Goal: Information Seeking & Learning: Learn about a topic

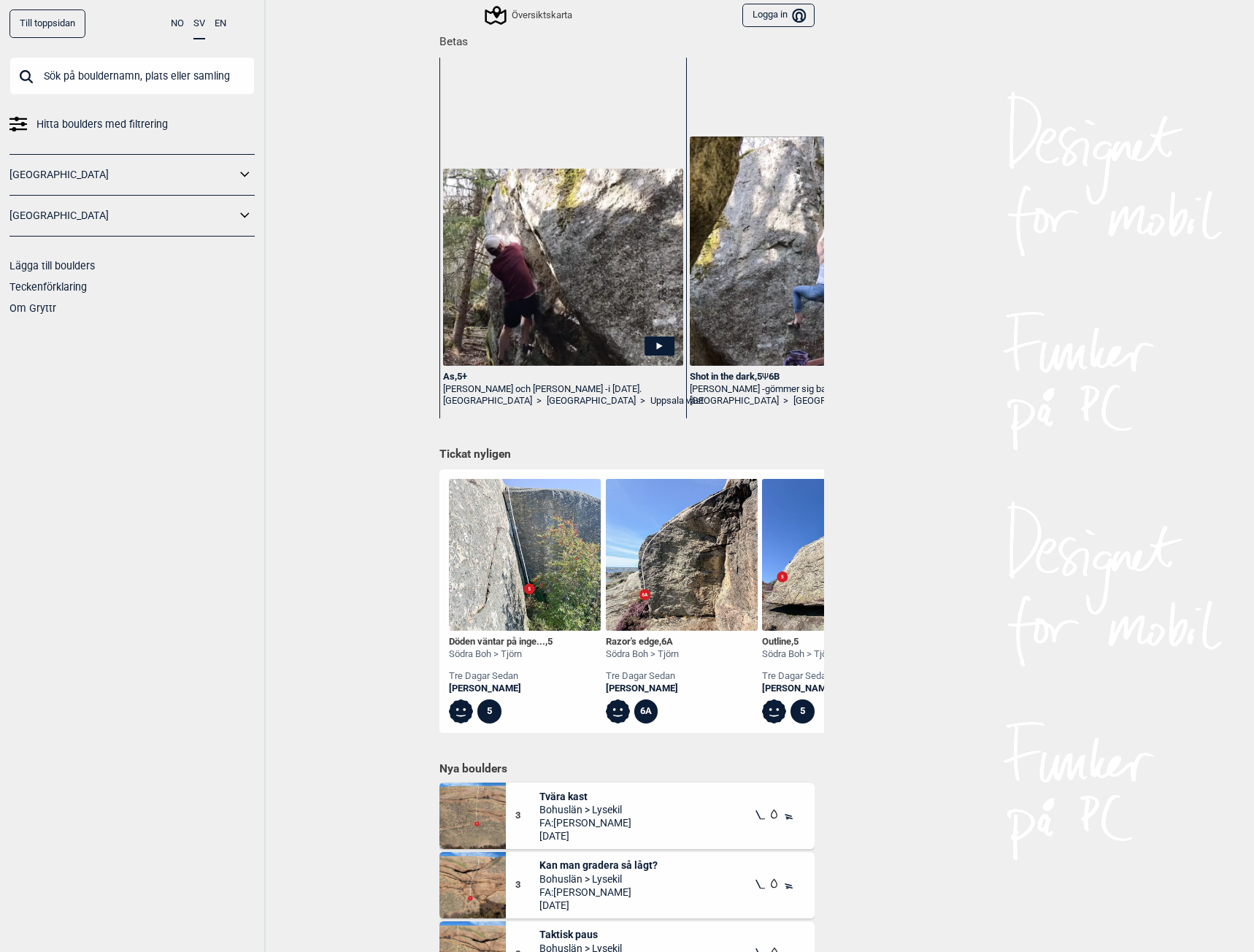
scroll to position [219, 0]
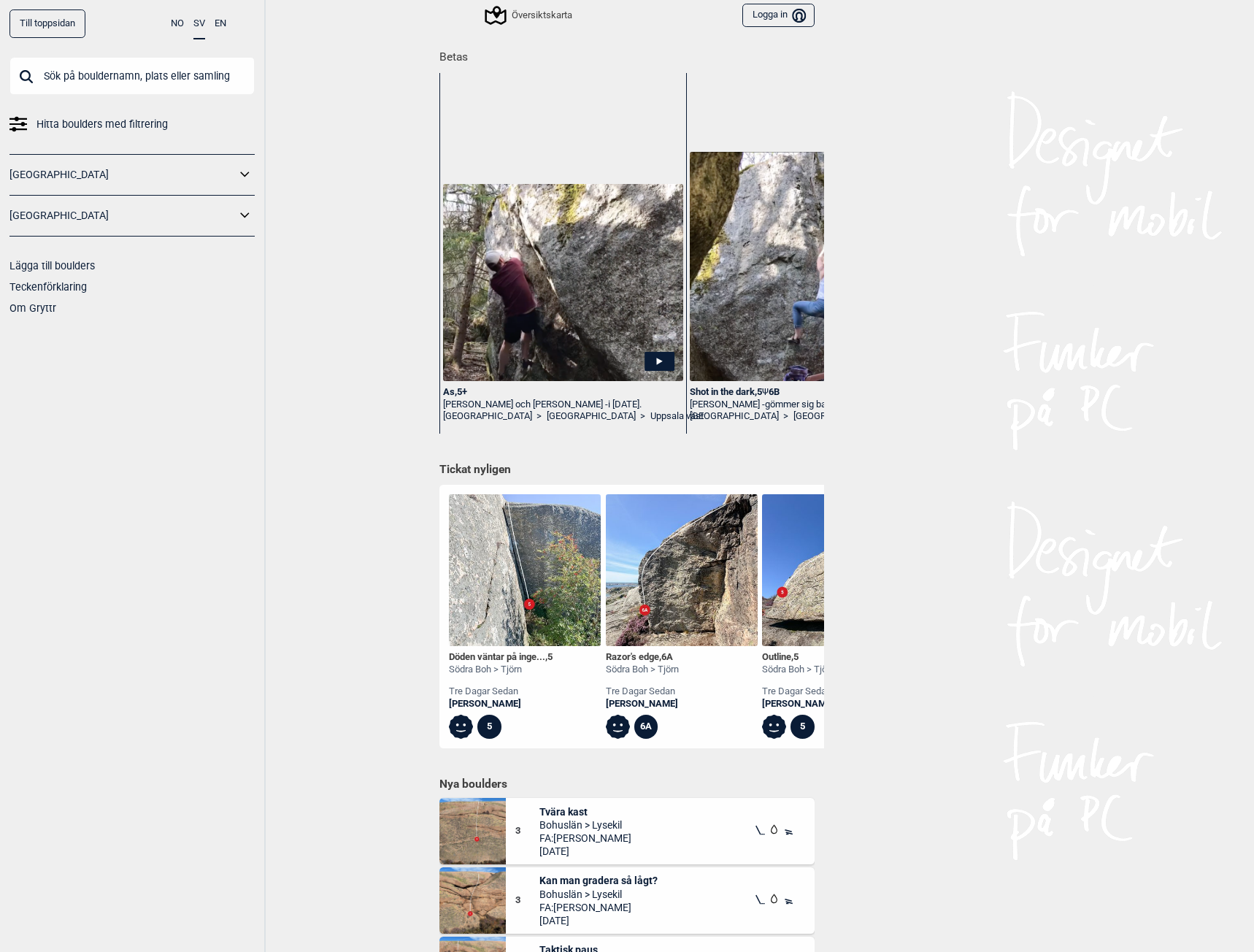
click at [713, 601] on img at bounding box center [682, 570] width 152 height 152
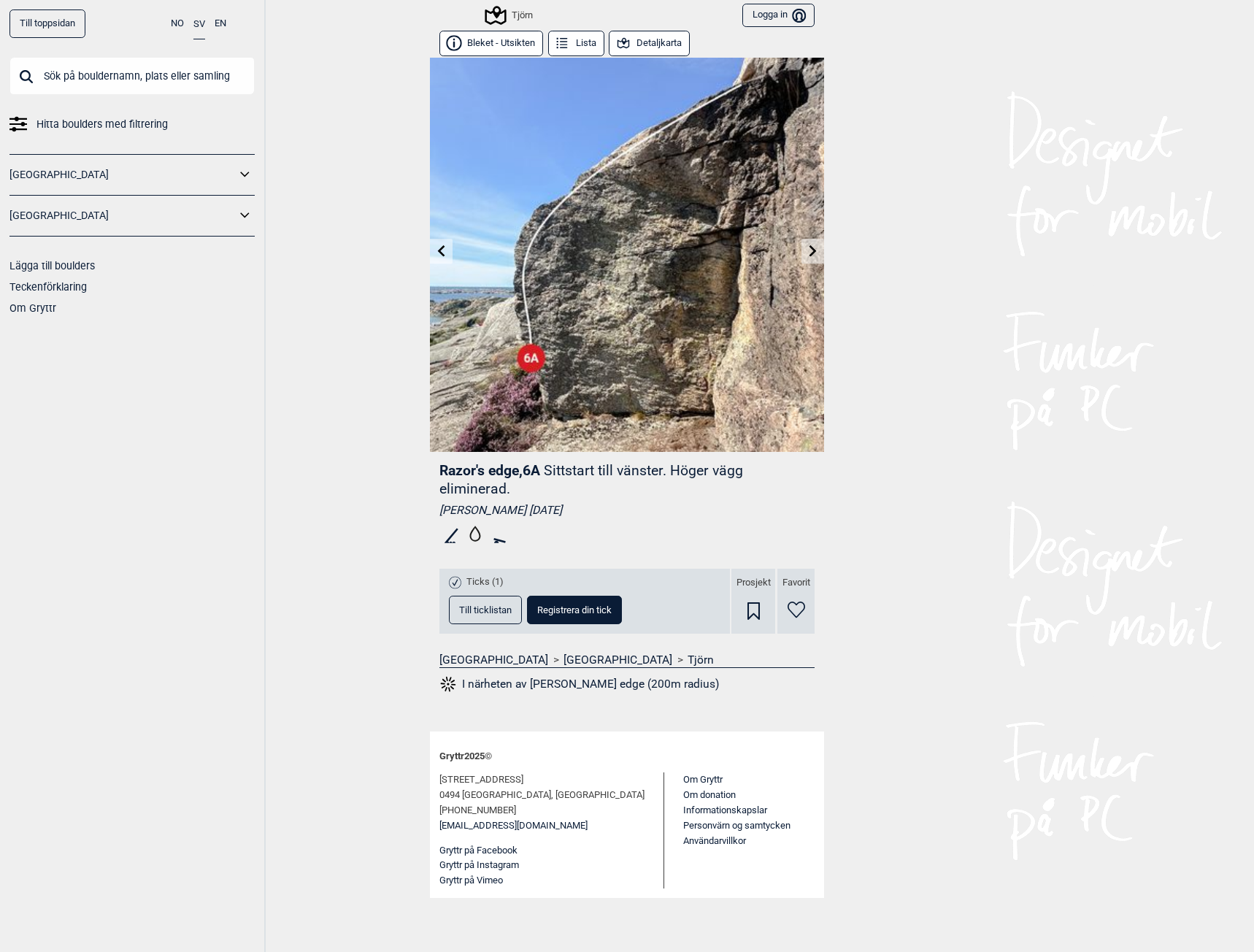
click at [485, 609] on span "Till ticklistan" at bounding box center [485, 609] width 53 height 9
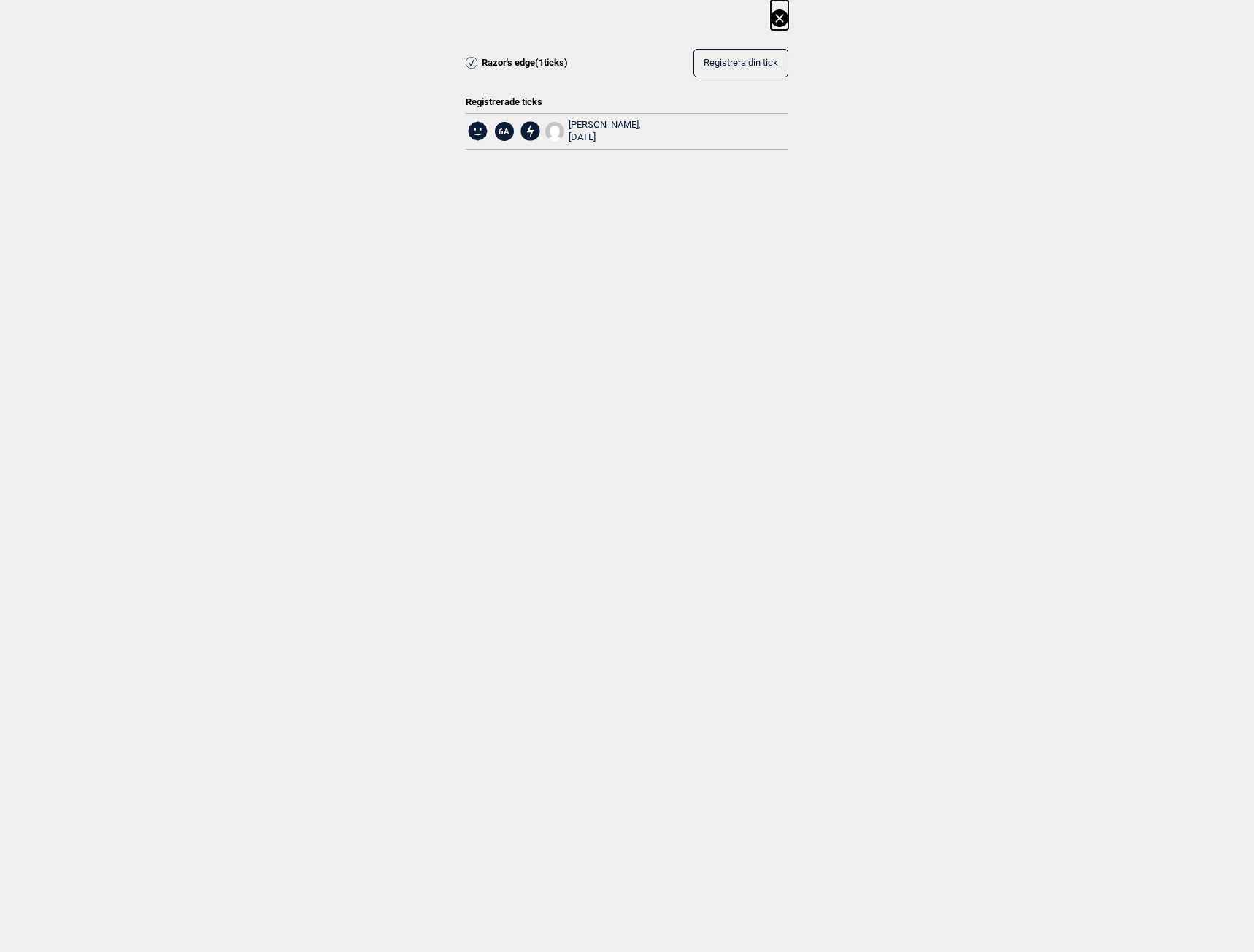
click at [775, 18] on icon at bounding box center [780, 18] width 18 height 18
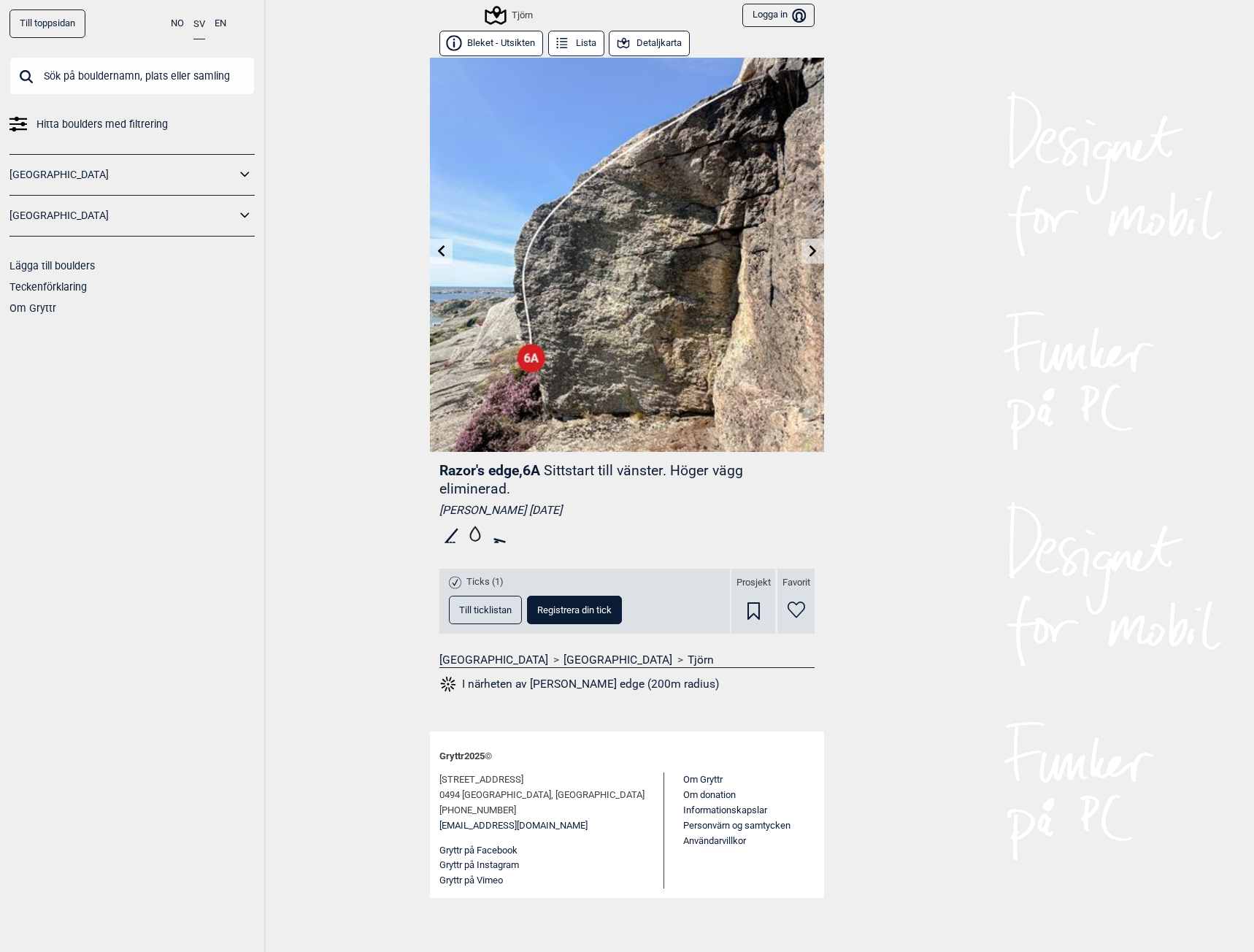
click at [493, 602] on button "Till ticklistan" at bounding box center [485, 609] width 73 height 28
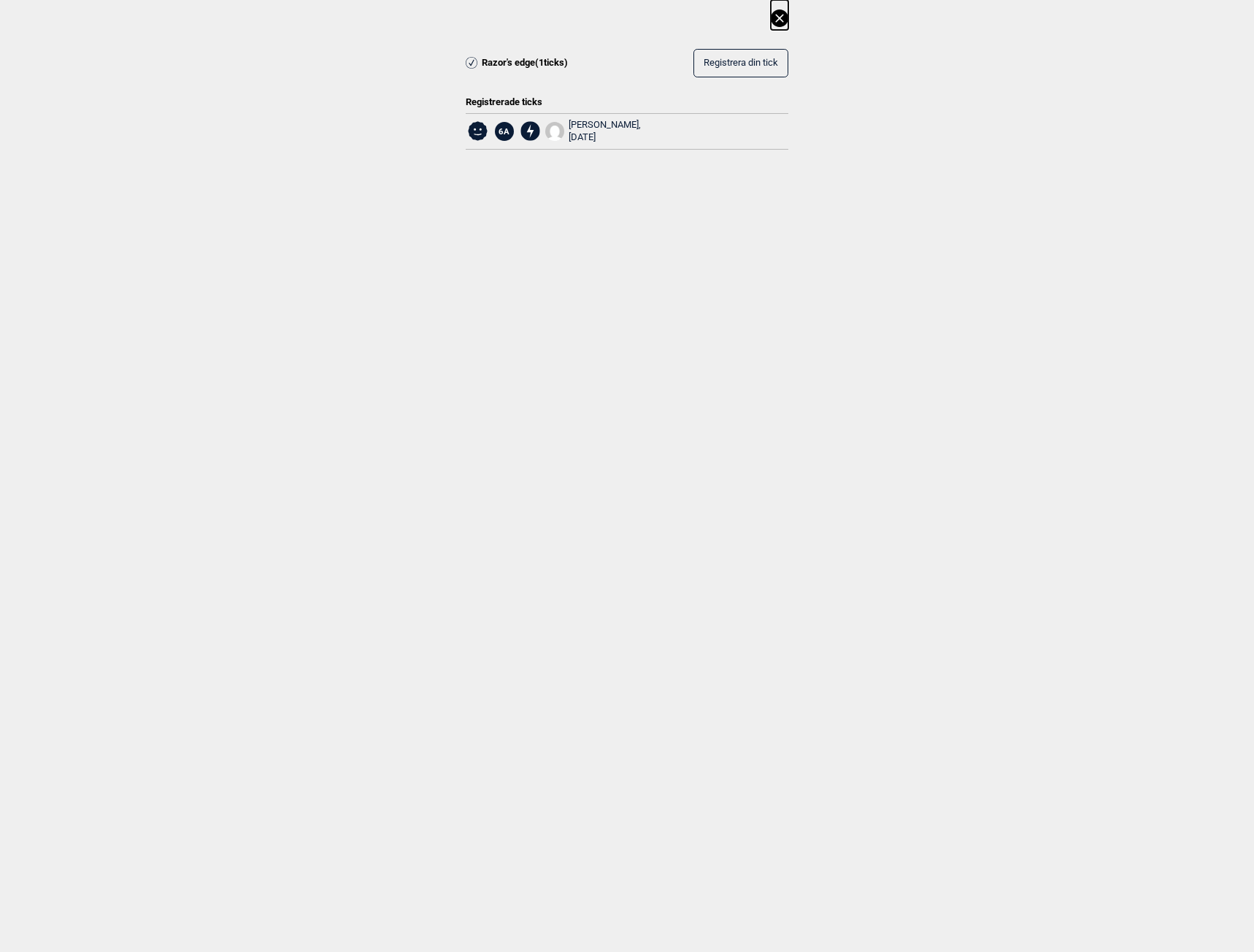
click at [611, 123] on div "[PERSON_NAME], [DATE]" at bounding box center [604, 131] width 72 height 25
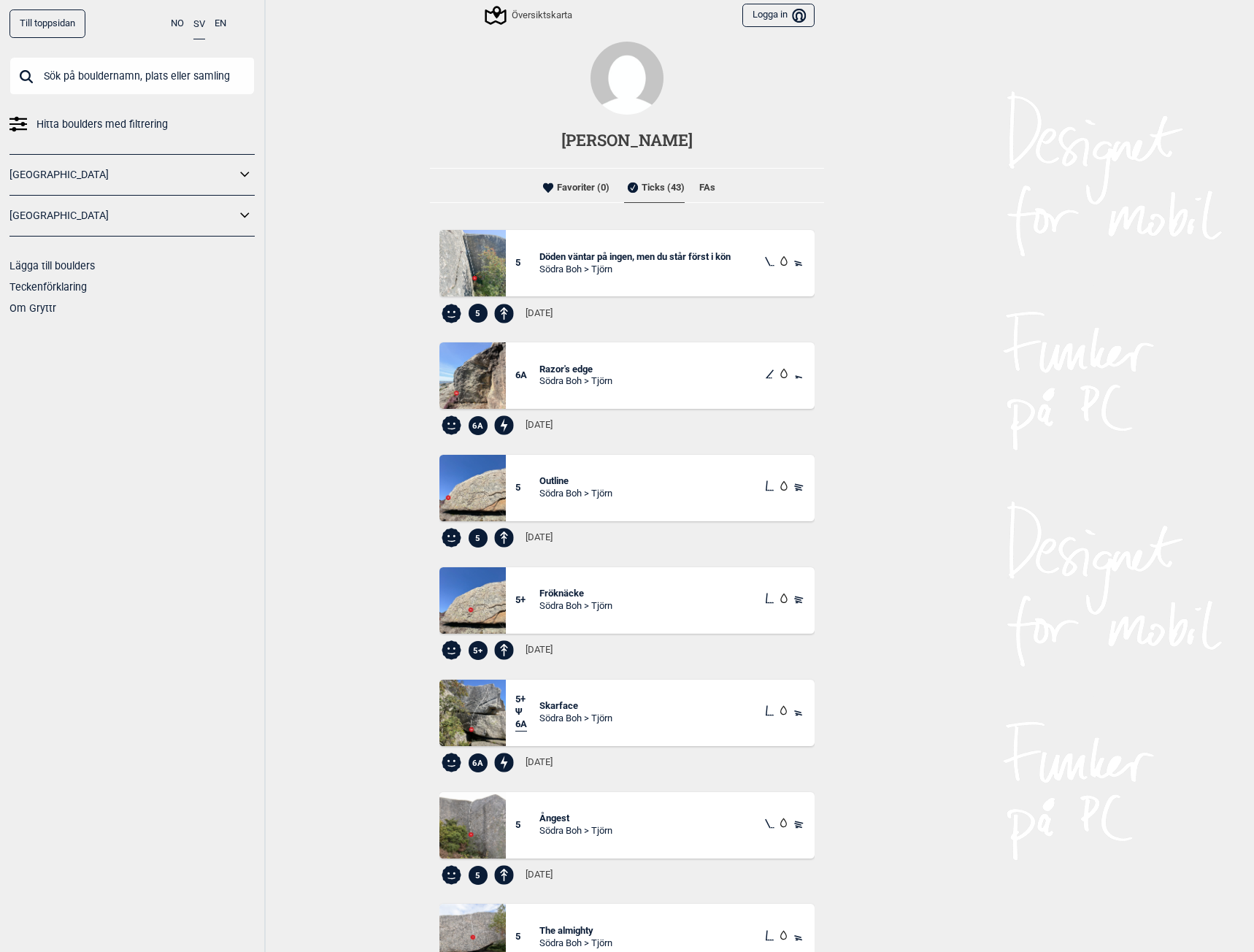
click at [702, 189] on li "FAs" at bounding box center [707, 187] width 16 height 29
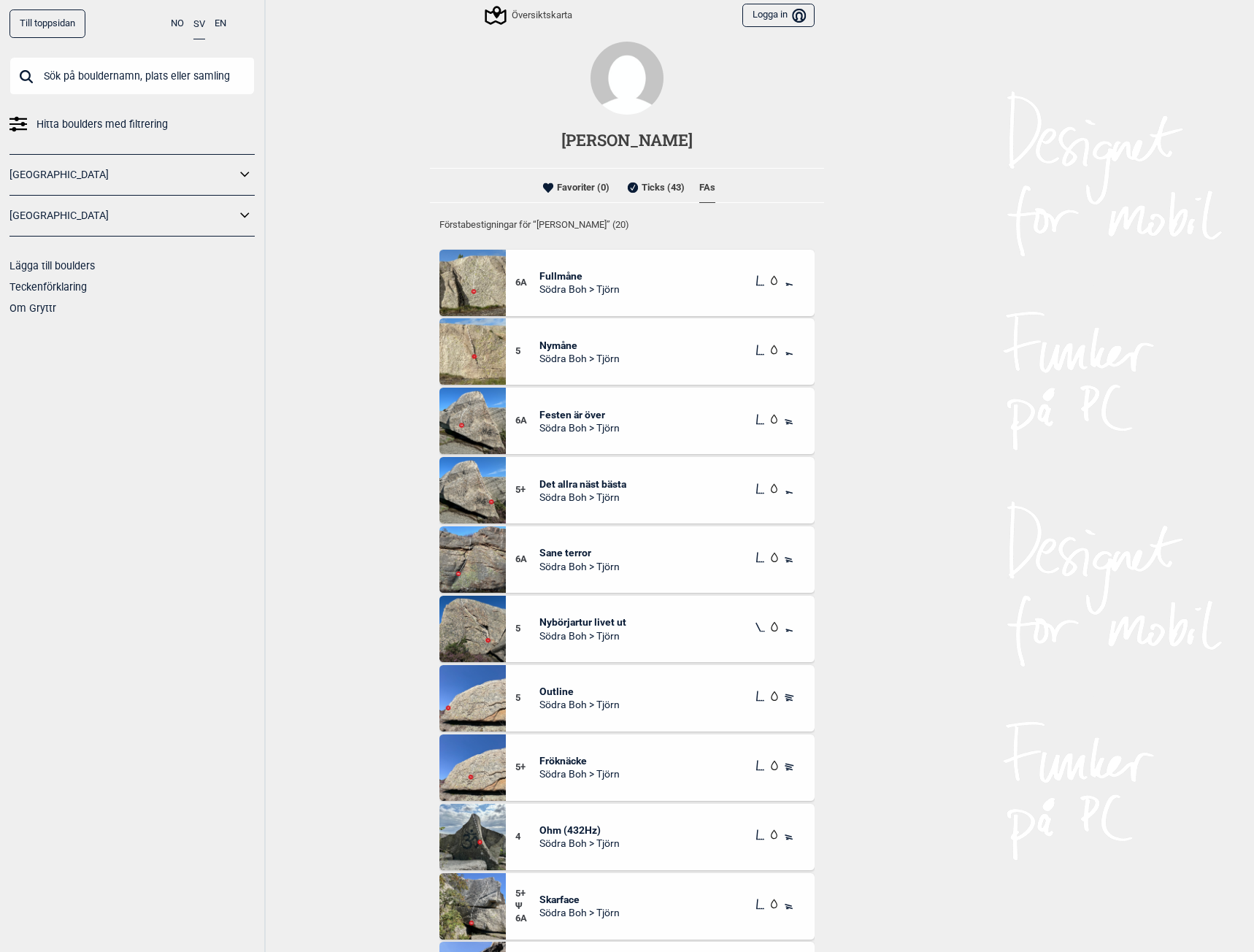
click at [564, 189] on li "Favoriter (0)" at bounding box center [574, 187] width 70 height 29
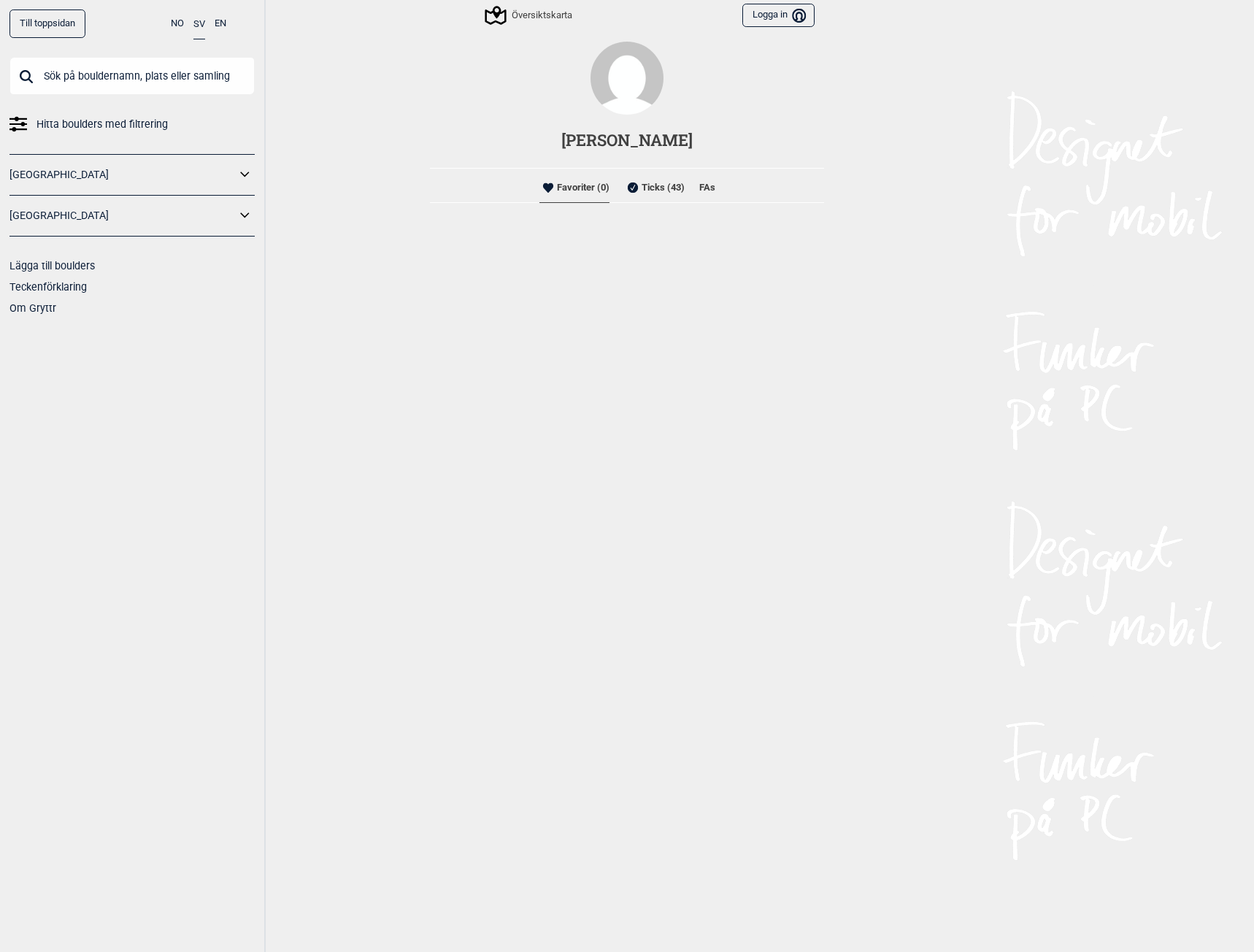
click at [514, 11] on div "Översiktskarta" at bounding box center [529, 16] width 85 height 18
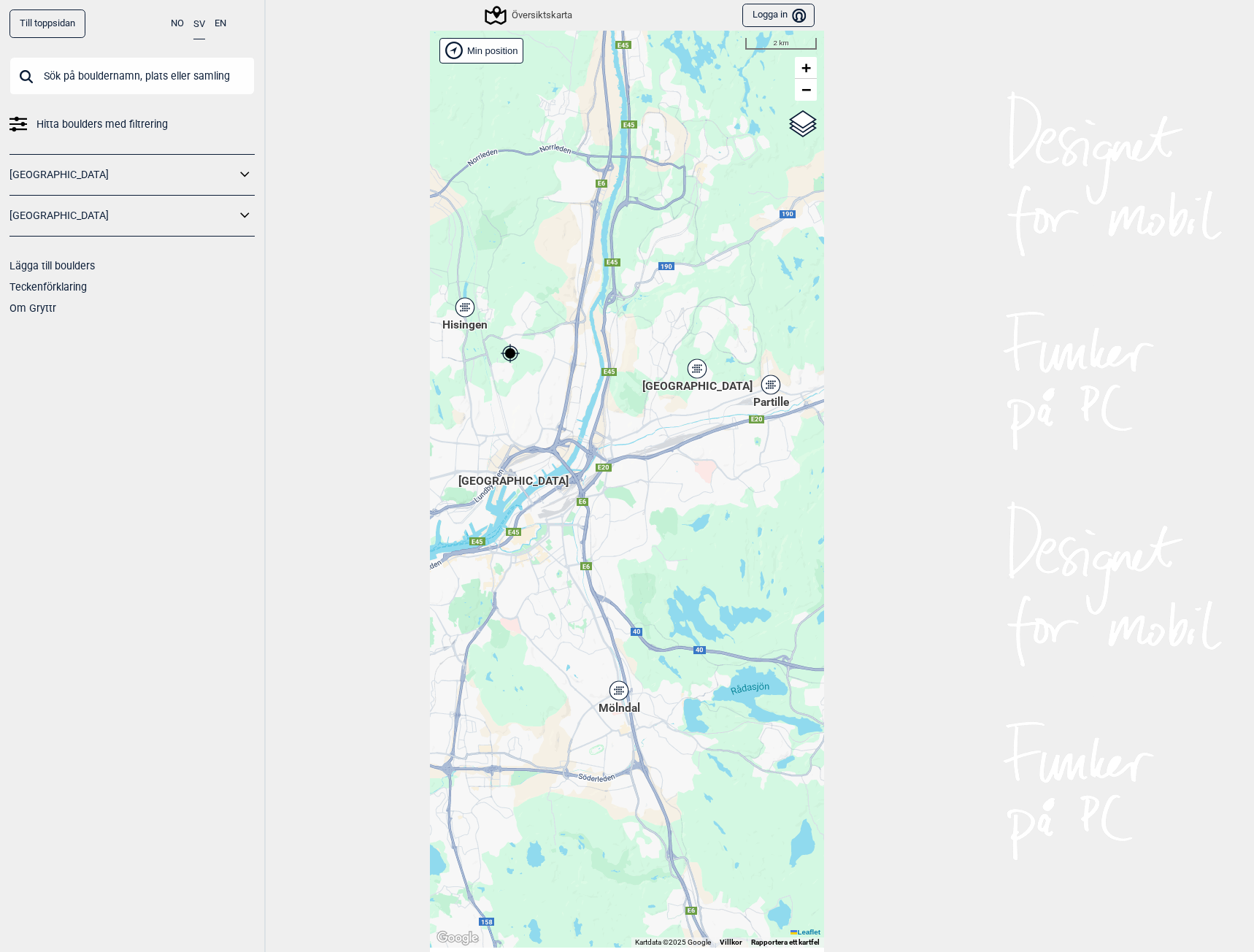
drag, startPoint x: 749, startPoint y: 620, endPoint x: 633, endPoint y: 484, distance: 179.0
click at [633, 484] on div "[PERSON_NAME] posisjon [GEOGRAPHIC_DATA] Stange [GEOGRAPHIC_DATA] syd [GEOGRAPH…" at bounding box center [627, 489] width 394 height 916
click at [690, 374] on icon at bounding box center [696, 368] width 18 height 19
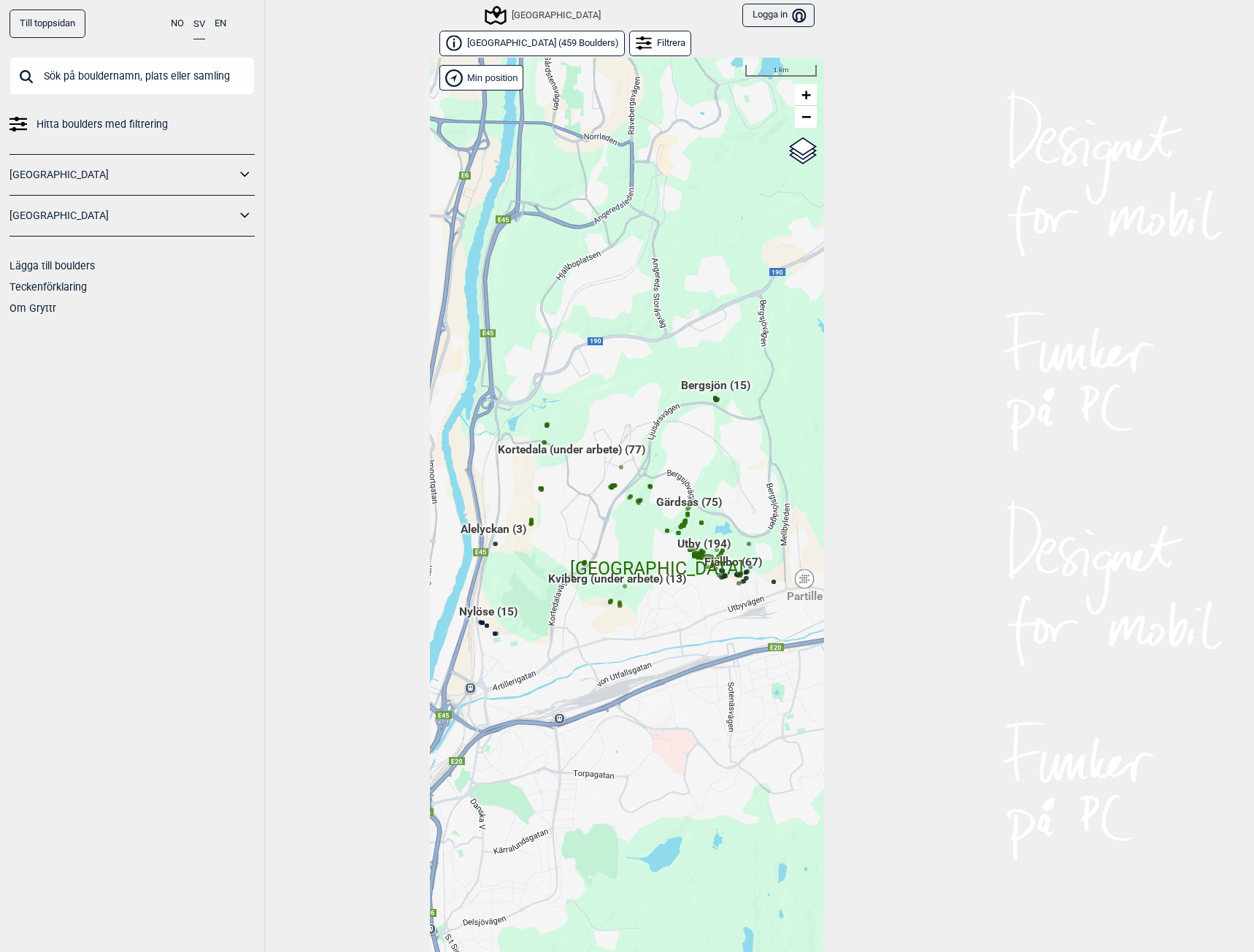
click at [579, 447] on div "[PERSON_NAME] posisjon [GEOGRAPHIC_DATA] Stange [GEOGRAPHIC_DATA] syd [GEOGRAPH…" at bounding box center [627, 516] width 394 height 916
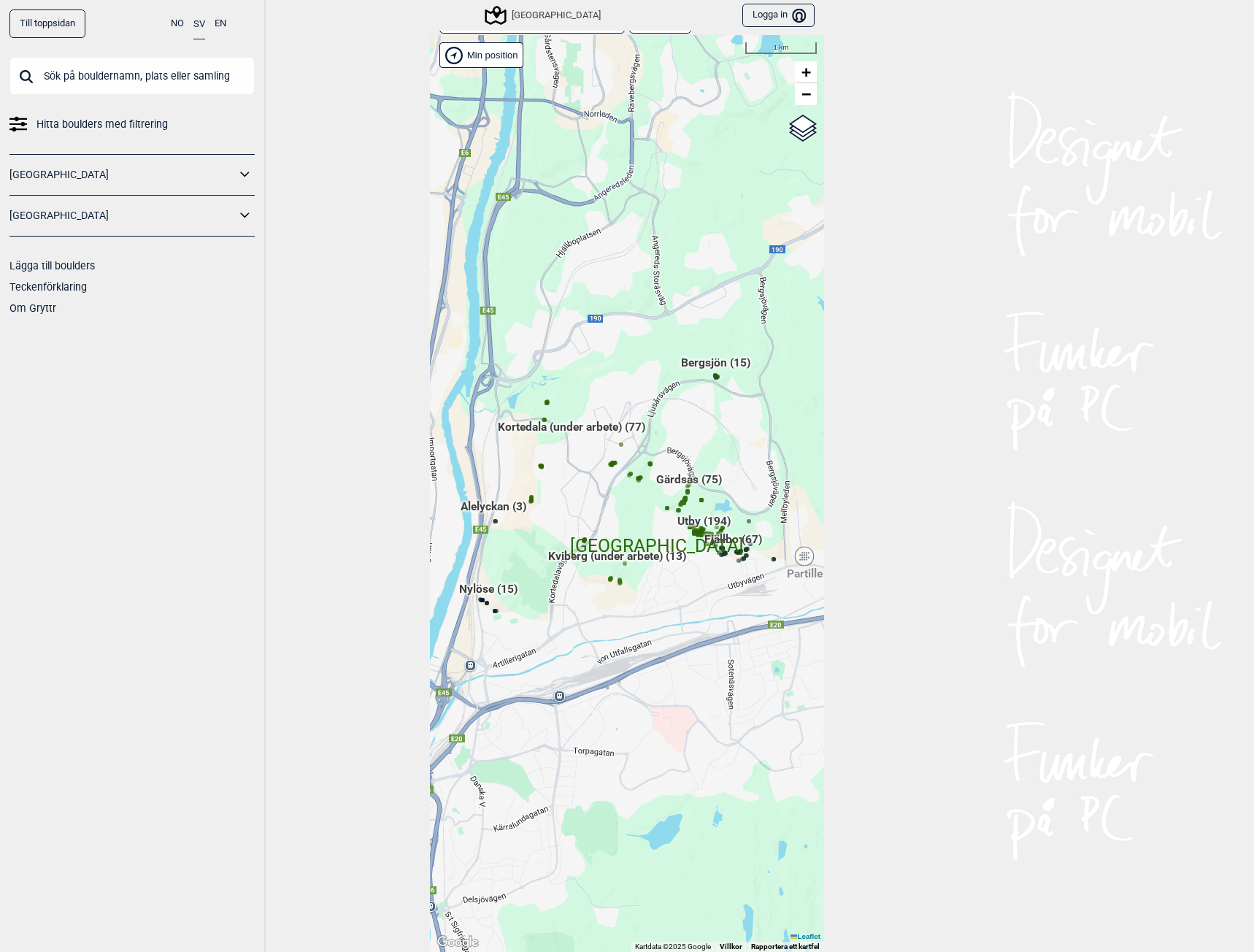
click at [580, 428] on span "Kortedala (under arbete) (77)" at bounding box center [571, 433] width 147 height 28
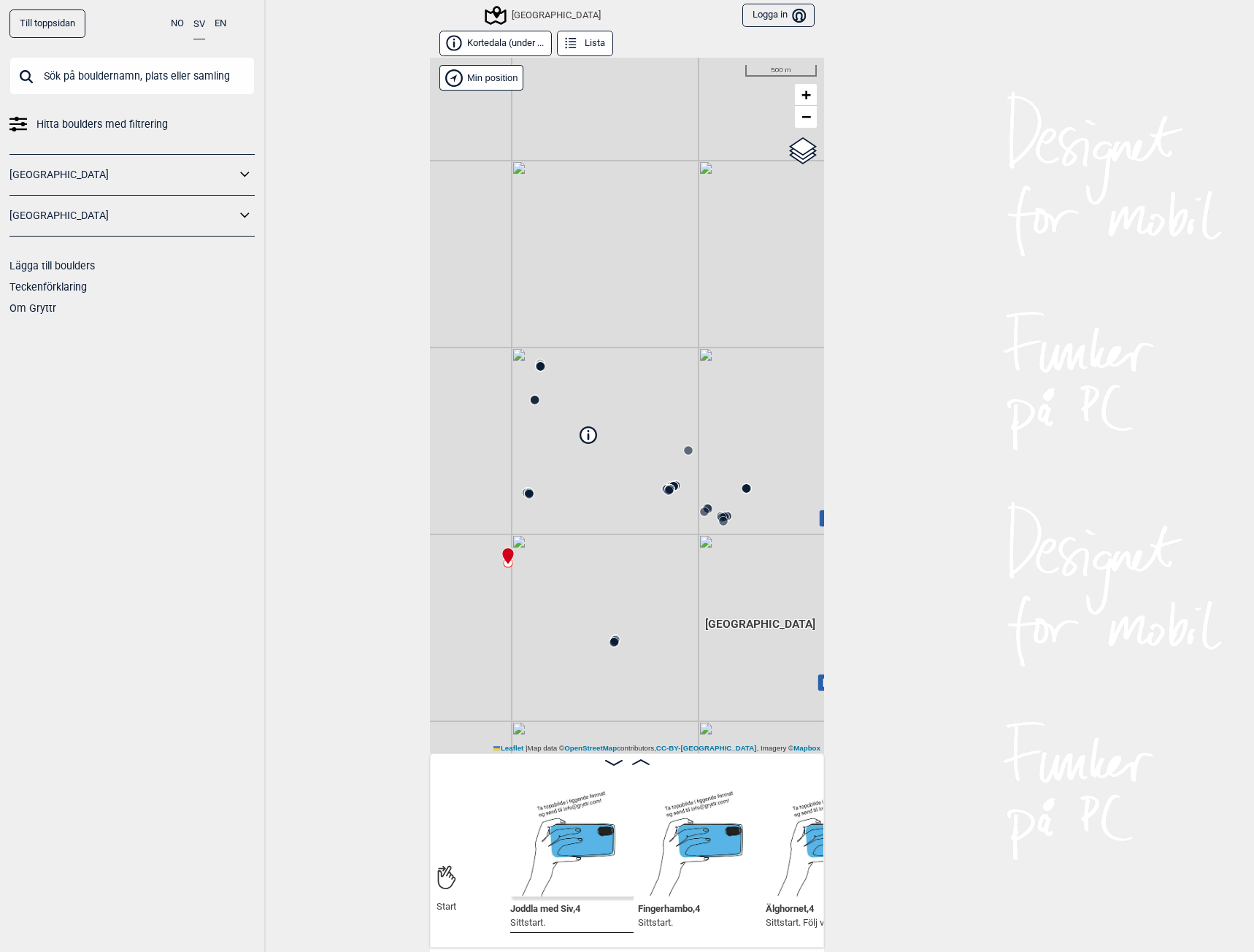
scroll to position [0, 173]
click at [667, 496] on div "[GEOGRAPHIC_DATA]" at bounding box center [627, 405] width 394 height 695
click at [665, 490] on circle at bounding box center [668, 490] width 9 height 9
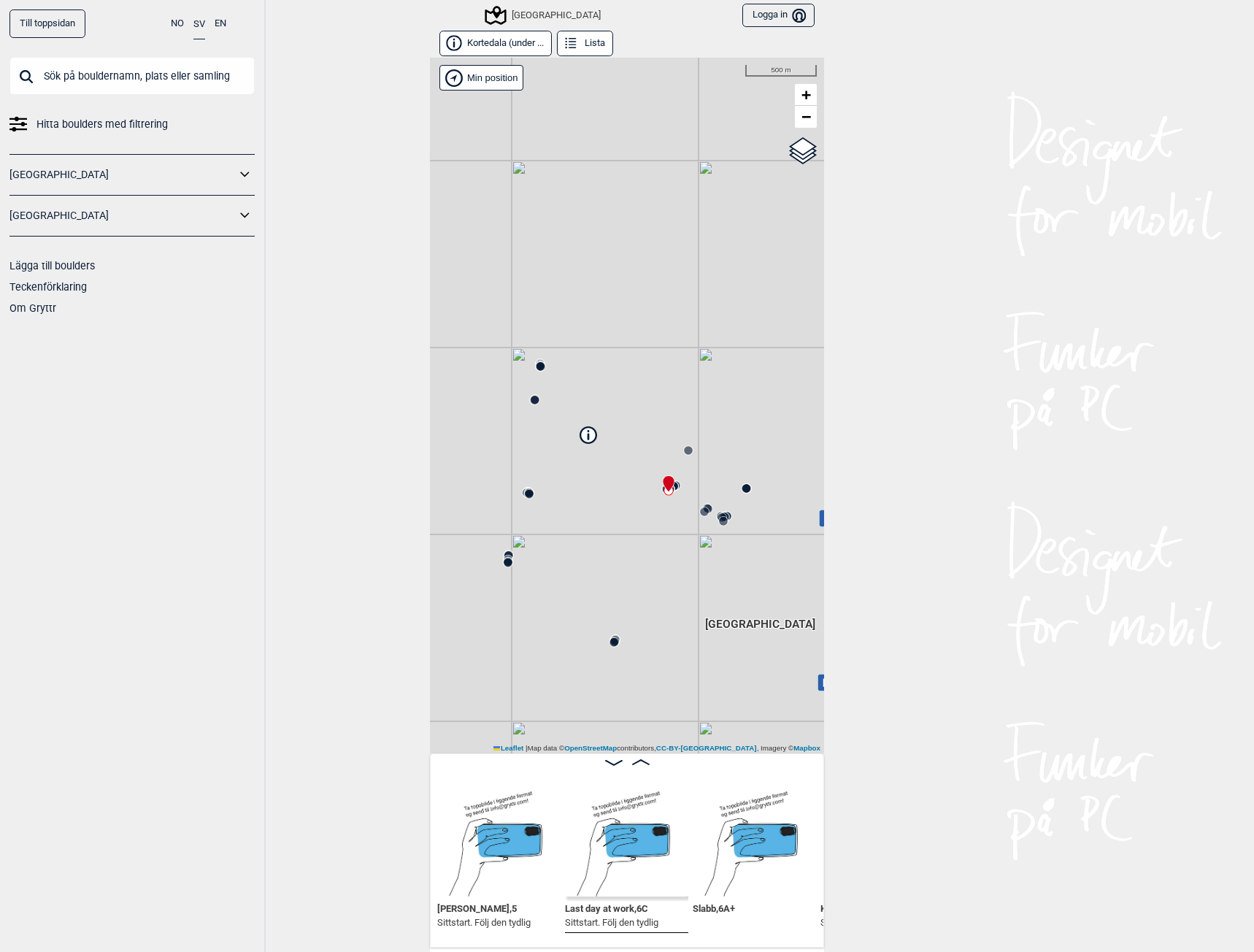
click at [719, 519] on circle at bounding box center [723, 521] width 9 height 9
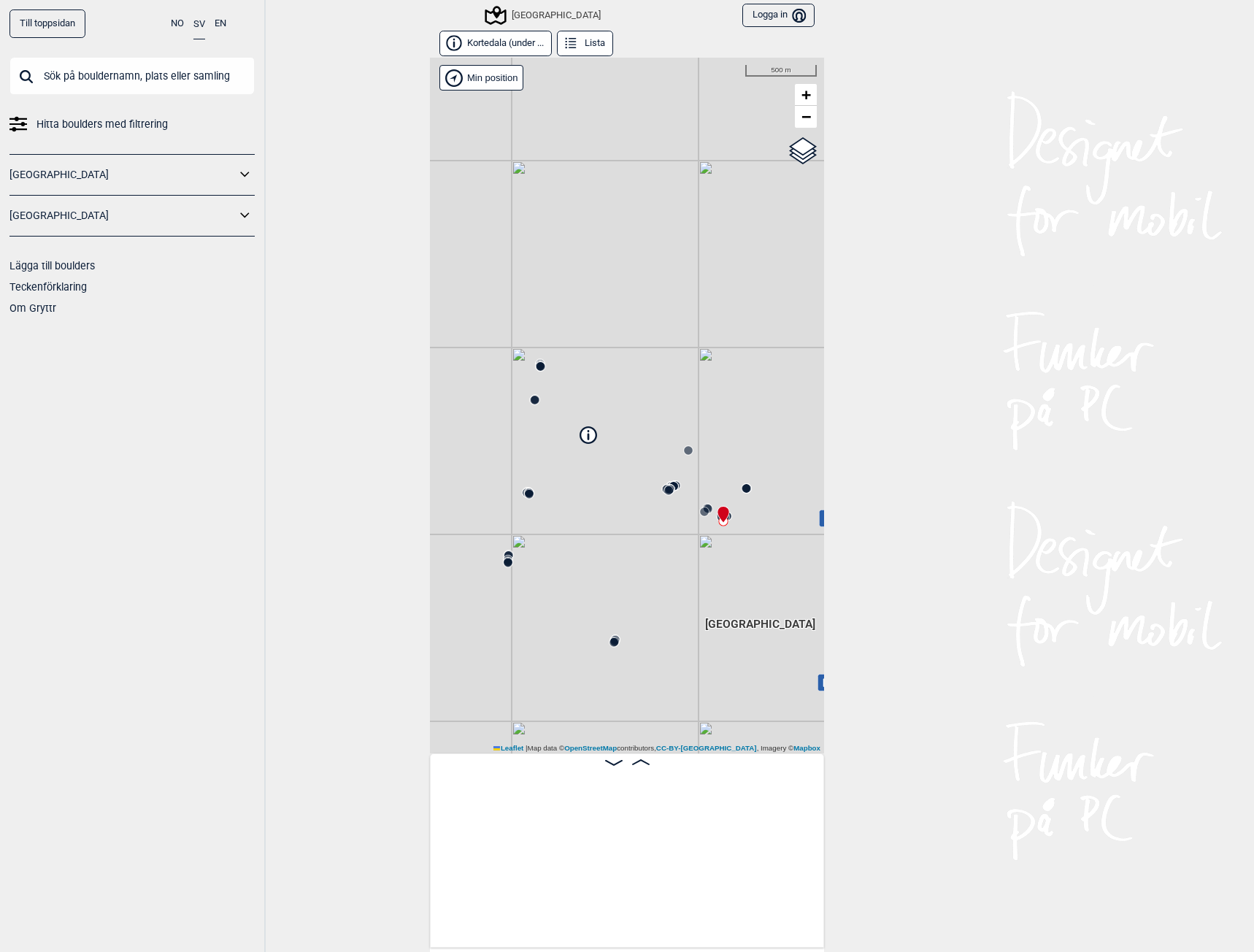
scroll to position [0, 8914]
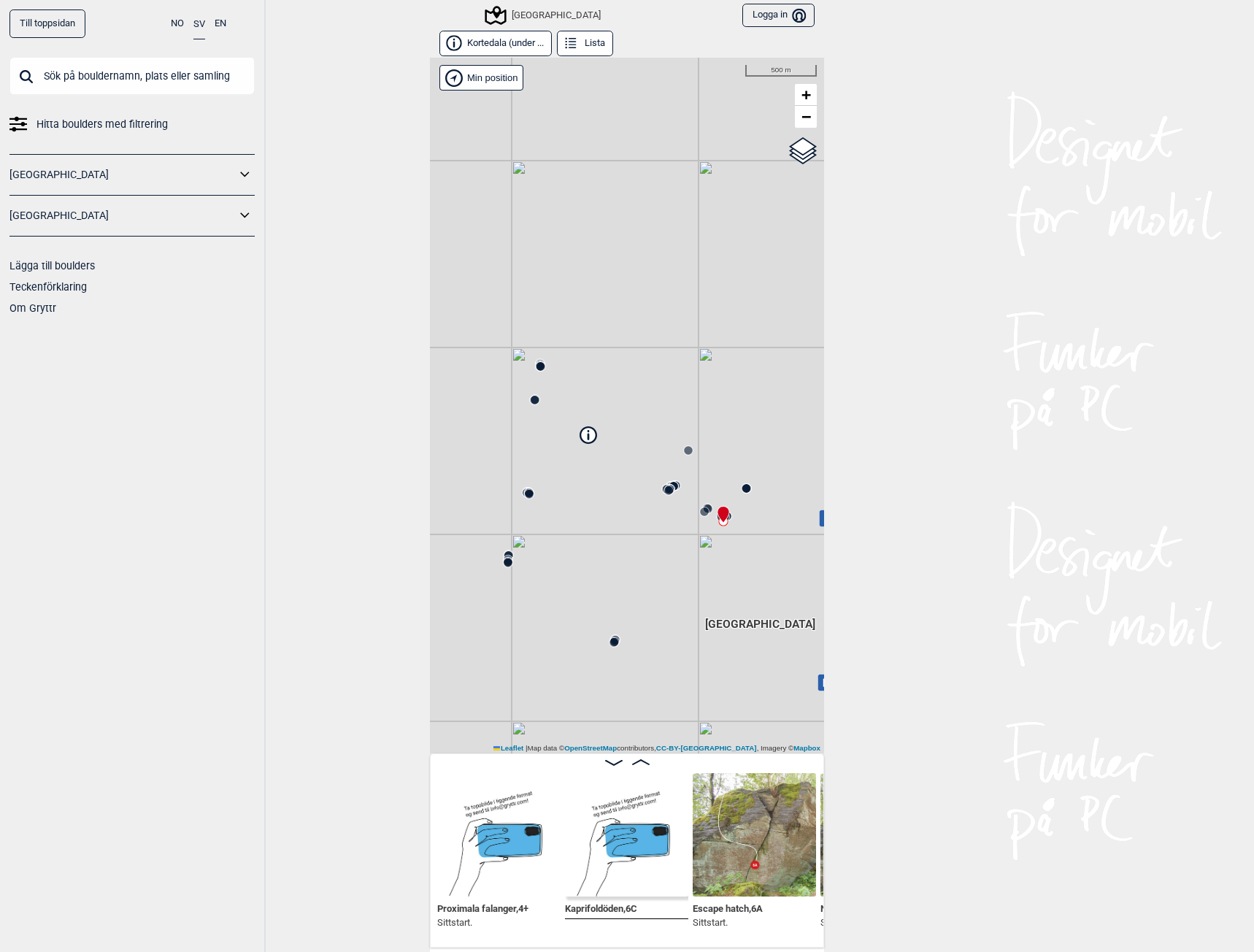
click at [768, 878] on img at bounding box center [753, 834] width 123 height 123
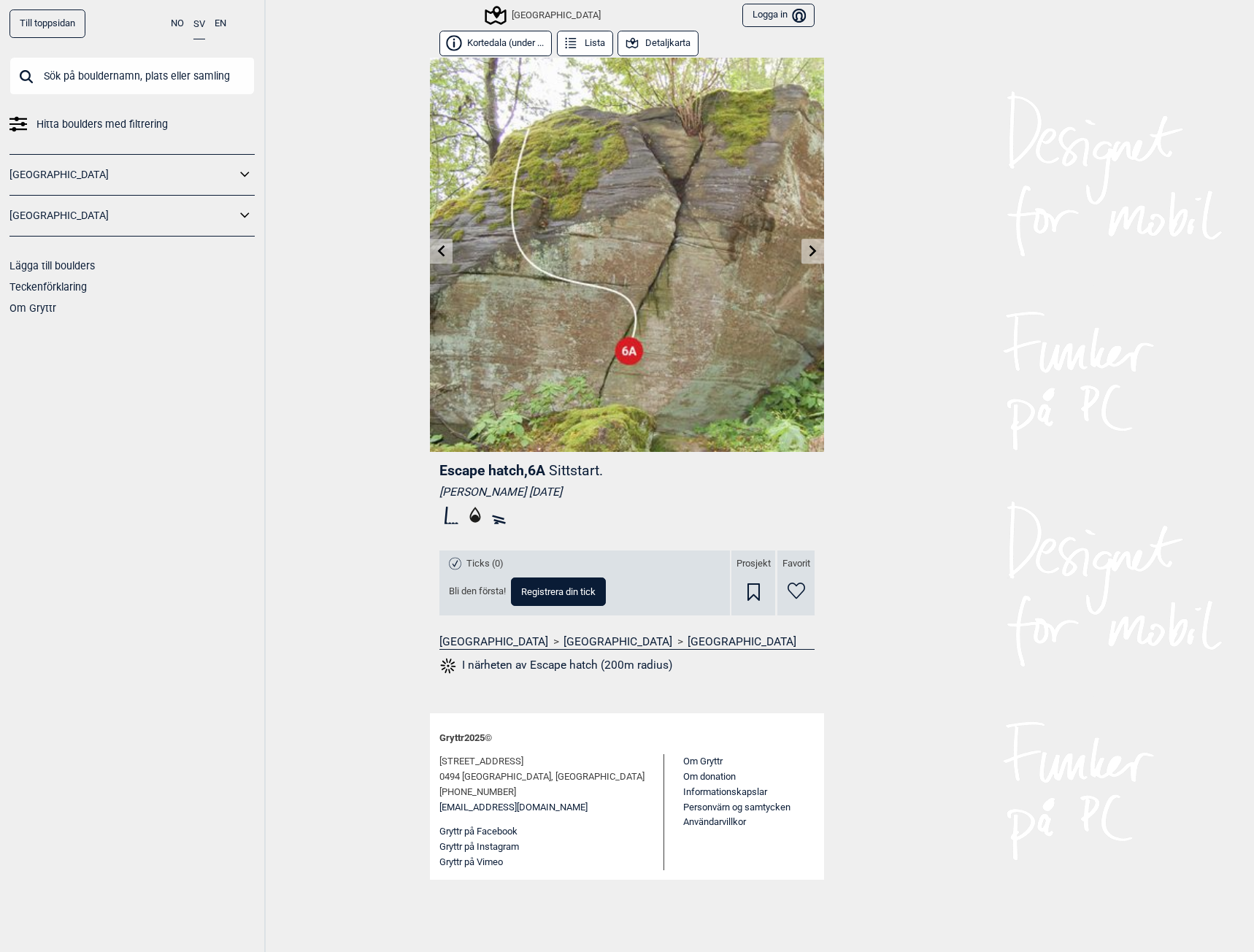
click at [806, 256] on link at bounding box center [812, 251] width 23 height 24
click at [803, 255] on link at bounding box center [812, 251] width 23 height 24
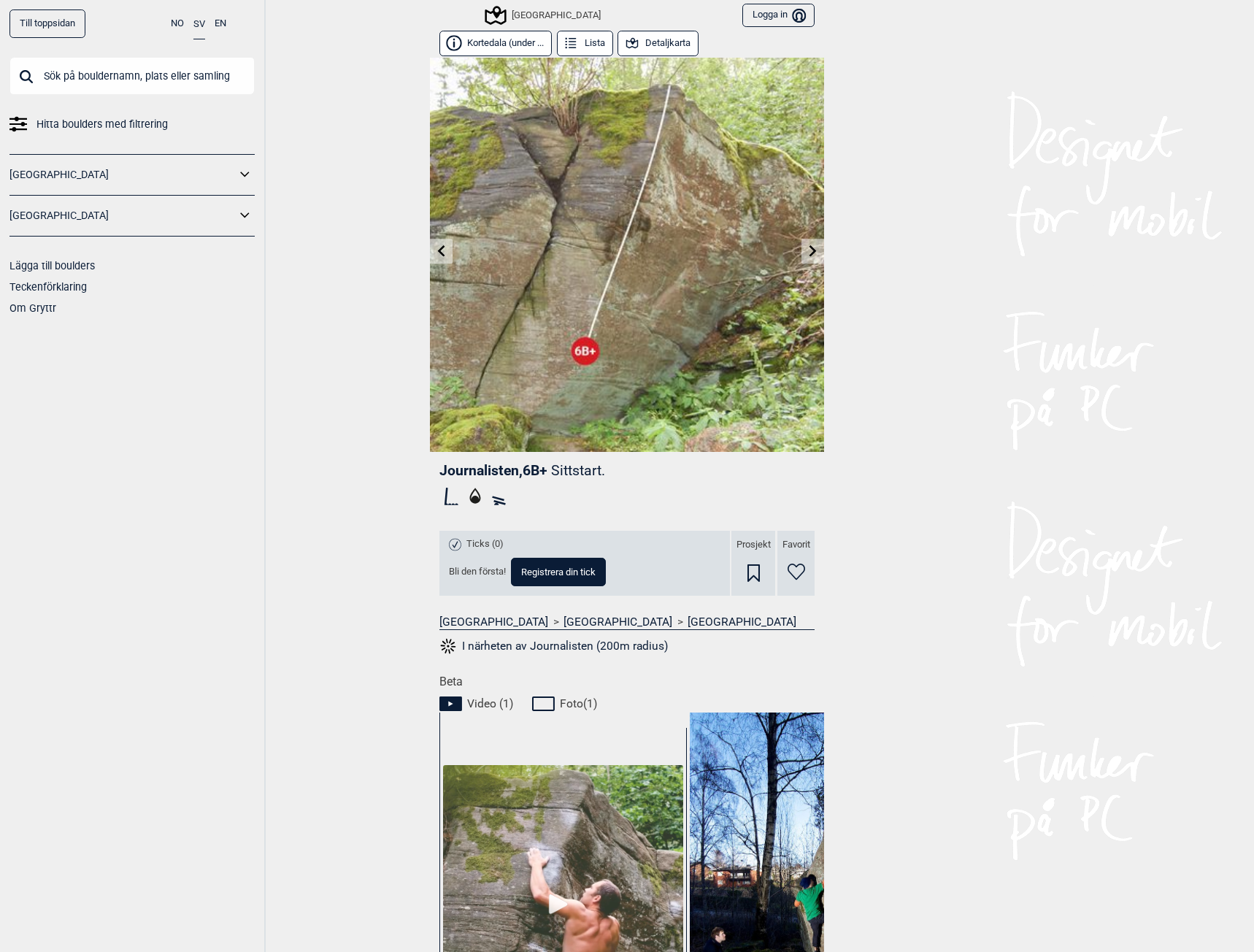
click at [801, 241] on link at bounding box center [812, 251] width 23 height 24
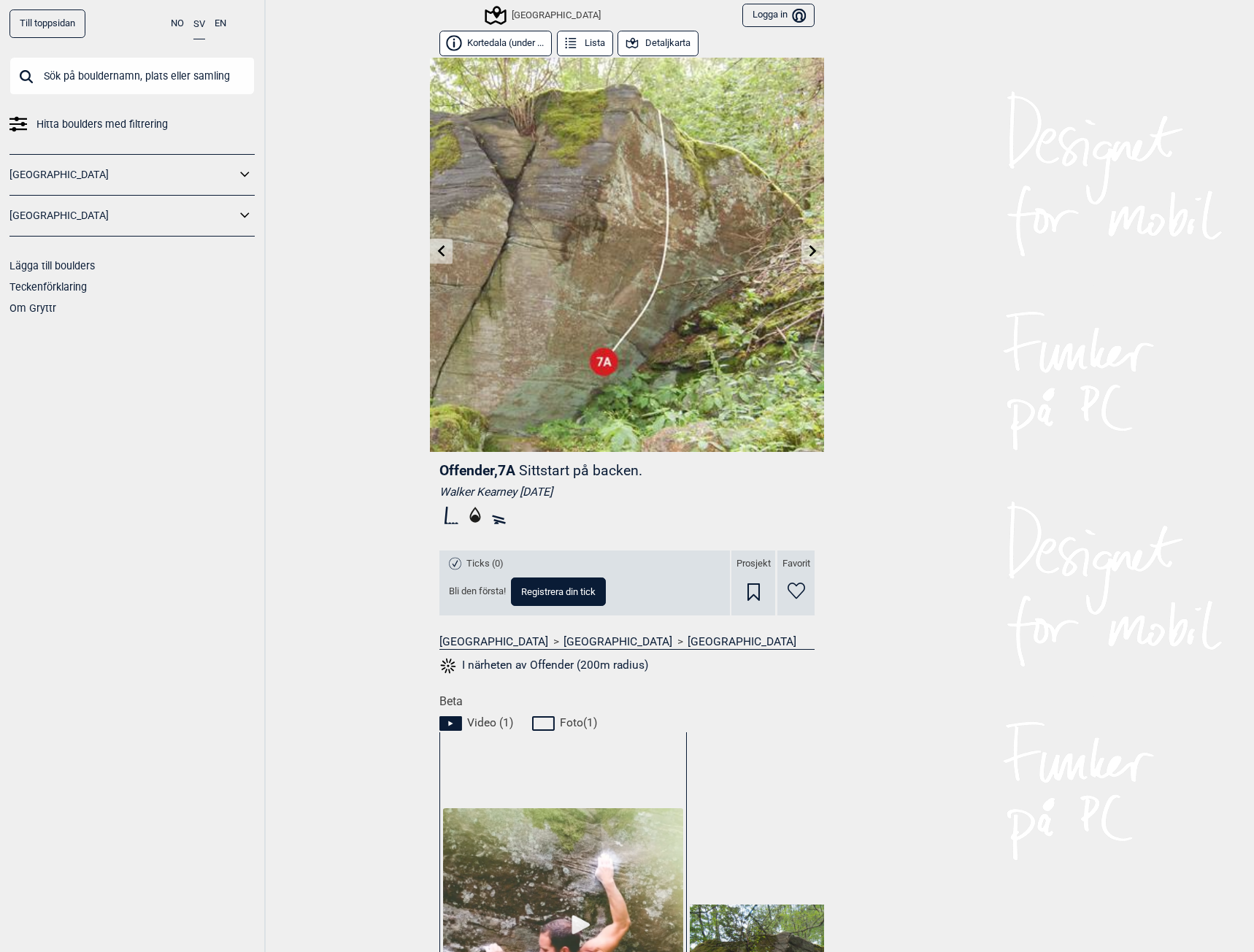
click at [546, 11] on div "[GEOGRAPHIC_DATA]" at bounding box center [544, 16] width 114 height 18
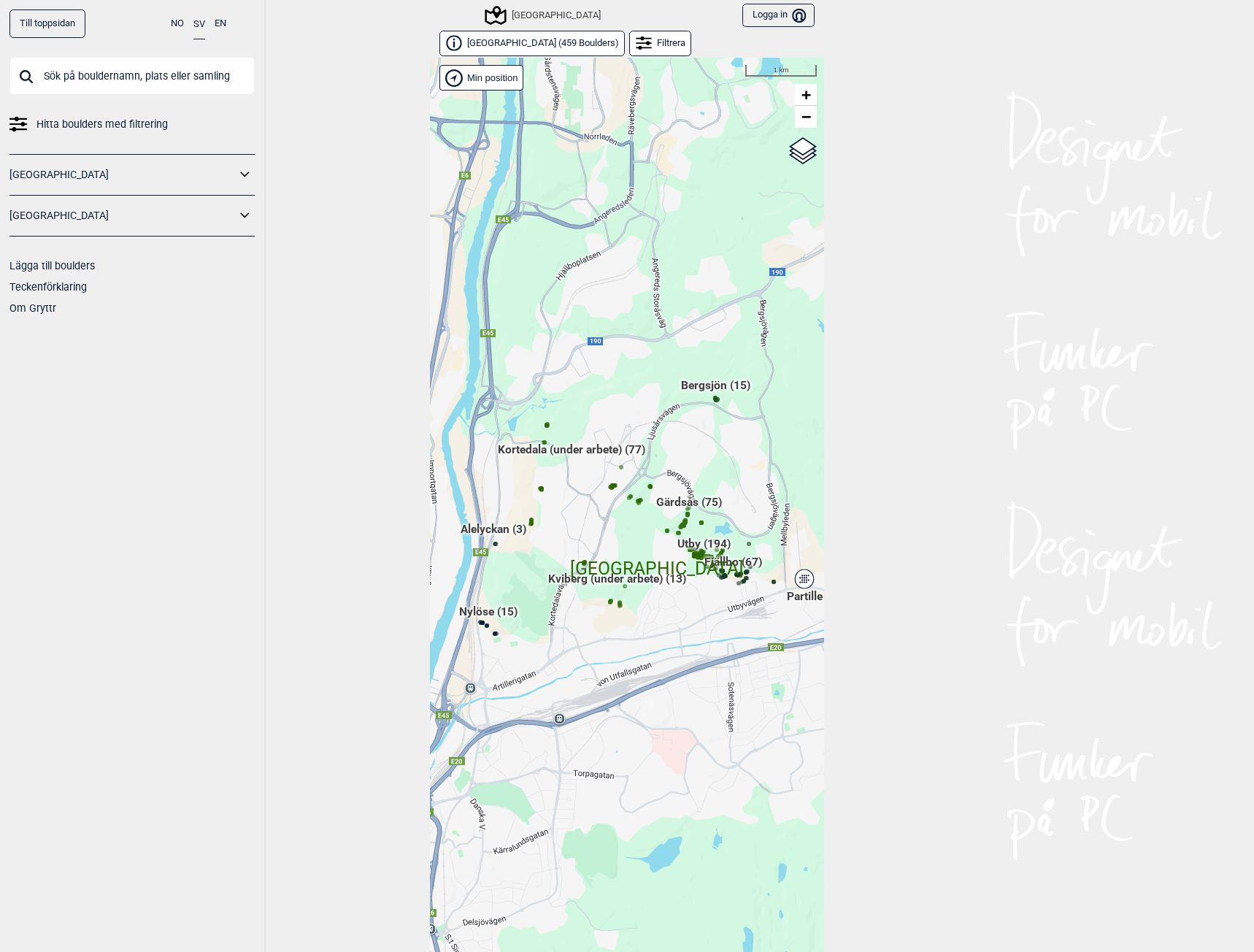
click at [800, 579] on div "Partille" at bounding box center [804, 578] width 9 height 9
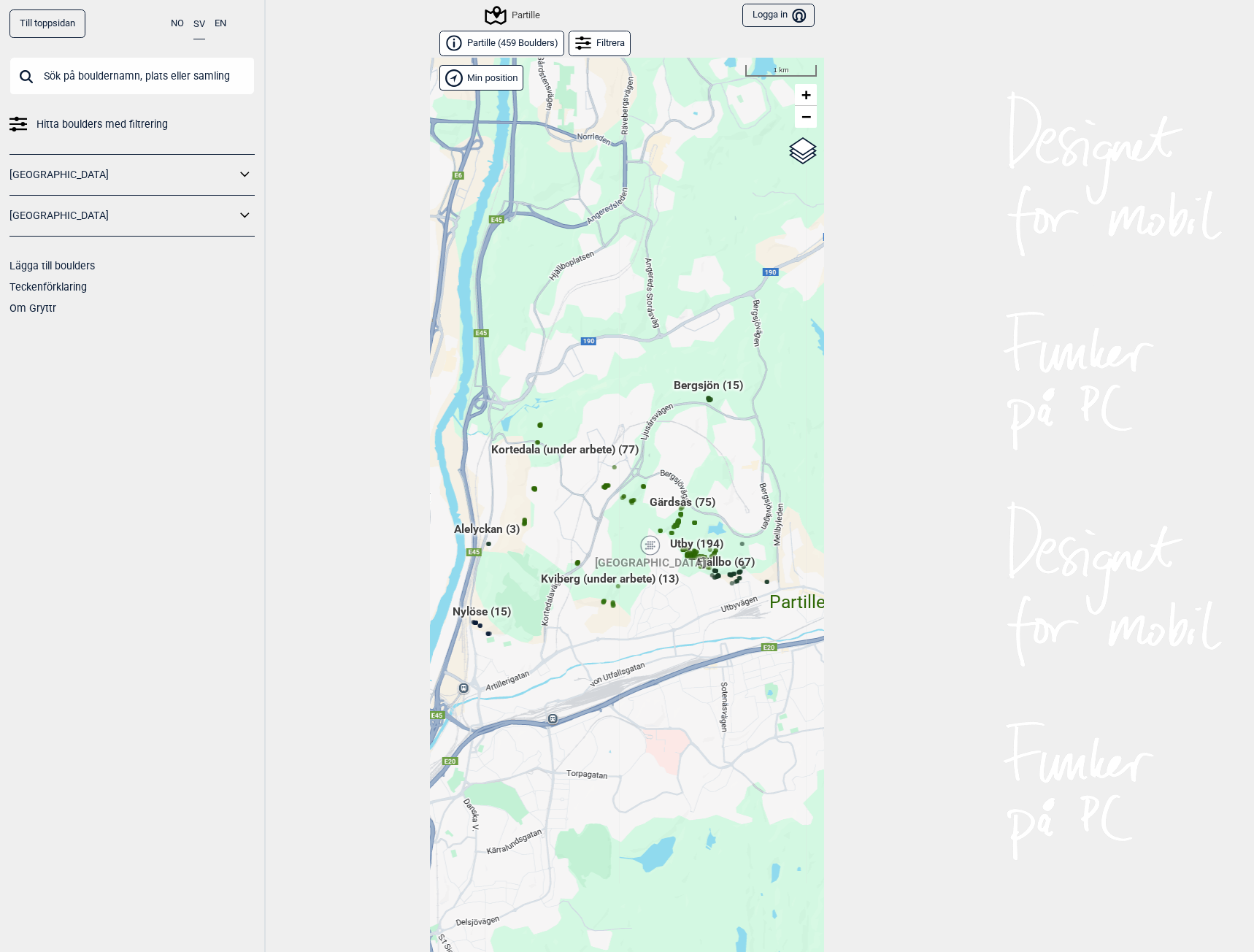
scroll to position [23, 0]
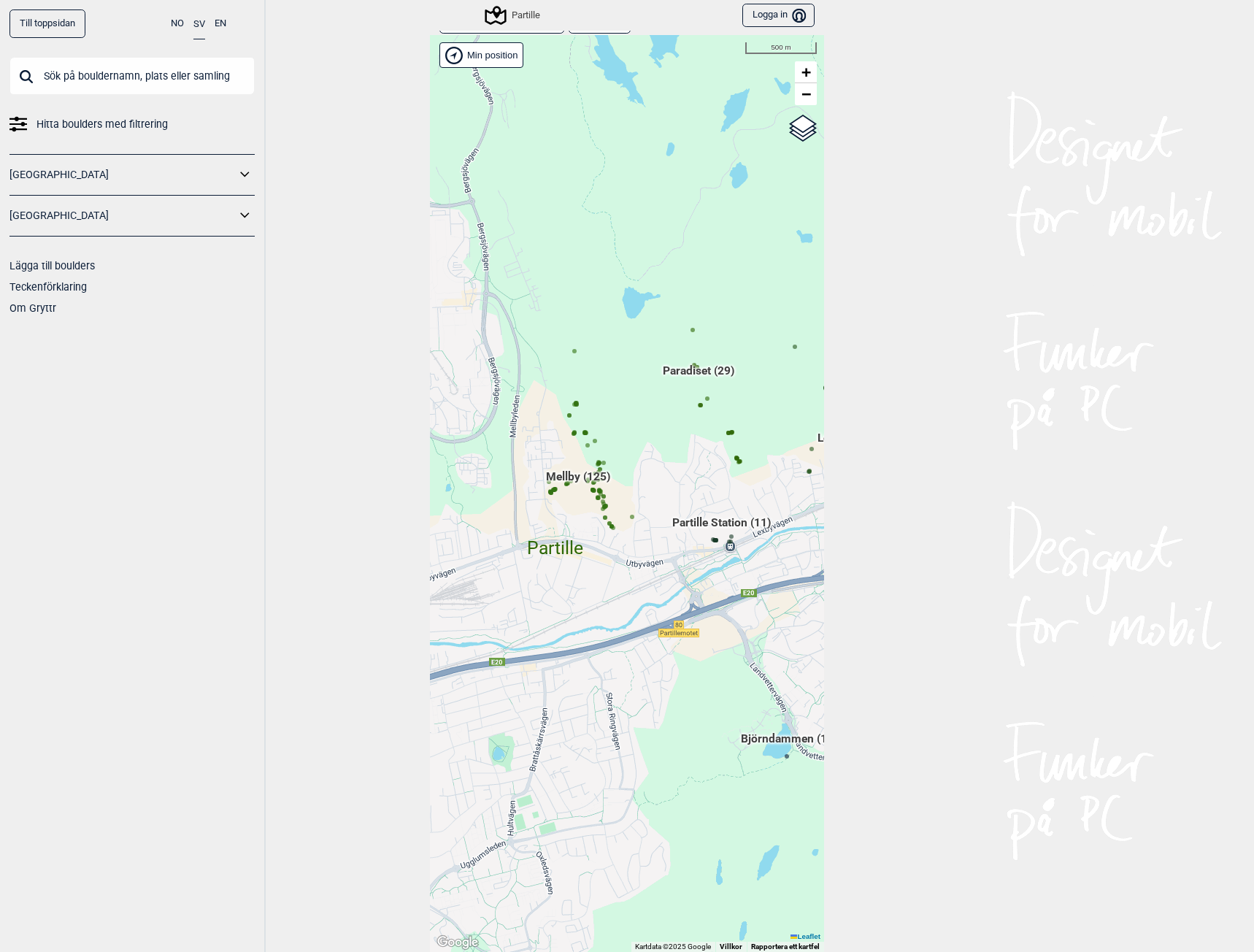
drag, startPoint x: 620, startPoint y: 570, endPoint x: 607, endPoint y: 644, distance: 74.9
click at [607, 644] on div "Hallingdal Gol Ål Stange Kolomoen [GEOGRAPHIC_DATA] [GEOGRAPHIC_DATA][PERSON_NA…" at bounding box center [627, 493] width 394 height 916
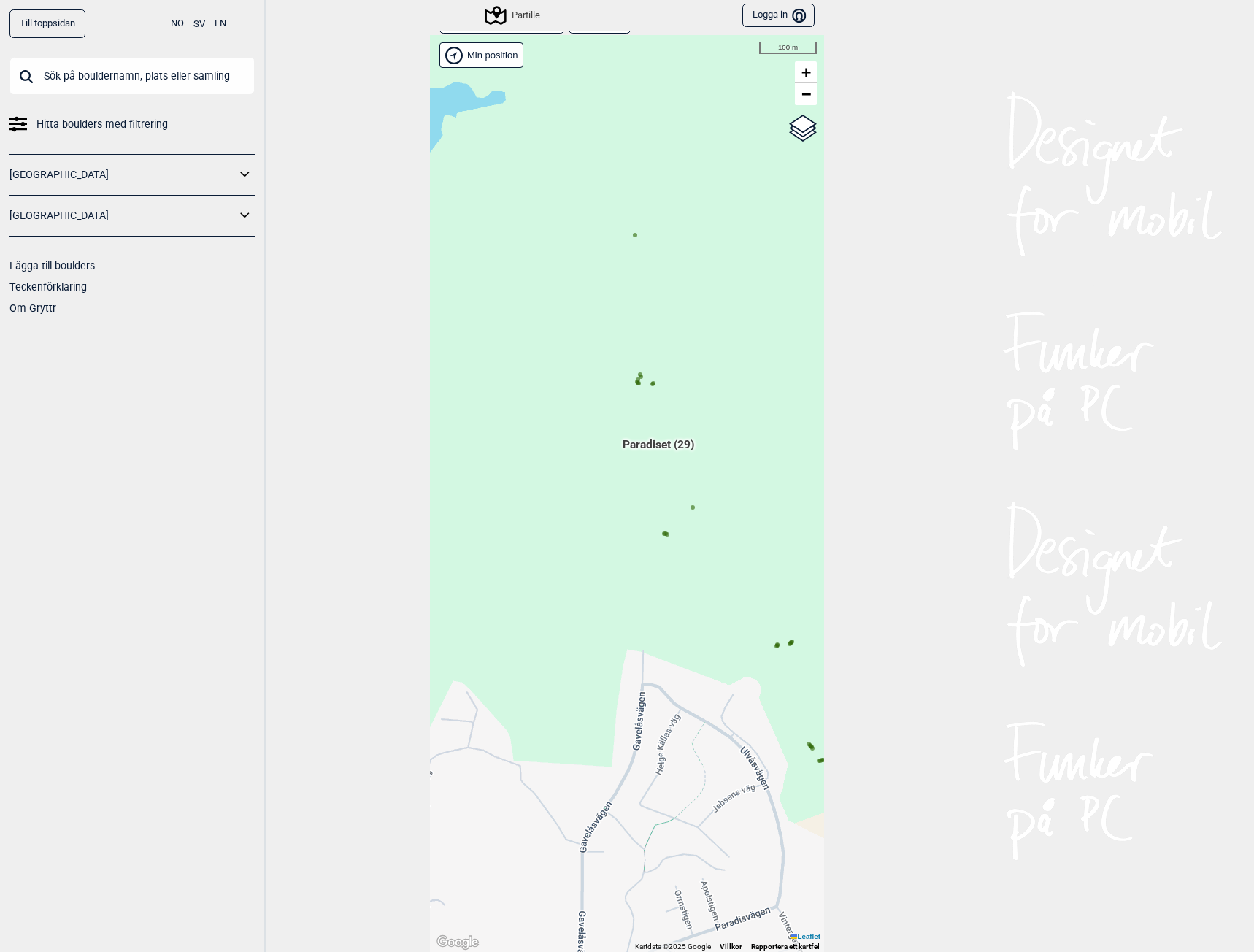
click at [636, 383] on circle at bounding box center [638, 383] width 4 height 4
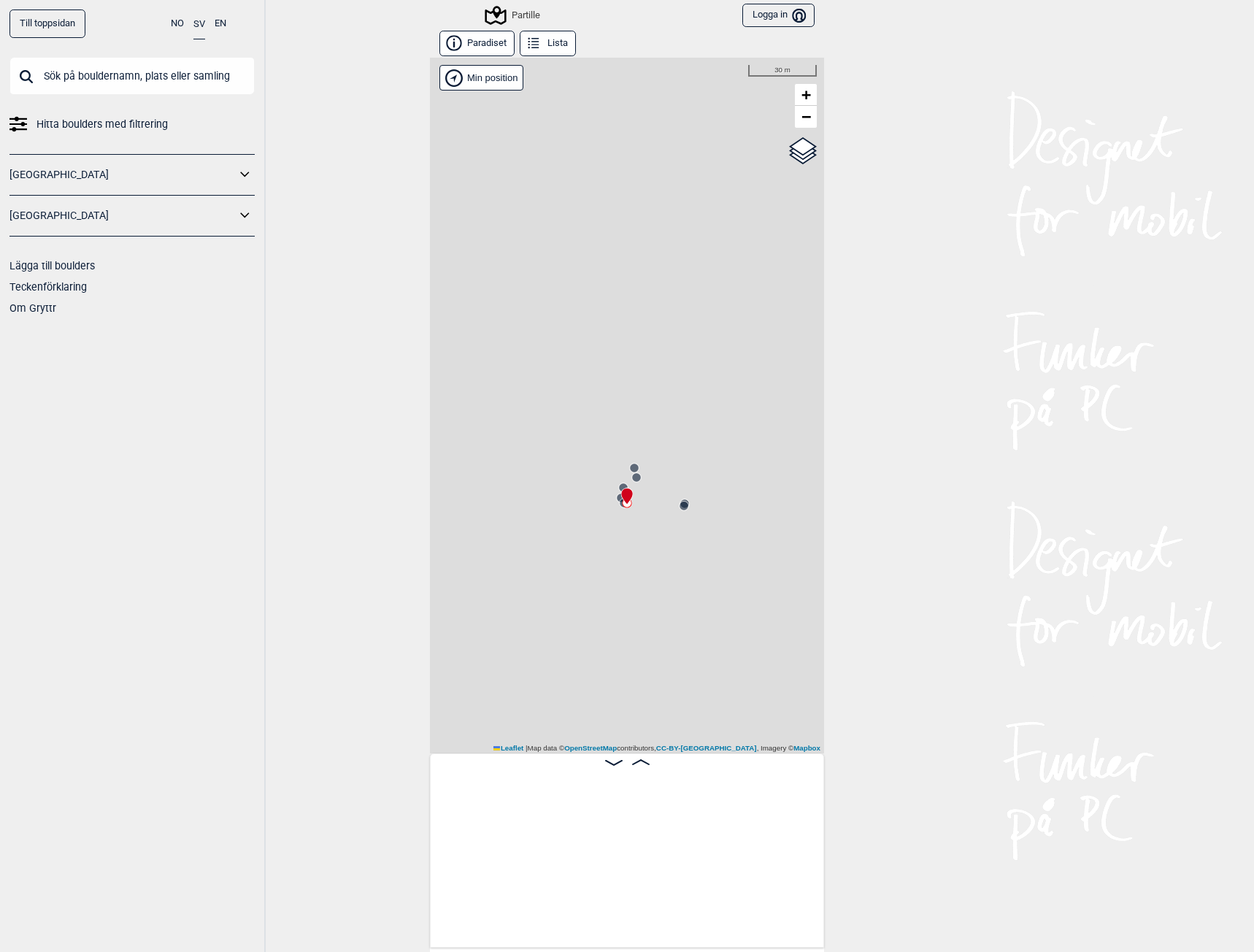
scroll to position [0, 2836]
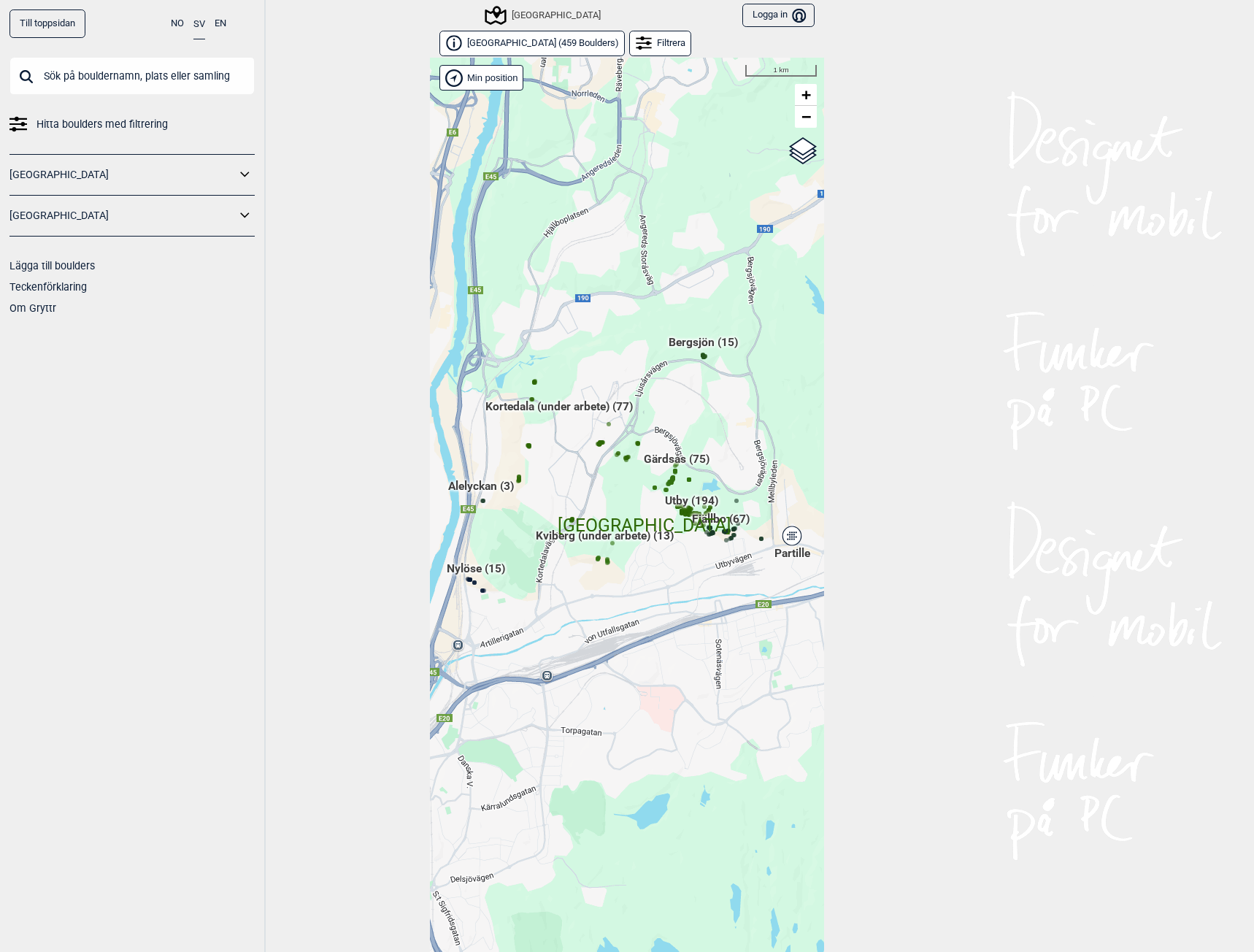
scroll to position [23, 0]
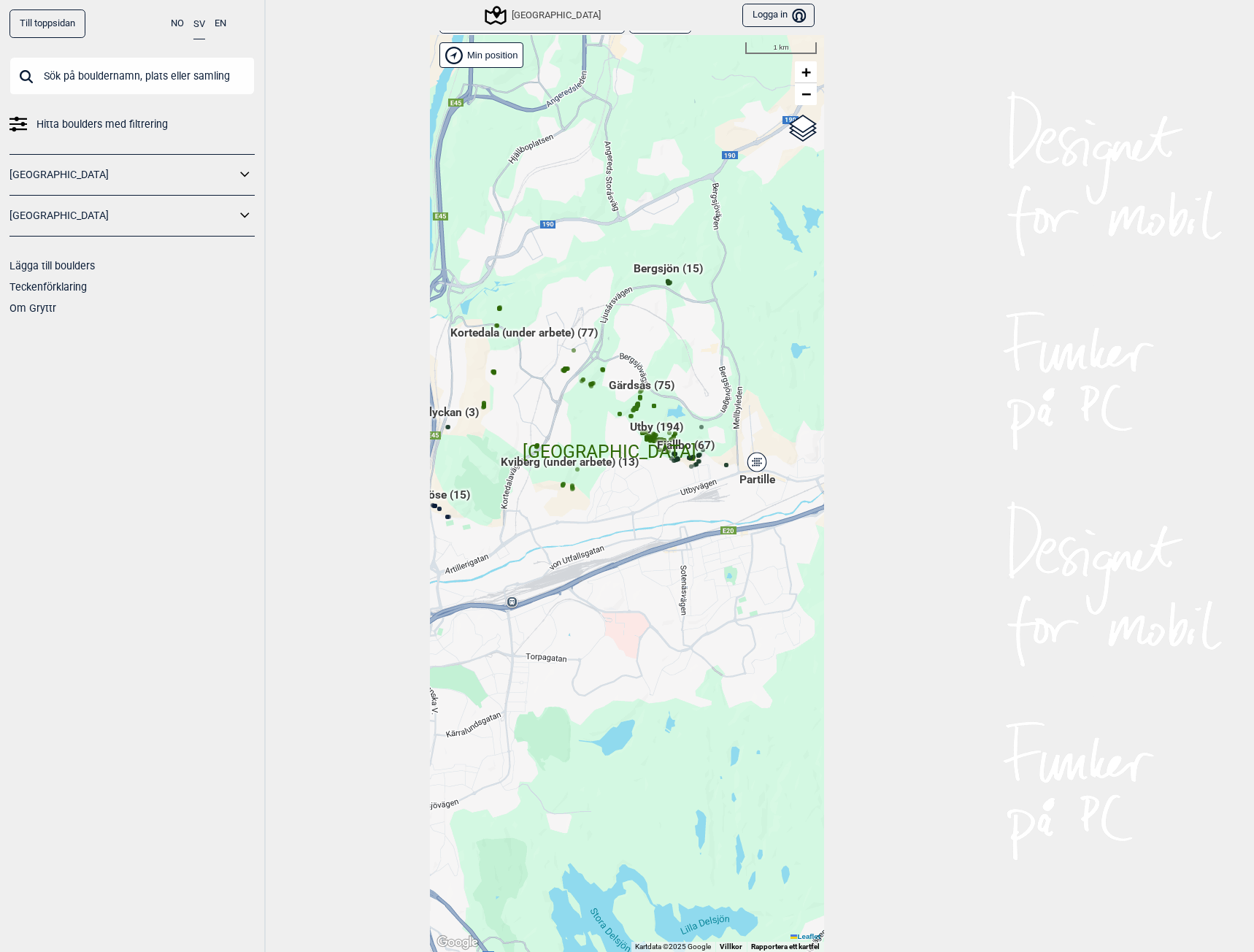
drag, startPoint x: 663, startPoint y: 668, endPoint x: 573, endPoint y: 536, distance: 160.3
click at [567, 543] on div "Hallingdal Gol Ål Stange Kolomoen [GEOGRAPHIC_DATA] [GEOGRAPHIC_DATA][PERSON_NA…" at bounding box center [627, 493] width 394 height 916
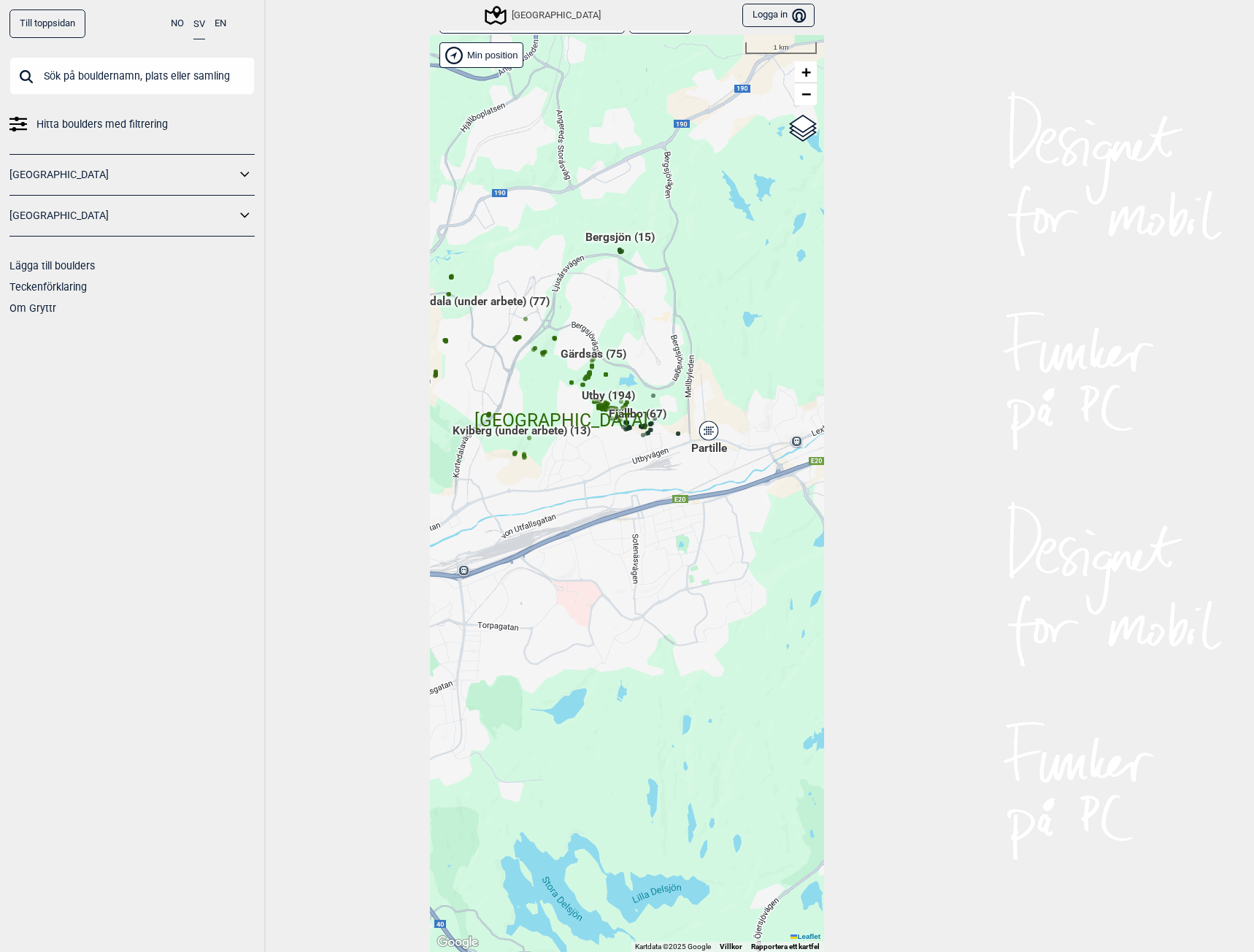
click at [704, 433] on div "Partille" at bounding box center [708, 430] width 9 height 9
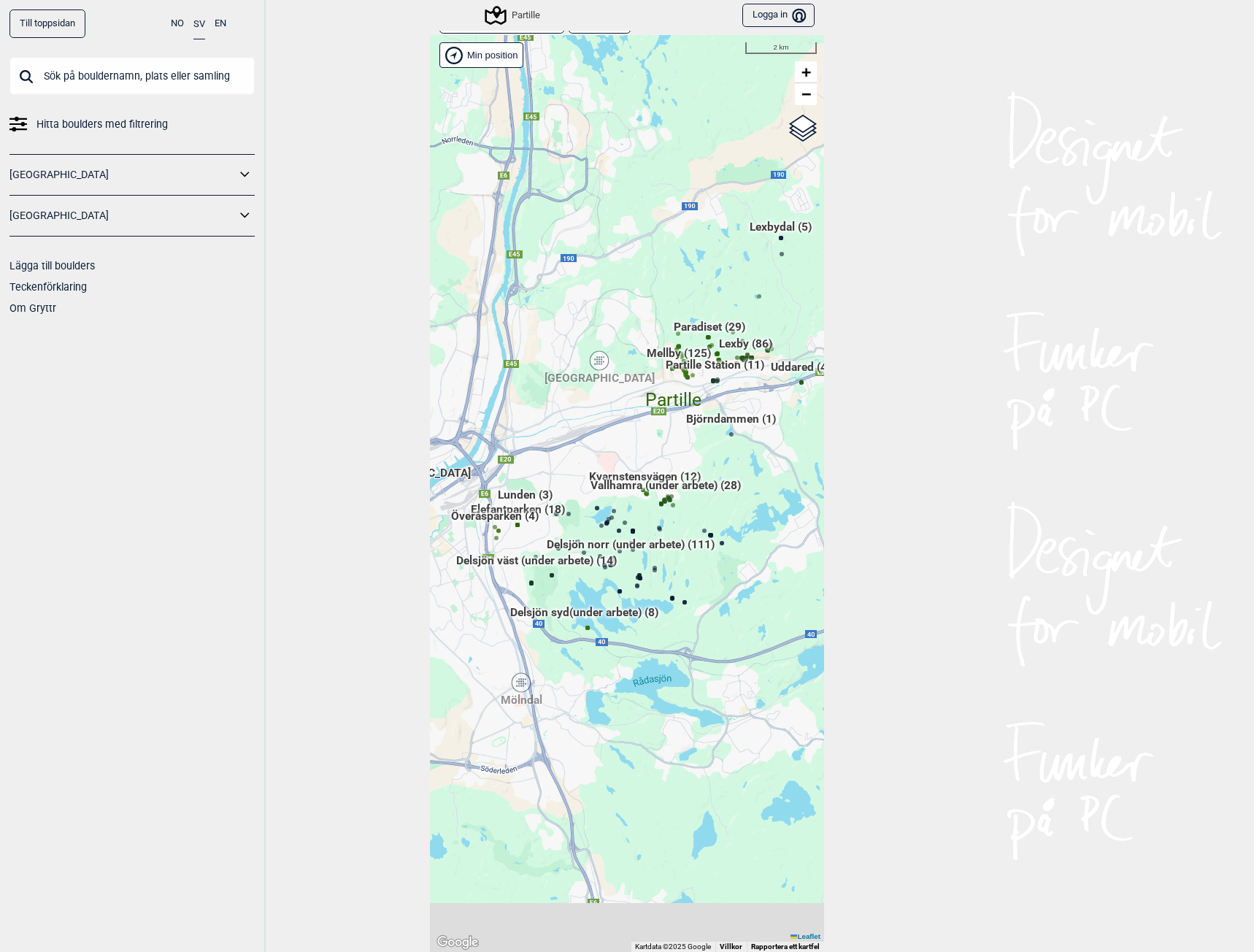
drag, startPoint x: 711, startPoint y: 655, endPoint x: 749, endPoint y: 552, distance: 110.3
click at [749, 552] on div "Hallingdal Gol Ål Stange Kolomoen [GEOGRAPHIC_DATA] [GEOGRAPHIC_DATA][PERSON_NA…" at bounding box center [627, 493] width 394 height 916
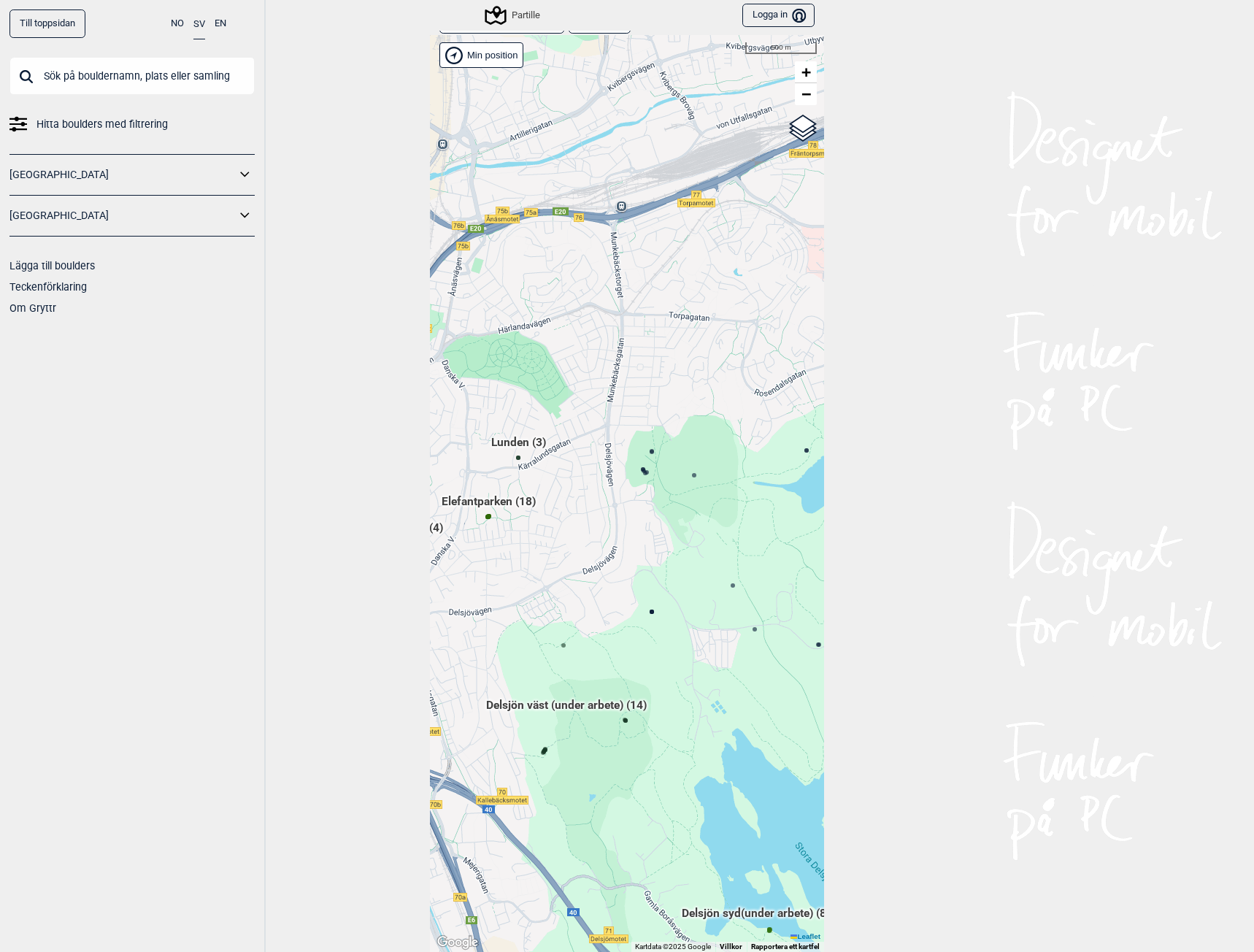
drag, startPoint x: 606, startPoint y: 593, endPoint x: 888, endPoint y: 695, distance: 300.6
click at [892, 711] on div "Till toppsidan NO SV EN Hitta boulders med filtrering [GEOGRAPHIC_DATA] [GEOGRA…" at bounding box center [627, 476] width 1254 height 952
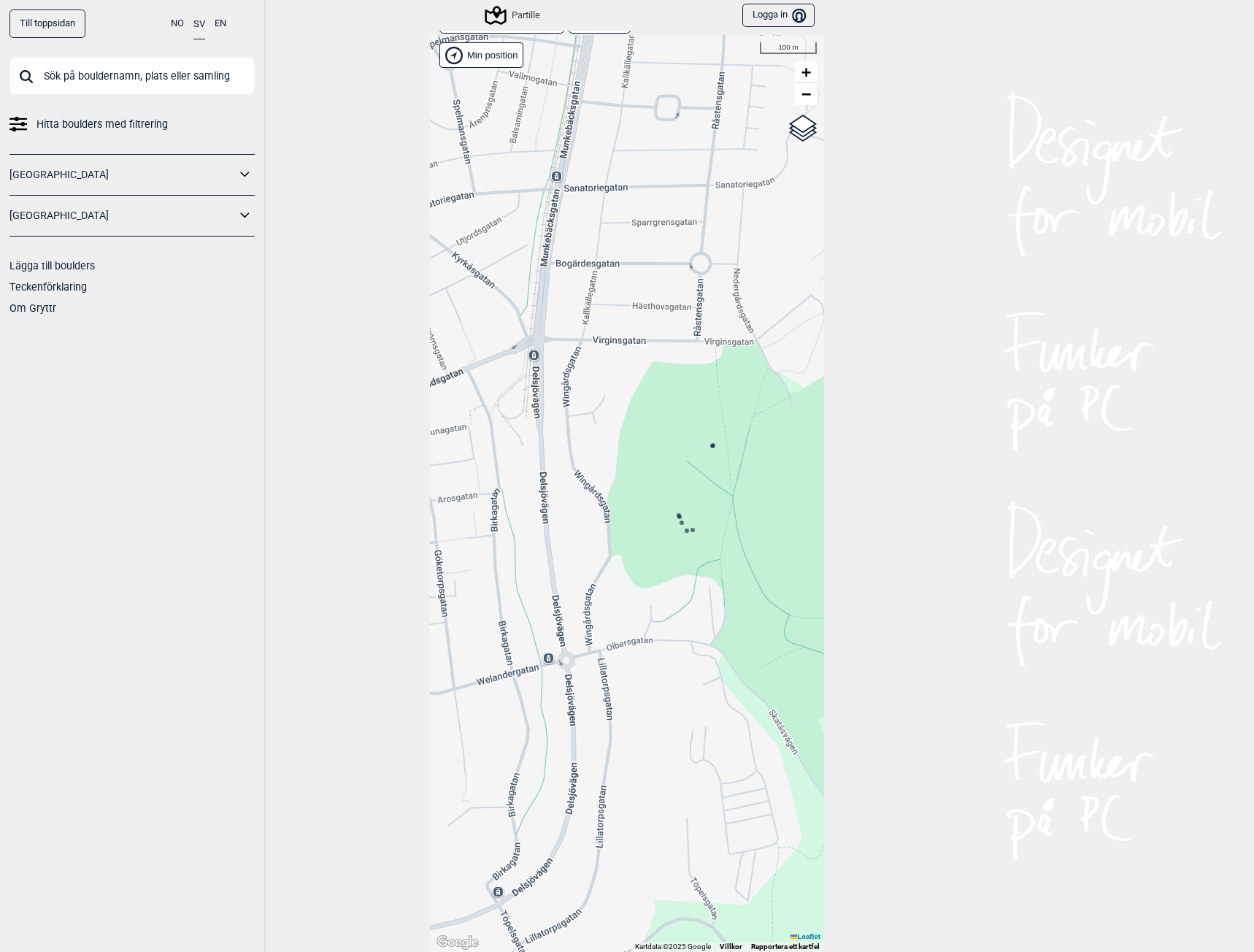
click at [676, 514] on icon at bounding box center [679, 516] width 7 height 7
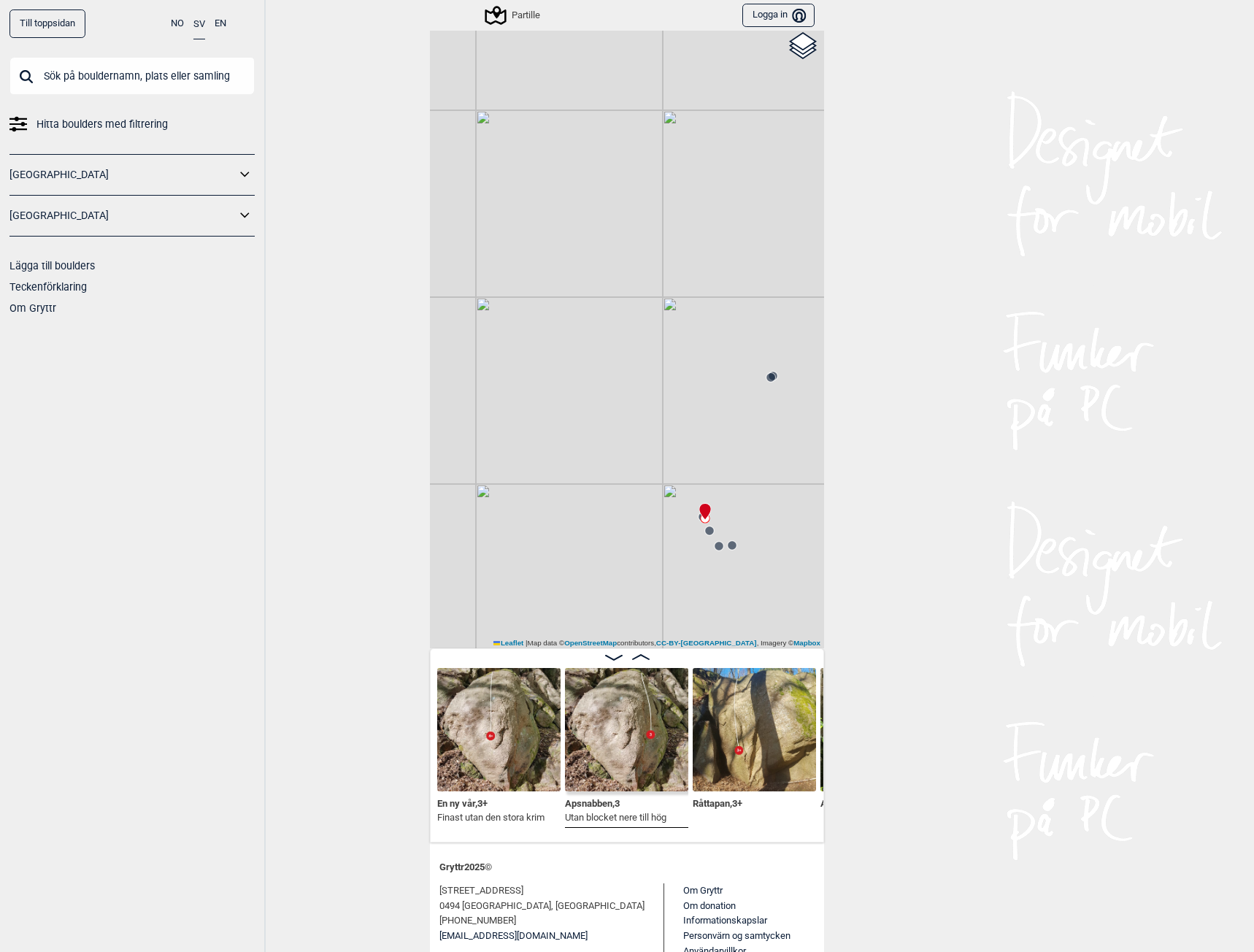
scroll to position [146, 0]
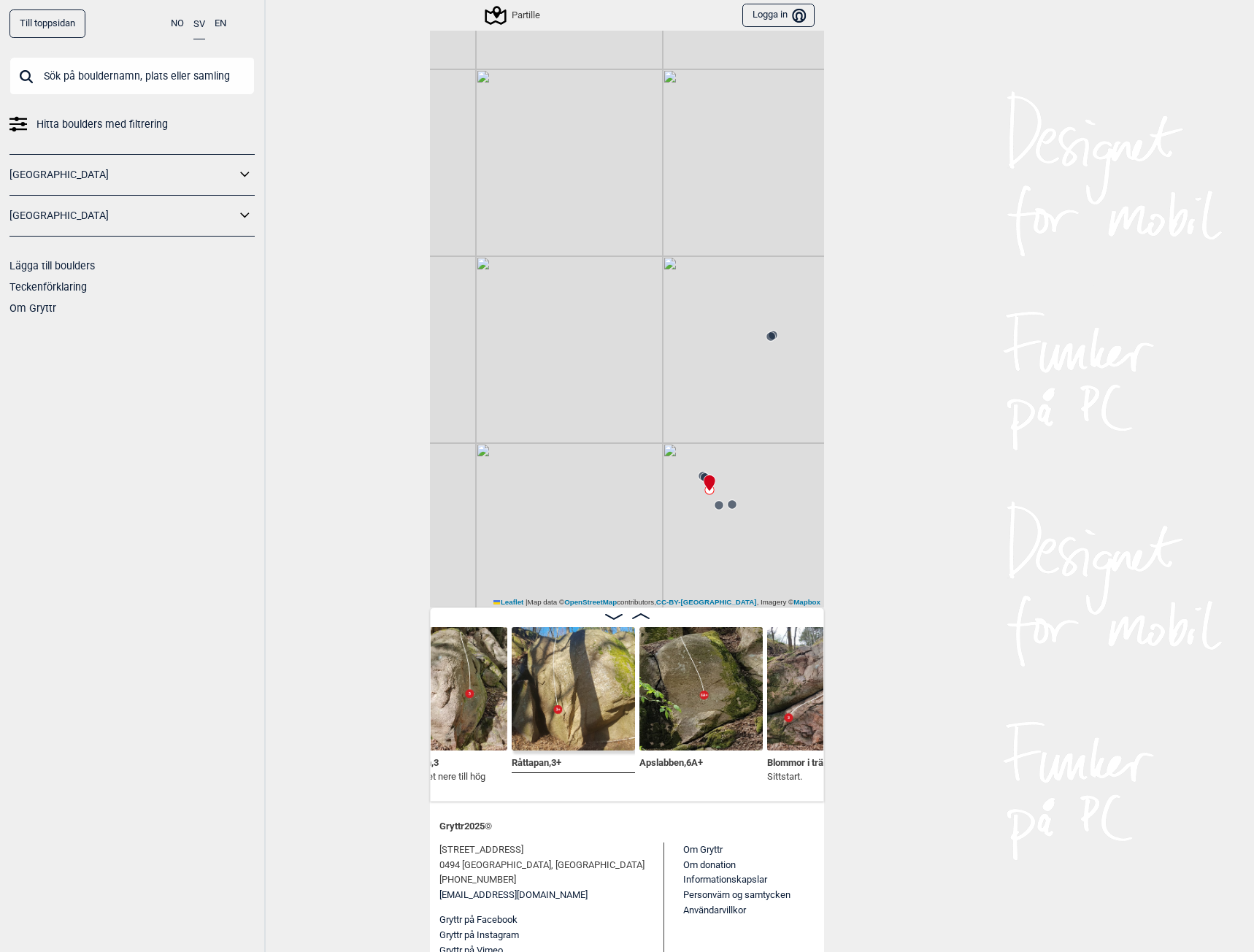
scroll to position [0, 470]
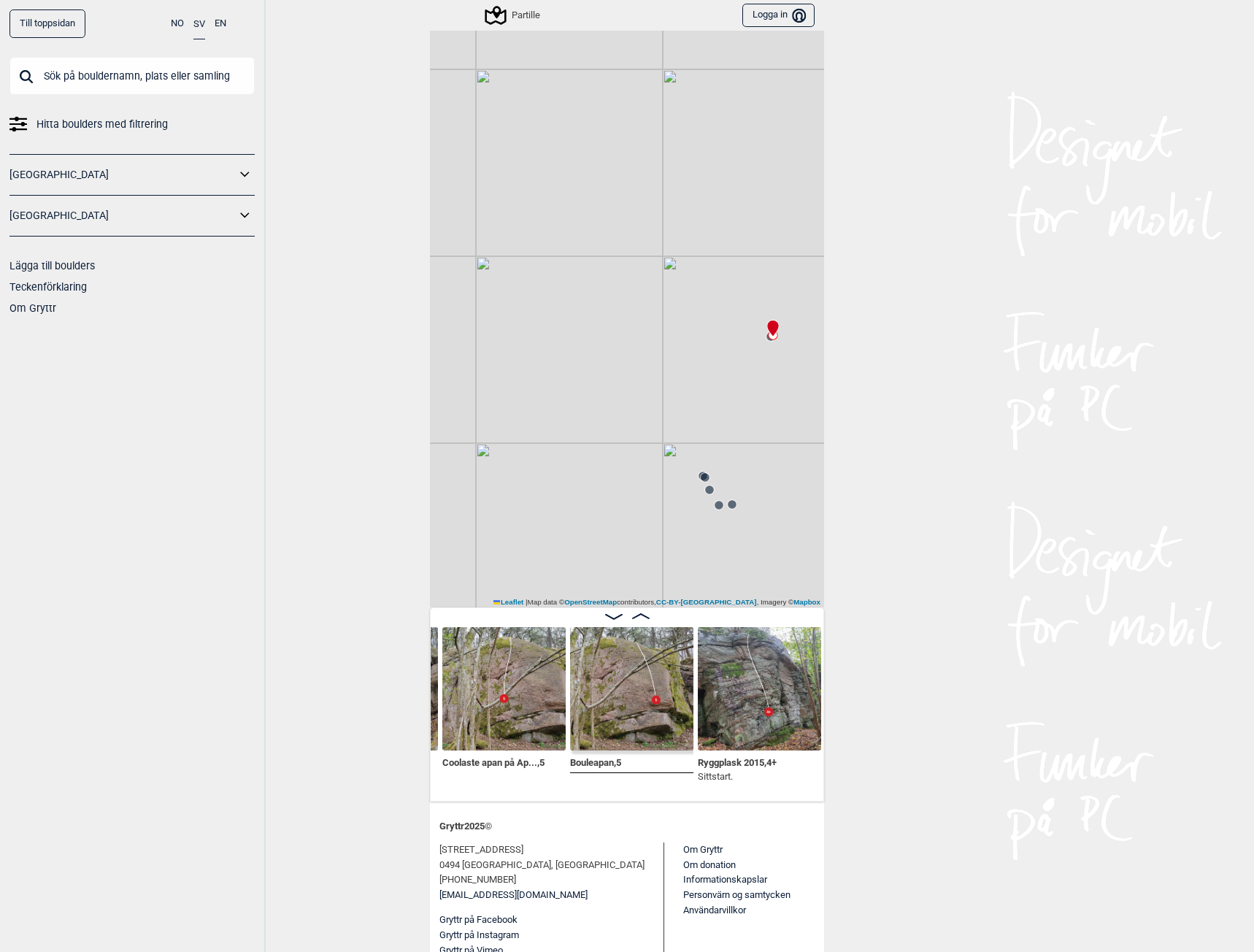
scroll to position [0, 884]
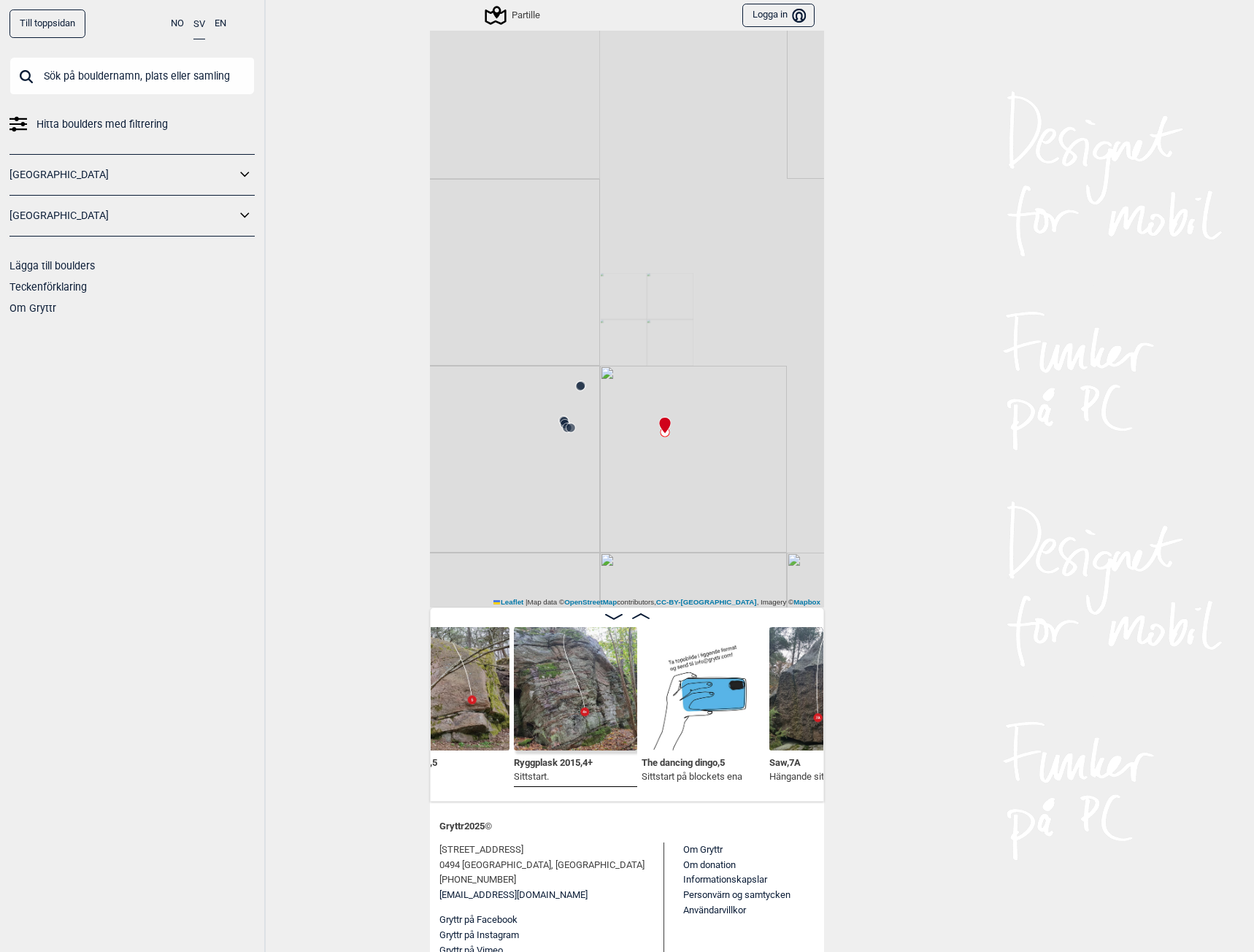
scroll to position [58, 0]
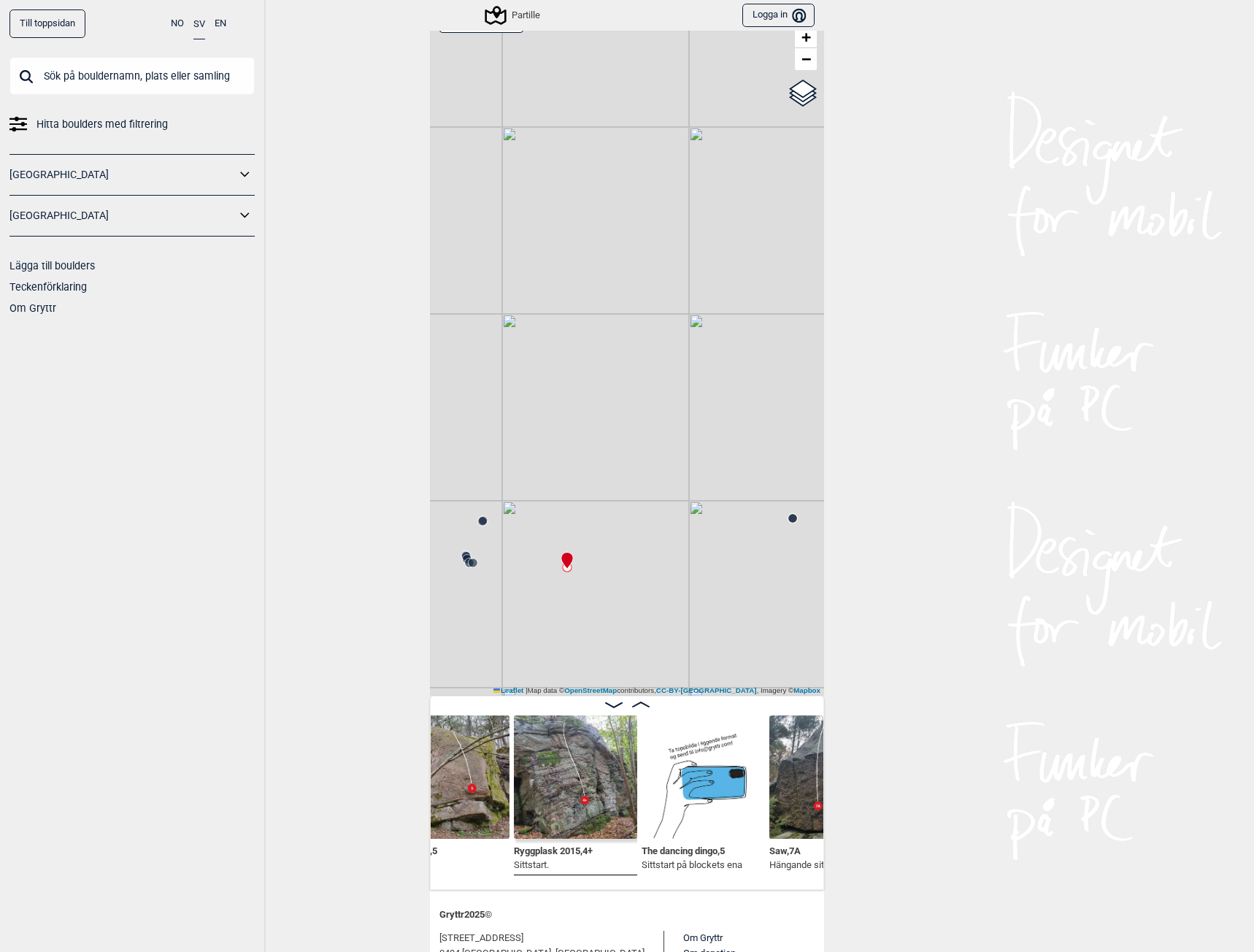
drag, startPoint x: 744, startPoint y: 442, endPoint x: 633, endPoint y: 455, distance: 111.7
click at [634, 456] on div "Partille" at bounding box center [627, 347] width 394 height 695
drag, startPoint x: 725, startPoint y: 546, endPoint x: 655, endPoint y: 511, distance: 78.3
click at [656, 512] on div "Partille" at bounding box center [627, 347] width 394 height 695
click at [676, 485] on circle at bounding box center [680, 484] width 9 height 9
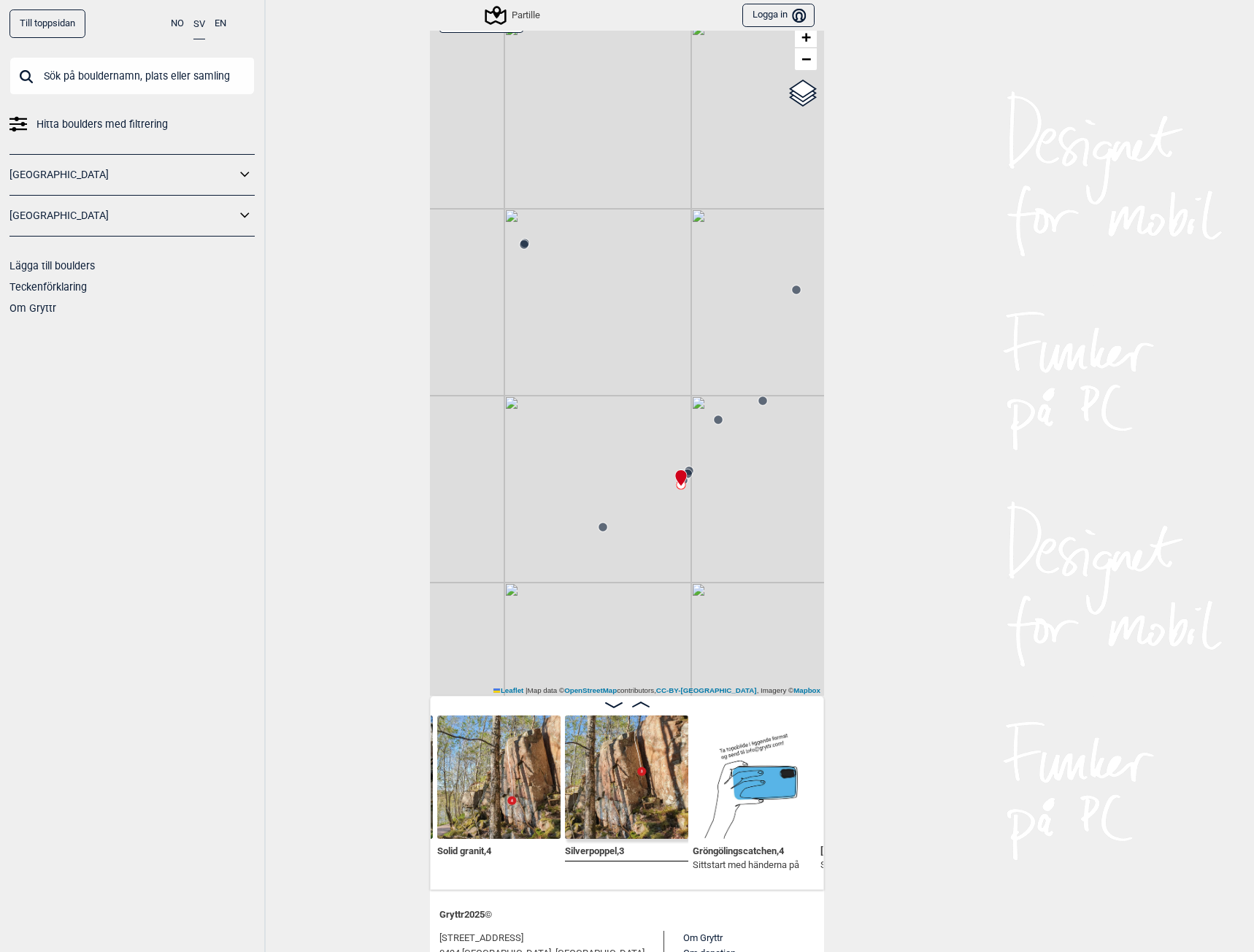
scroll to position [131, 0]
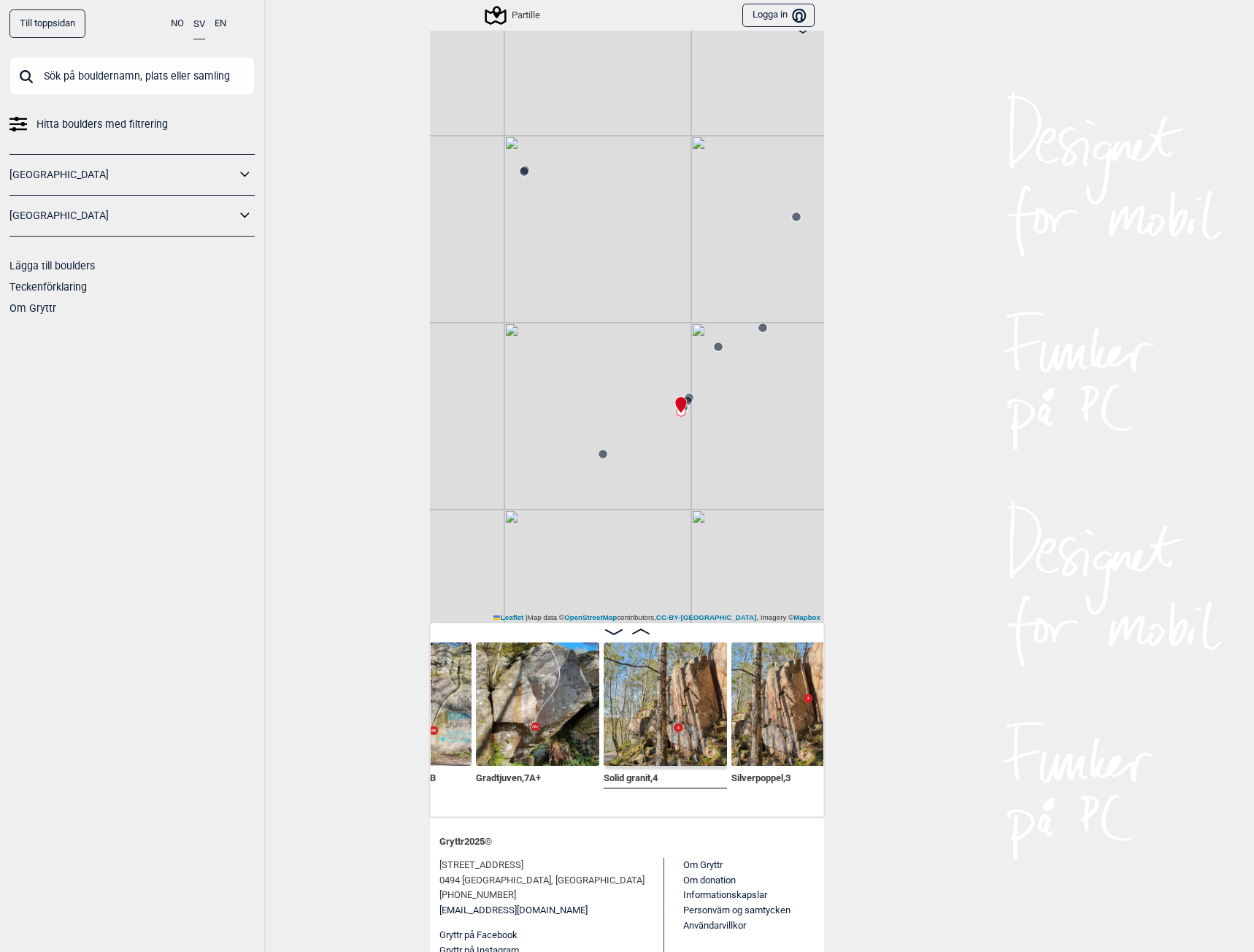
scroll to position [0, 5916]
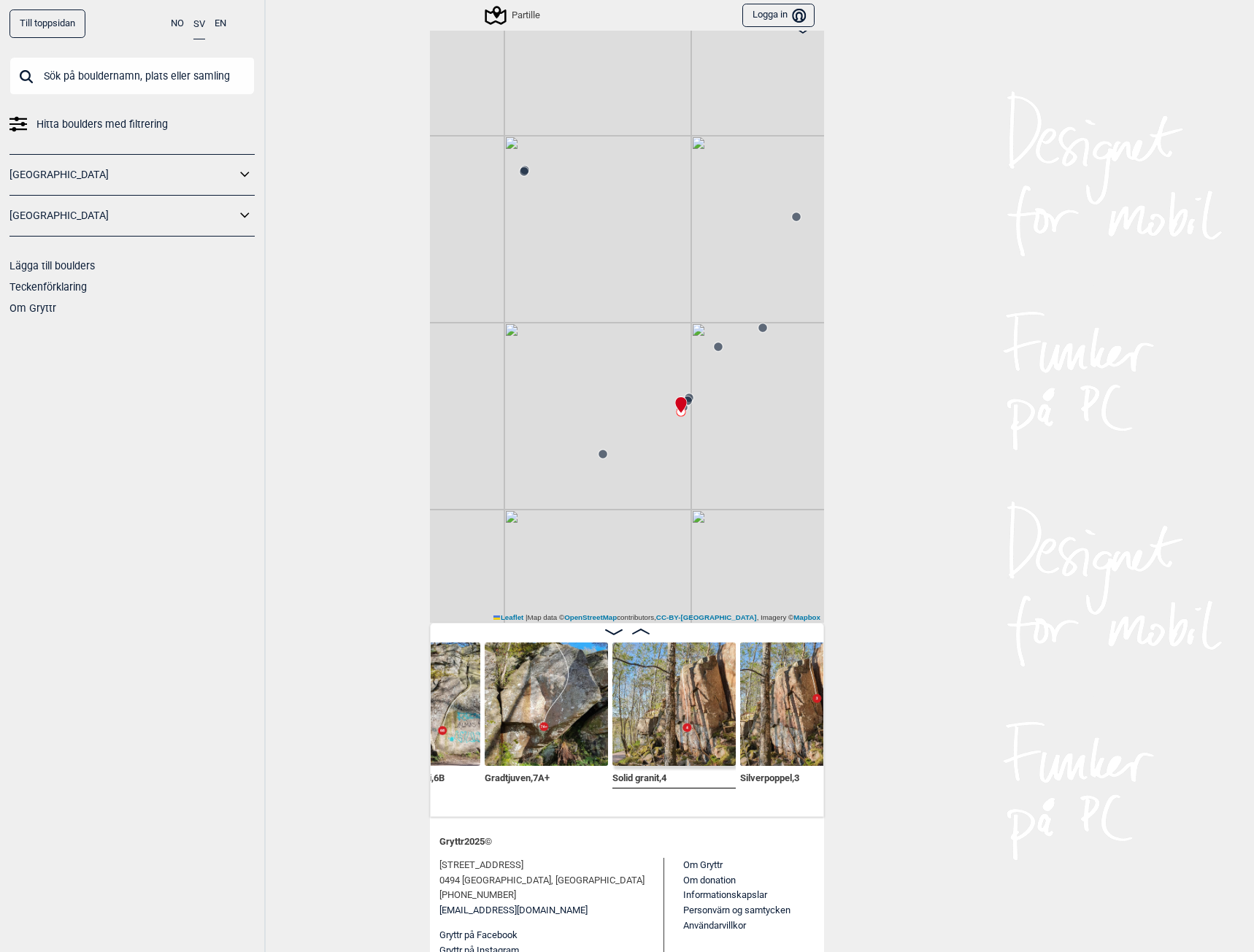
click at [695, 736] on img at bounding box center [673, 703] width 123 height 123
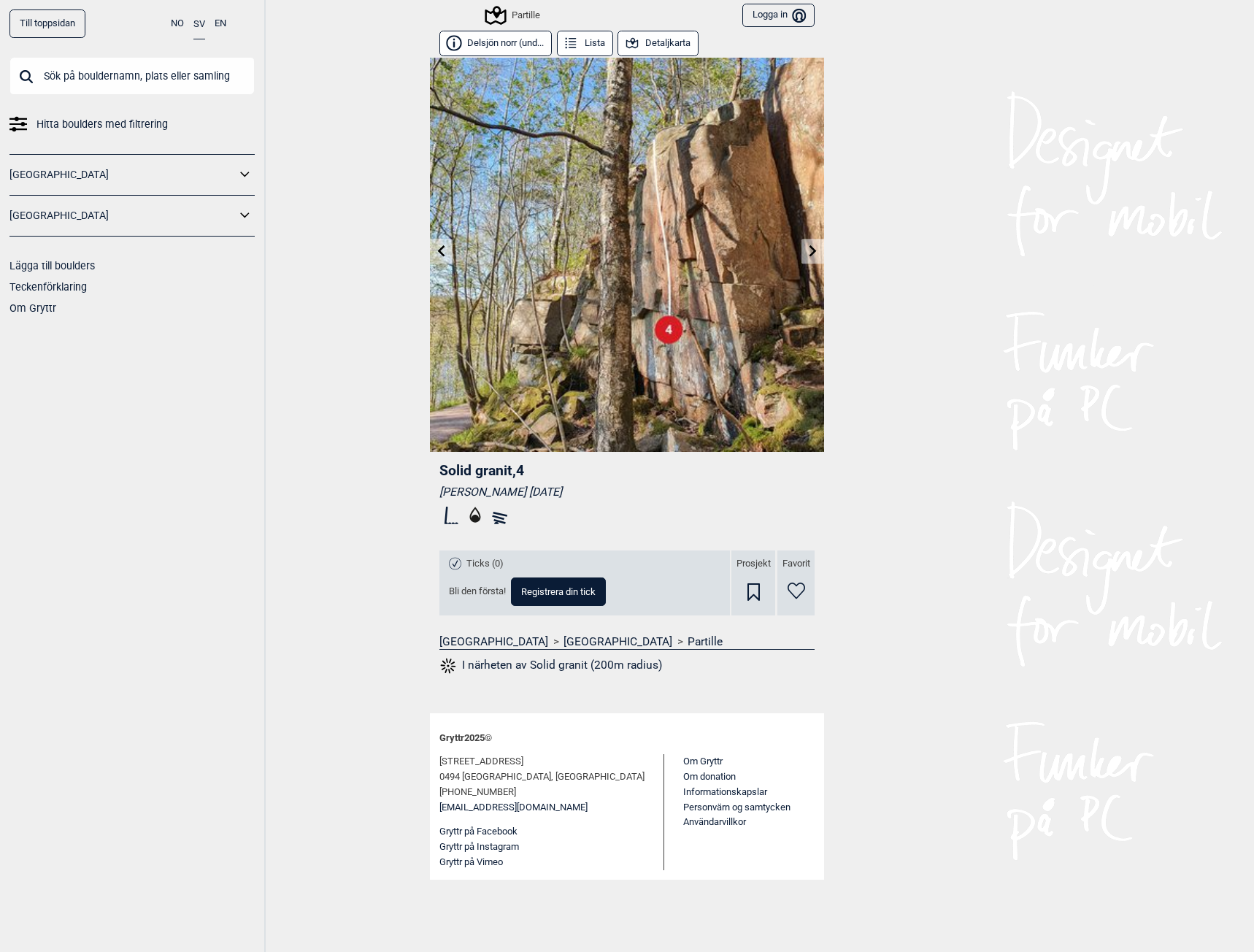
click at [530, 12] on div "Partille" at bounding box center [513, 16] width 53 height 18
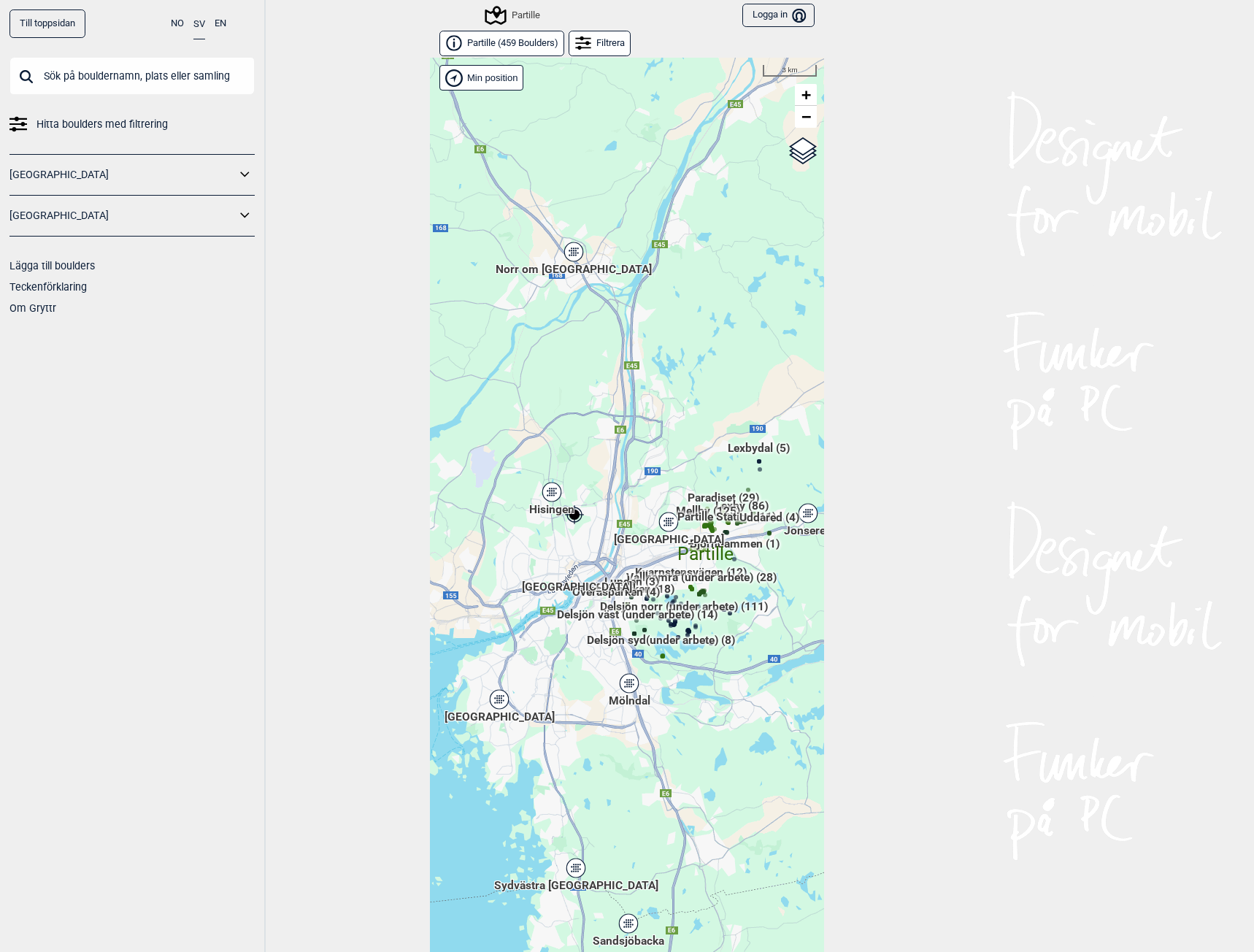
scroll to position [23, 0]
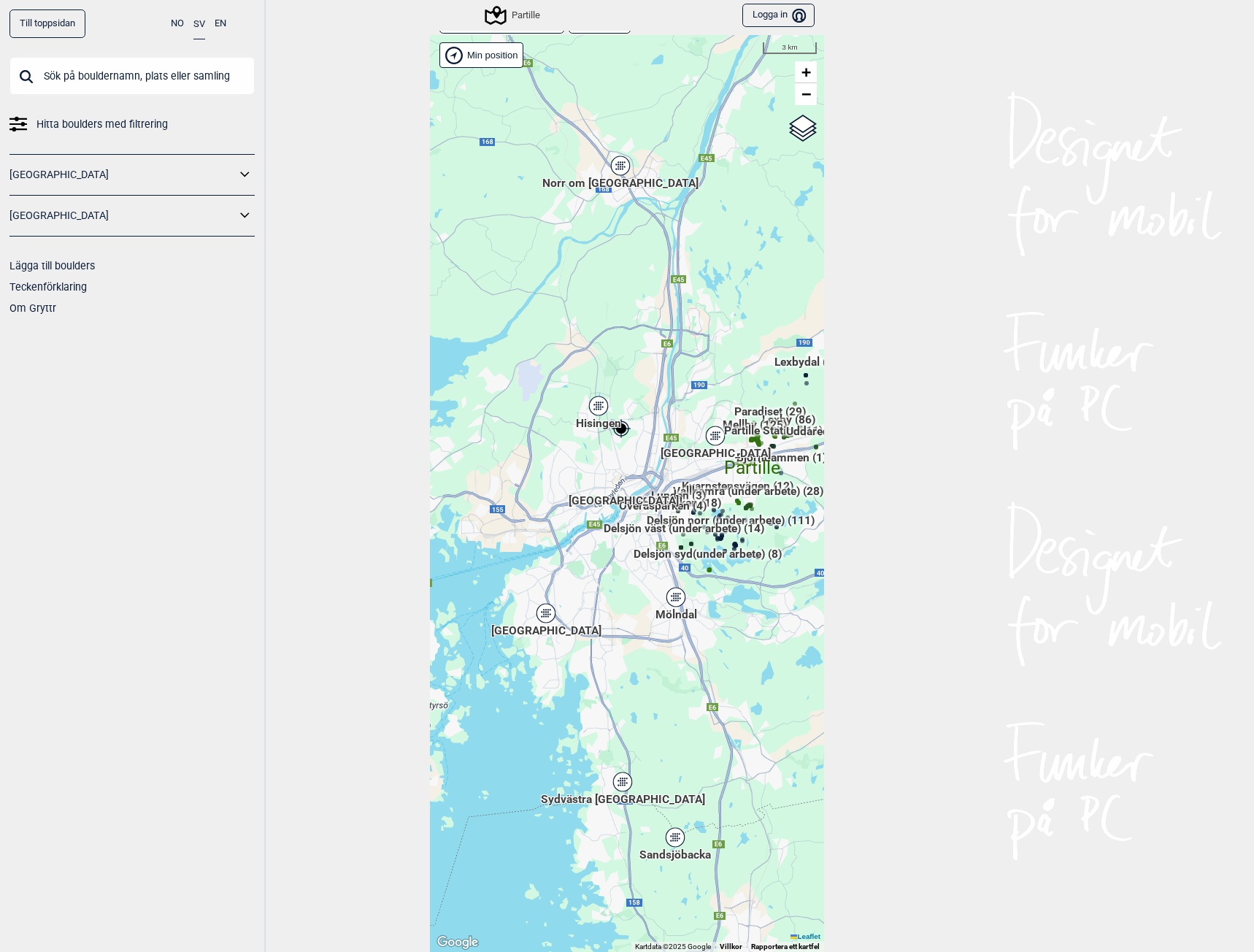
drag, startPoint x: 617, startPoint y: 717, endPoint x: 700, endPoint y: 636, distance: 116.1
click at [700, 636] on div "Hallingdal Gol Ål Stange Kolomoen [GEOGRAPHIC_DATA] [GEOGRAPHIC_DATA][PERSON_NA…" at bounding box center [627, 493] width 394 height 916
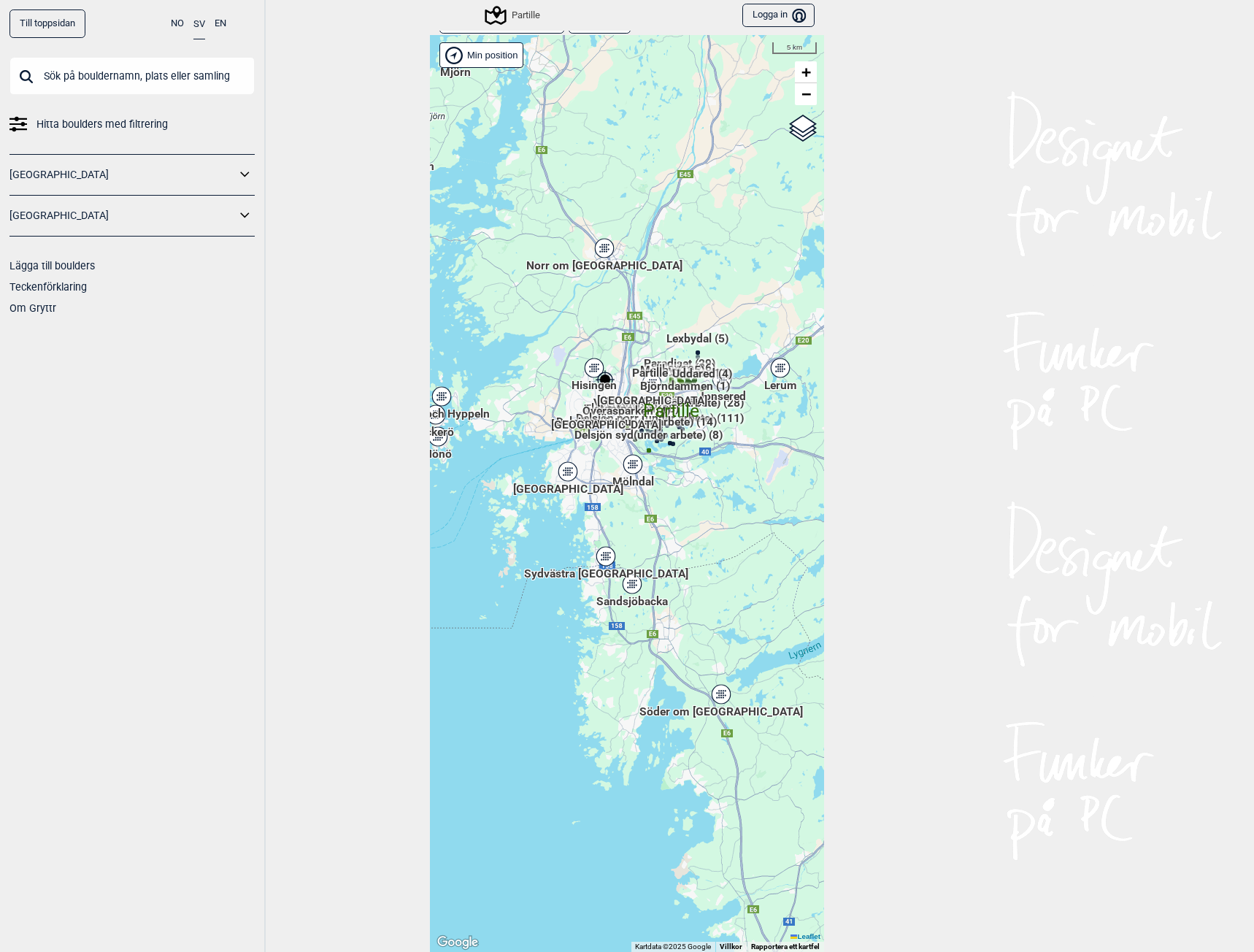
drag, startPoint x: 764, startPoint y: 654, endPoint x: 690, endPoint y: 545, distance: 131.8
click at [690, 545] on div "Hallingdal Gol Ål Stange Kolomoen [GEOGRAPHIC_DATA] [GEOGRAPHIC_DATA][PERSON_NA…" at bounding box center [627, 493] width 394 height 916
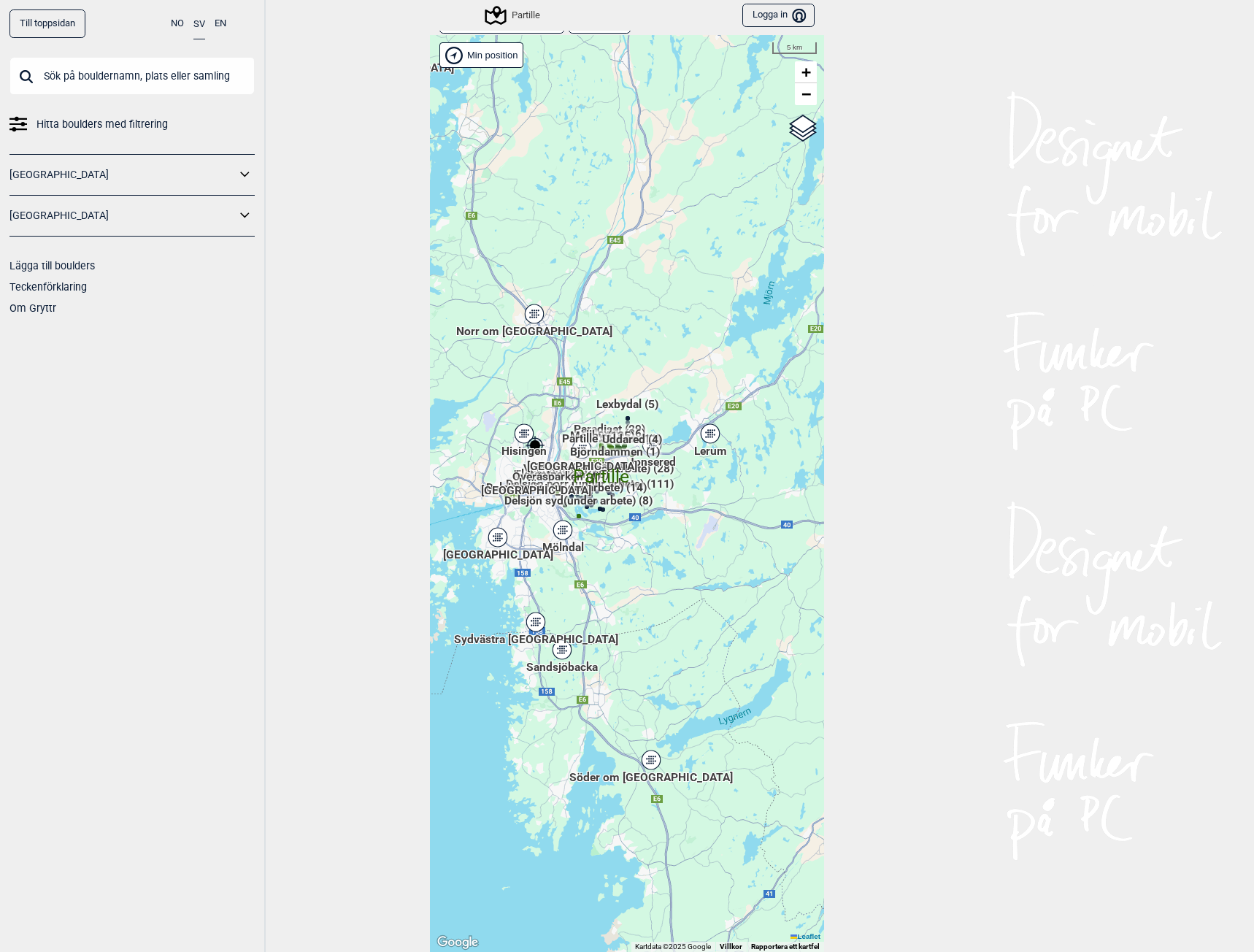
drag, startPoint x: 719, startPoint y: 479, endPoint x: 651, endPoint y: 546, distance: 95.5
click at [652, 546] on div "Hallingdal Gol Ål Stange Kolomoen [GEOGRAPHIC_DATA] [GEOGRAPHIC_DATA][PERSON_NA…" at bounding box center [627, 493] width 394 height 916
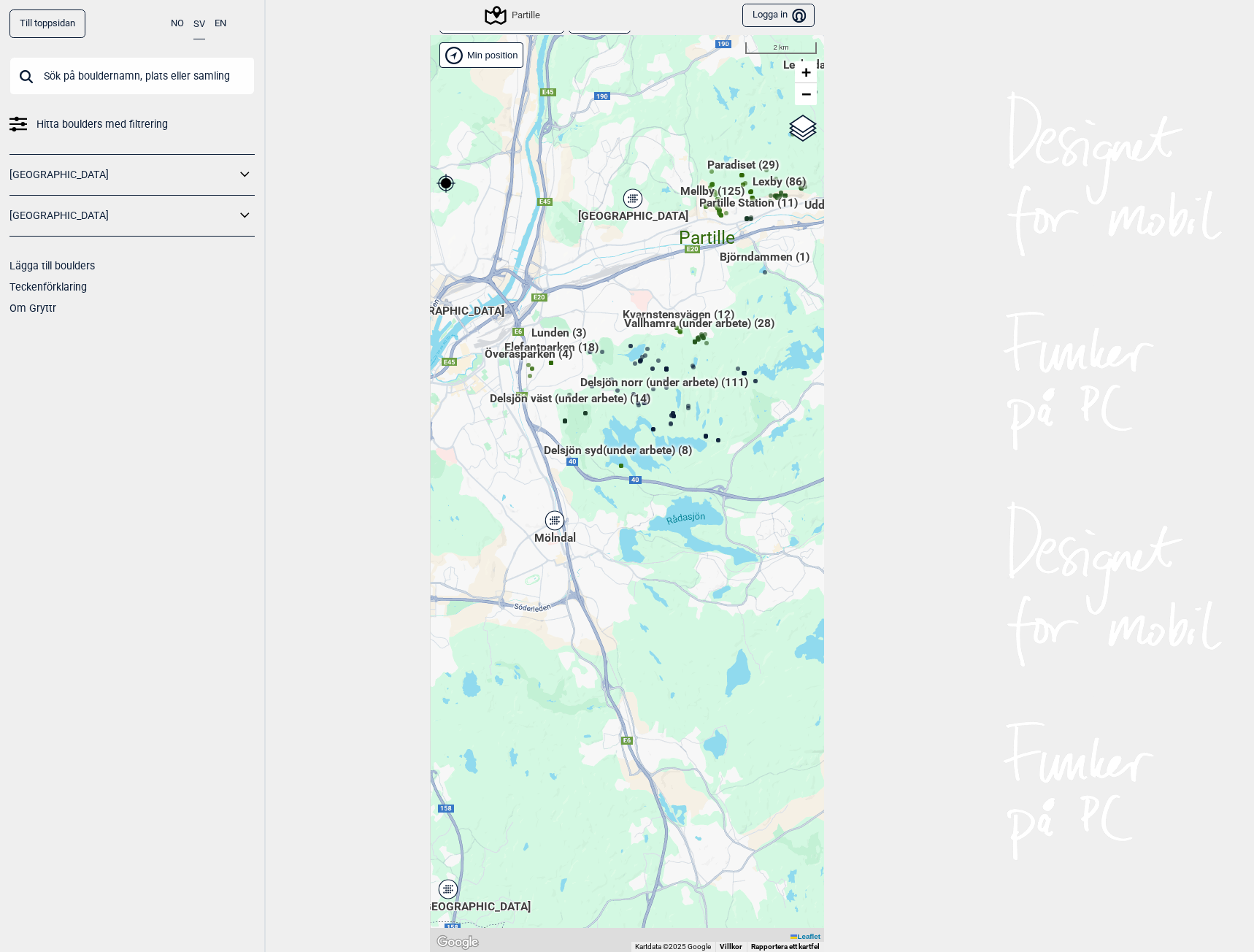
drag, startPoint x: 657, startPoint y: 616, endPoint x: 681, endPoint y: 546, distance: 73.8
click at [681, 546] on div "Hallingdal Gol Ål Stange Kolomoen [GEOGRAPHIC_DATA] [GEOGRAPHIC_DATA][PERSON_NA…" at bounding box center [627, 493] width 394 height 916
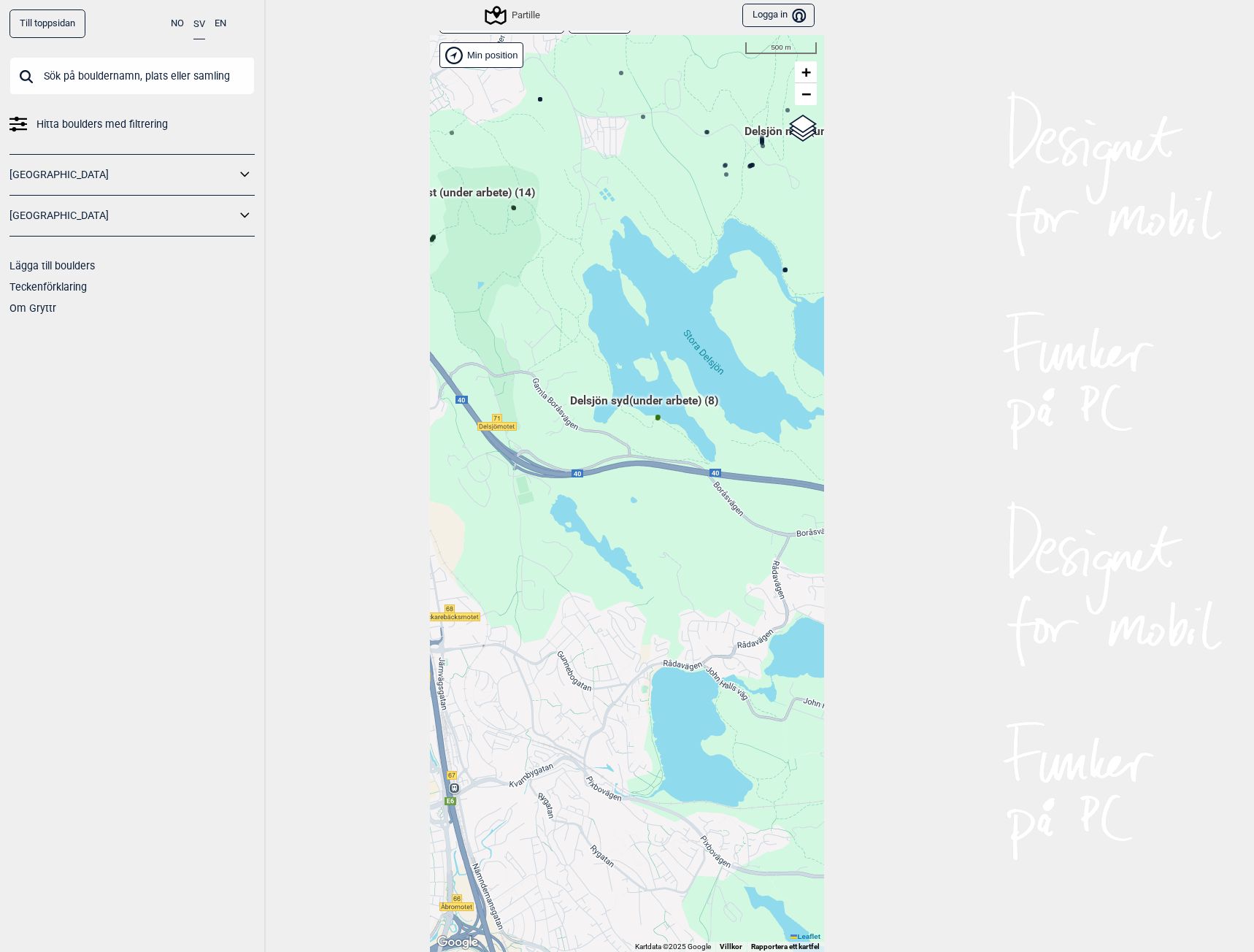
drag, startPoint x: 584, startPoint y: 552, endPoint x: 683, endPoint y: 777, distance: 245.4
click at [683, 776] on div "Hallingdal Gol Ål Stange Kolomoen [GEOGRAPHIC_DATA] [GEOGRAPHIC_DATA][PERSON_NA…" at bounding box center [627, 493] width 394 height 916
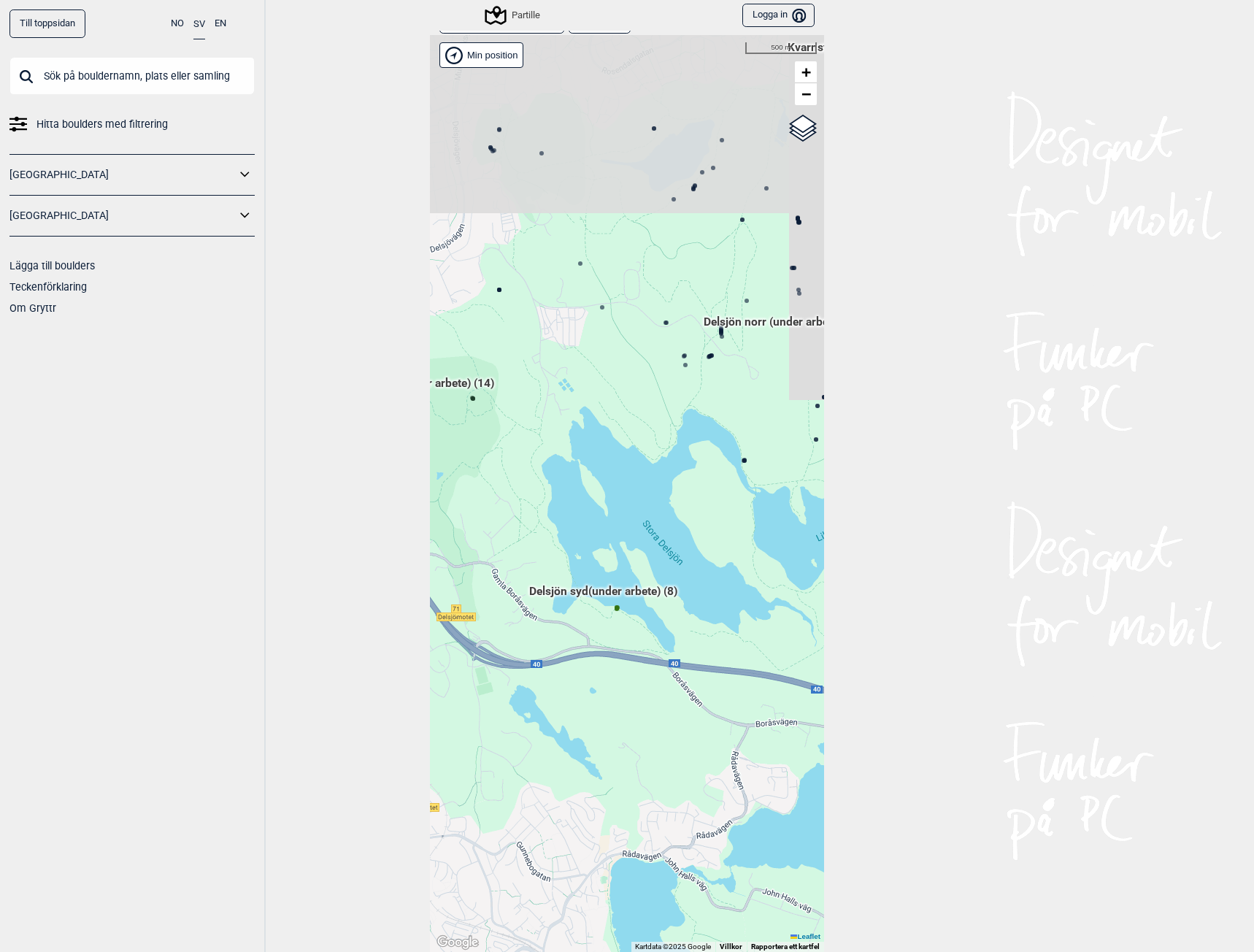
drag, startPoint x: 671, startPoint y: 393, endPoint x: 615, endPoint y: 611, distance: 225.1
click at [615, 611] on div "Hallingdal Gol Ål Stange Kolomoen [GEOGRAPHIC_DATA] [GEOGRAPHIC_DATA][PERSON_NA…" at bounding box center [627, 493] width 394 height 916
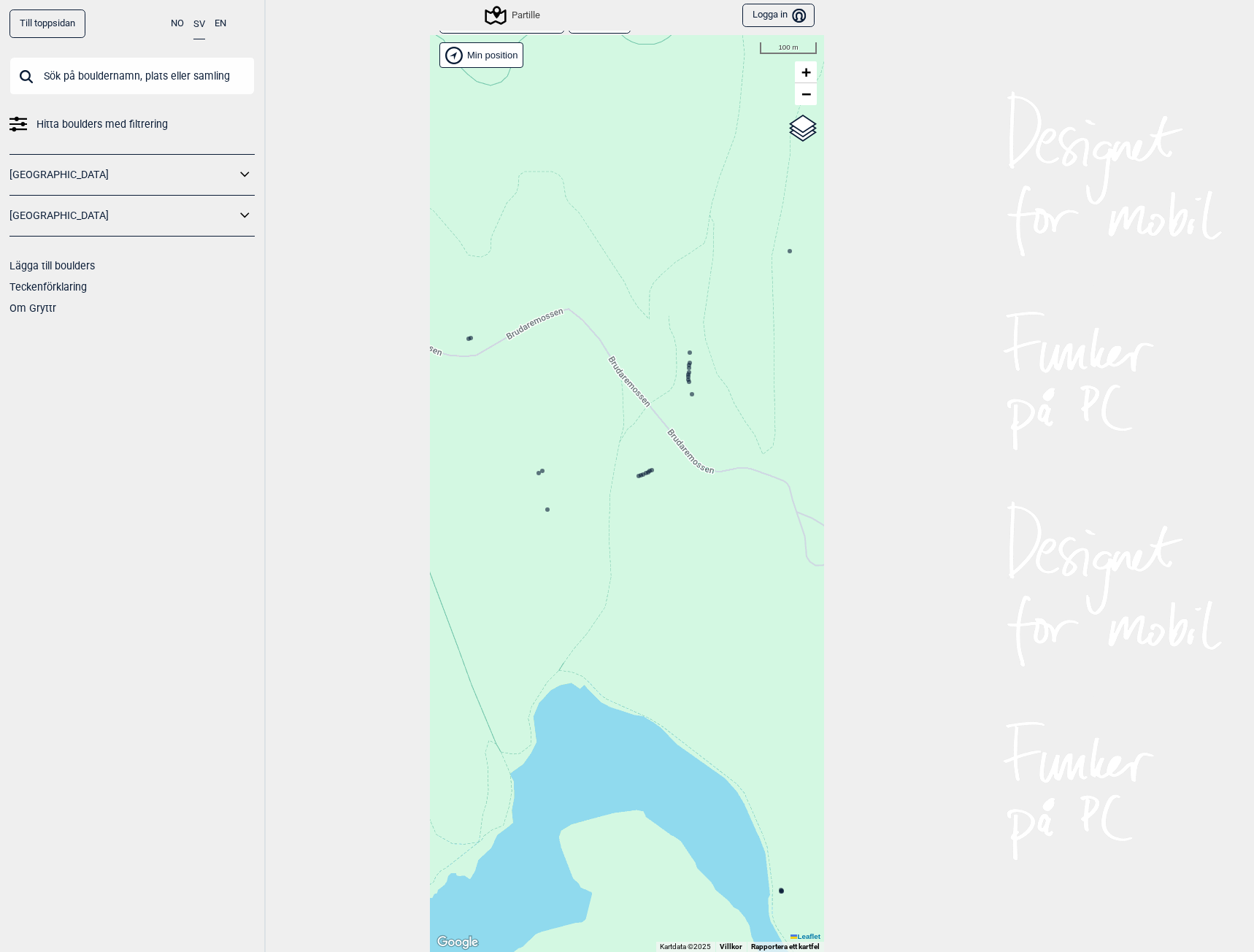
click at [685, 361] on icon at bounding box center [688, 364] width 7 height 7
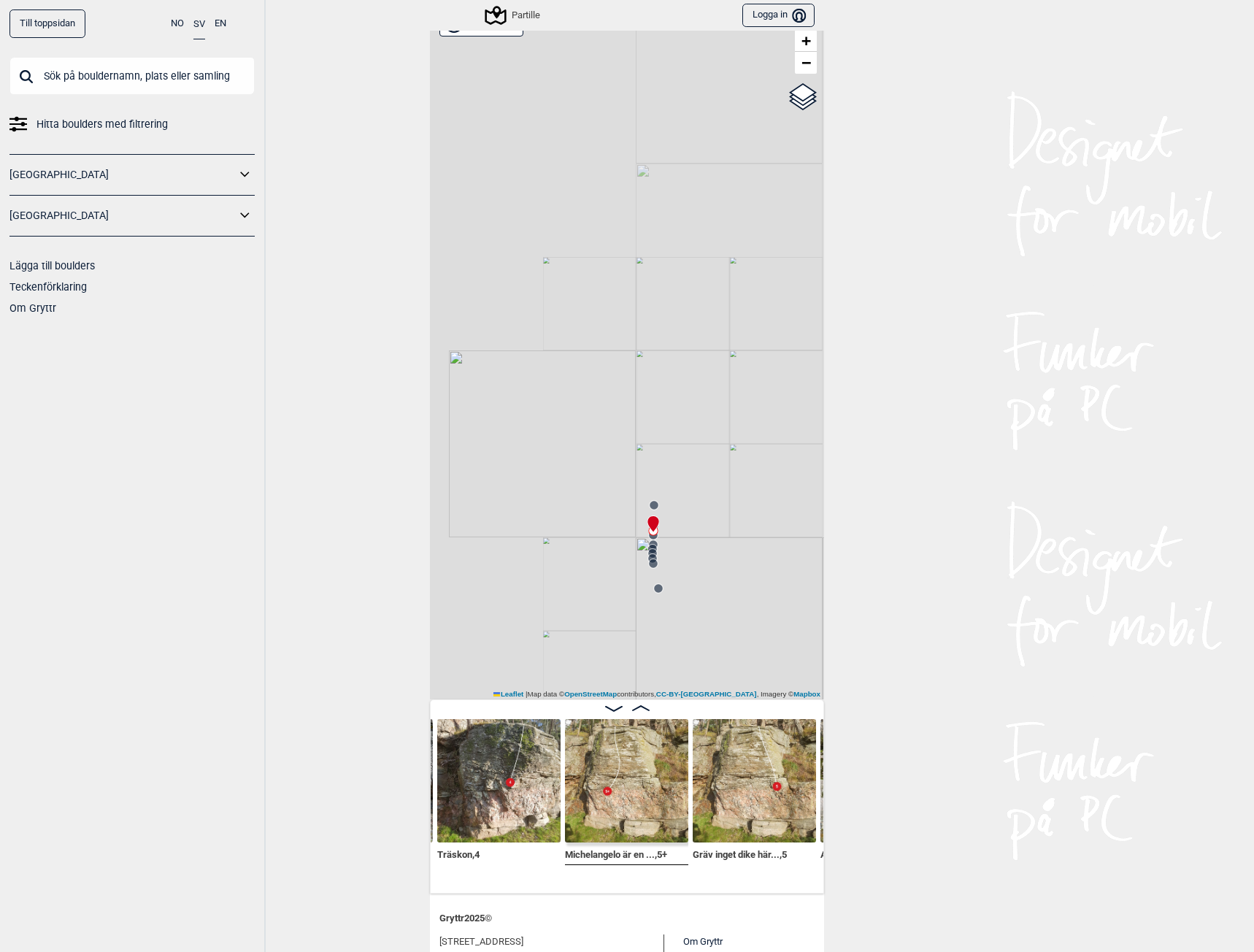
scroll to position [73, 0]
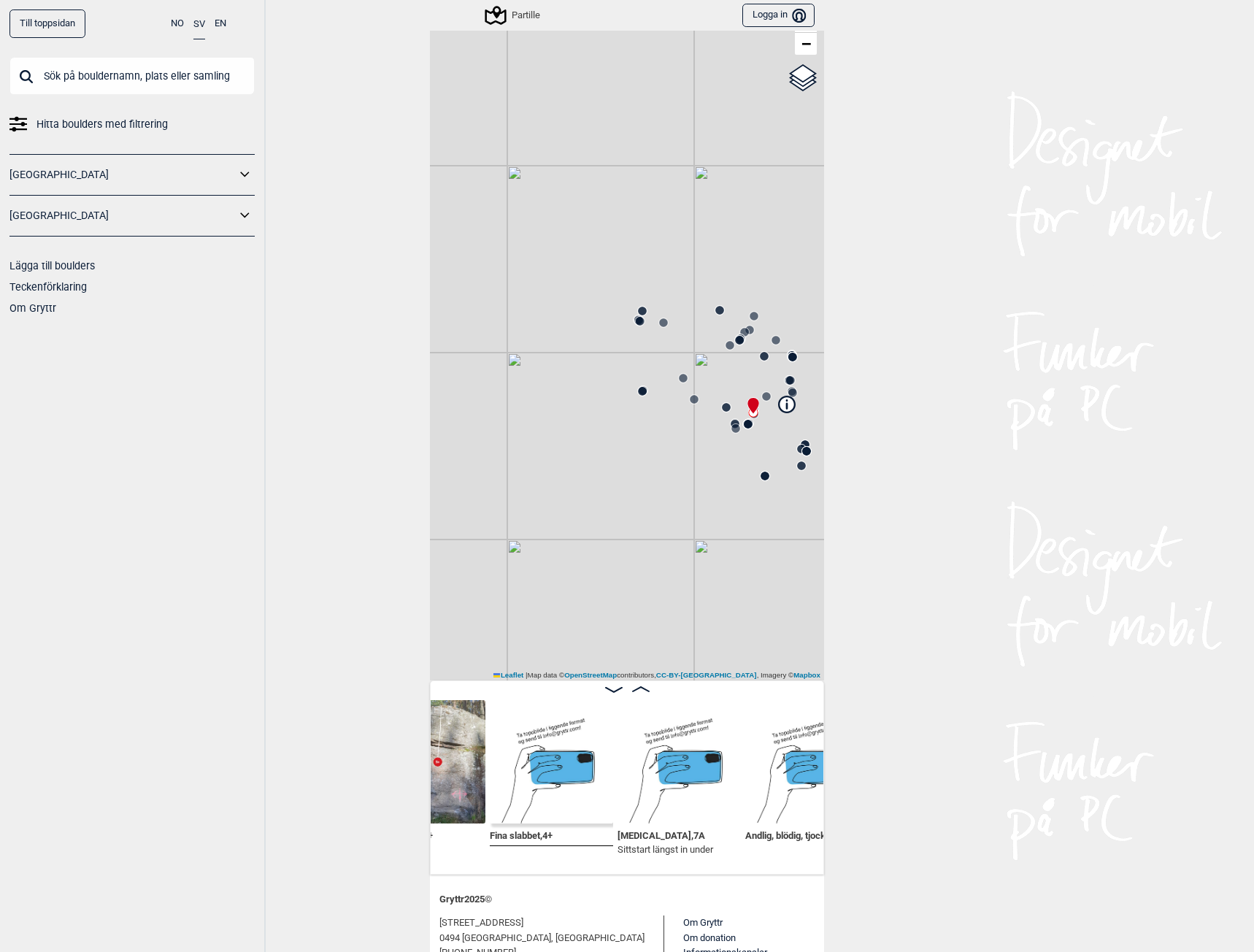
scroll to position [58, 0]
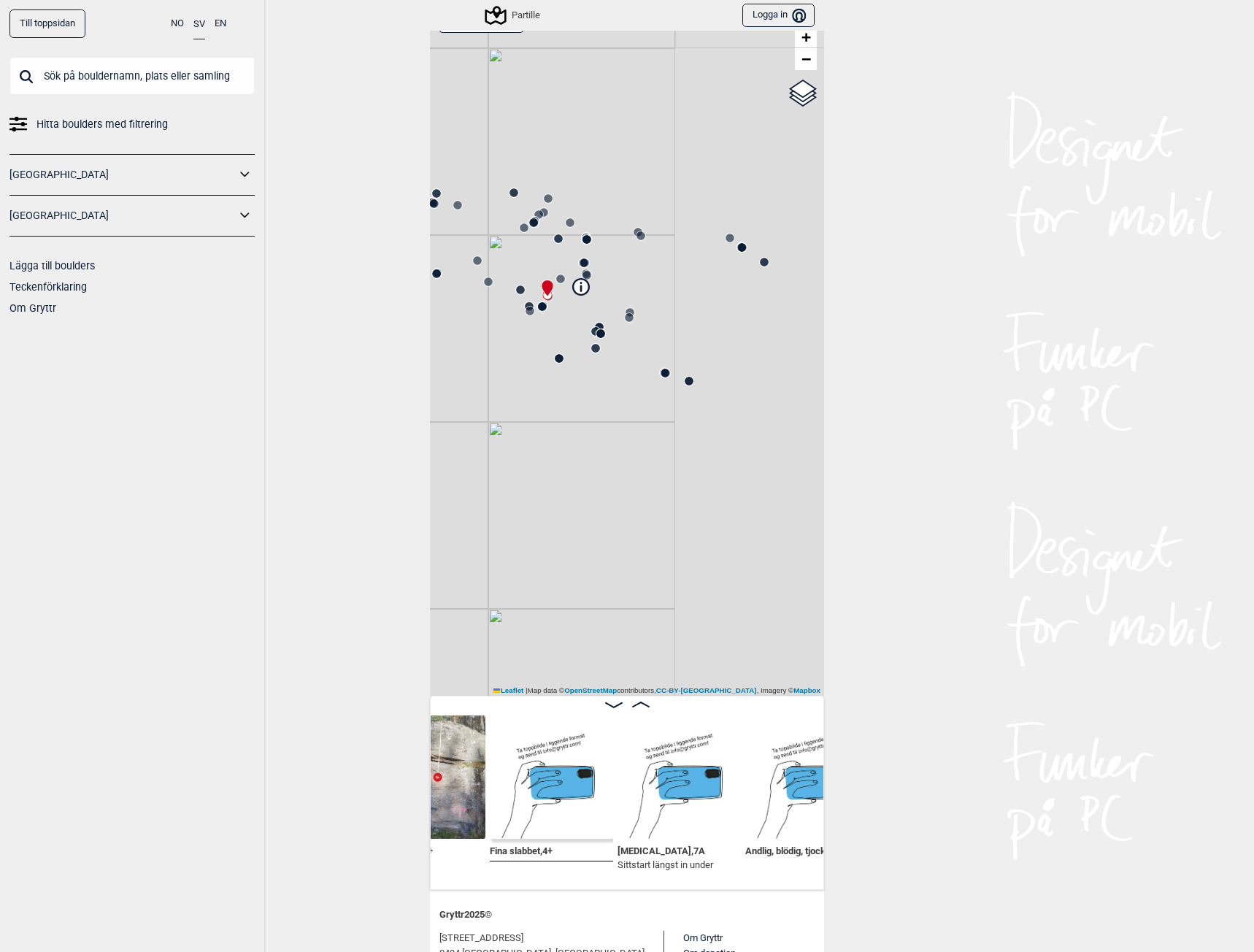
drag, startPoint x: 709, startPoint y: 569, endPoint x: 503, endPoint y: 436, distance: 244.9
click at [503, 436] on div "Partille" at bounding box center [627, 347] width 394 height 695
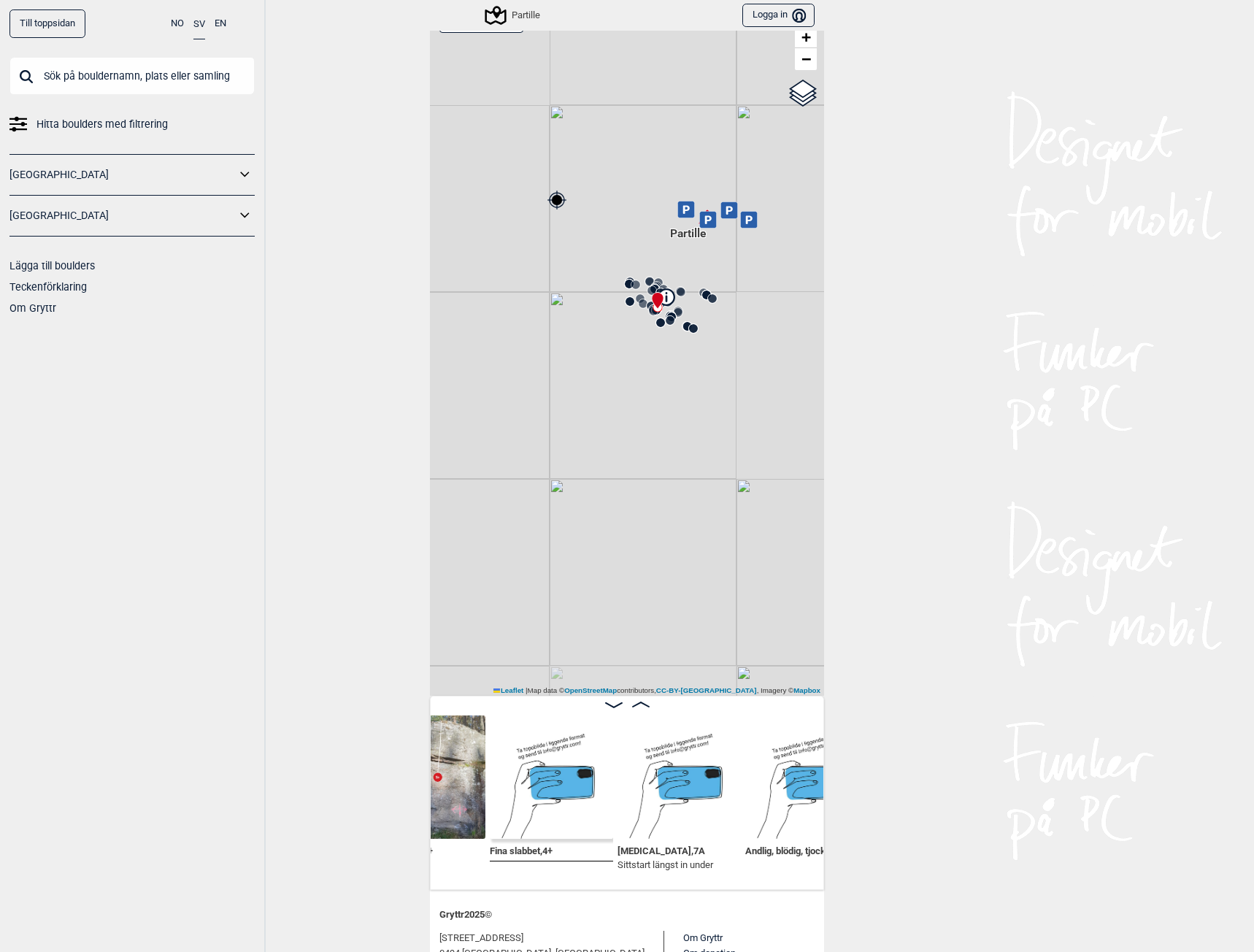
drag, startPoint x: 639, startPoint y: 512, endPoint x: 682, endPoint y: 463, distance: 65.1
click at [682, 463] on div "Partille" at bounding box center [627, 347] width 394 height 695
click at [523, 13] on div "Partille" at bounding box center [513, 16] width 53 height 18
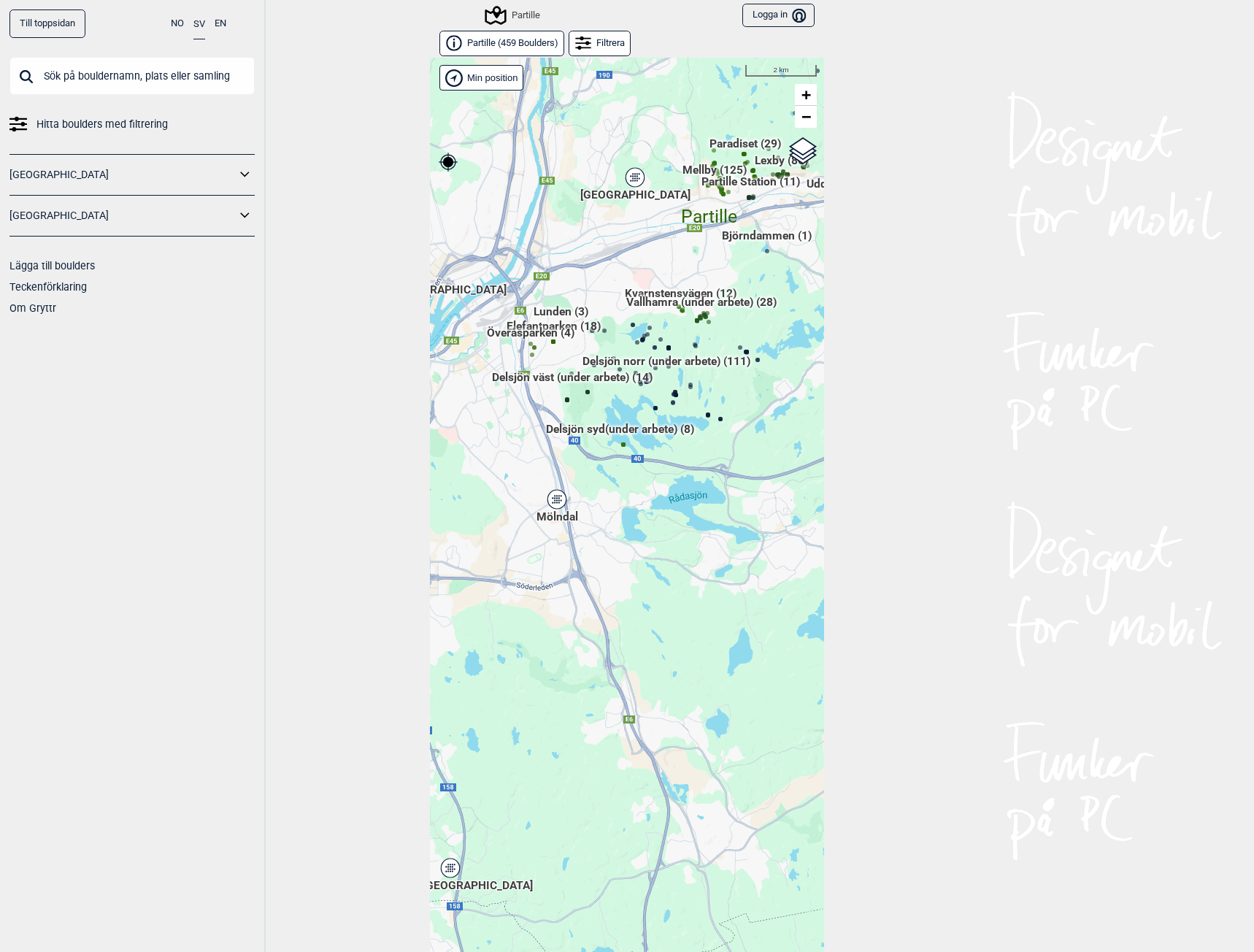
click at [552, 495] on div "Mölndal" at bounding box center [556, 499] width 9 height 9
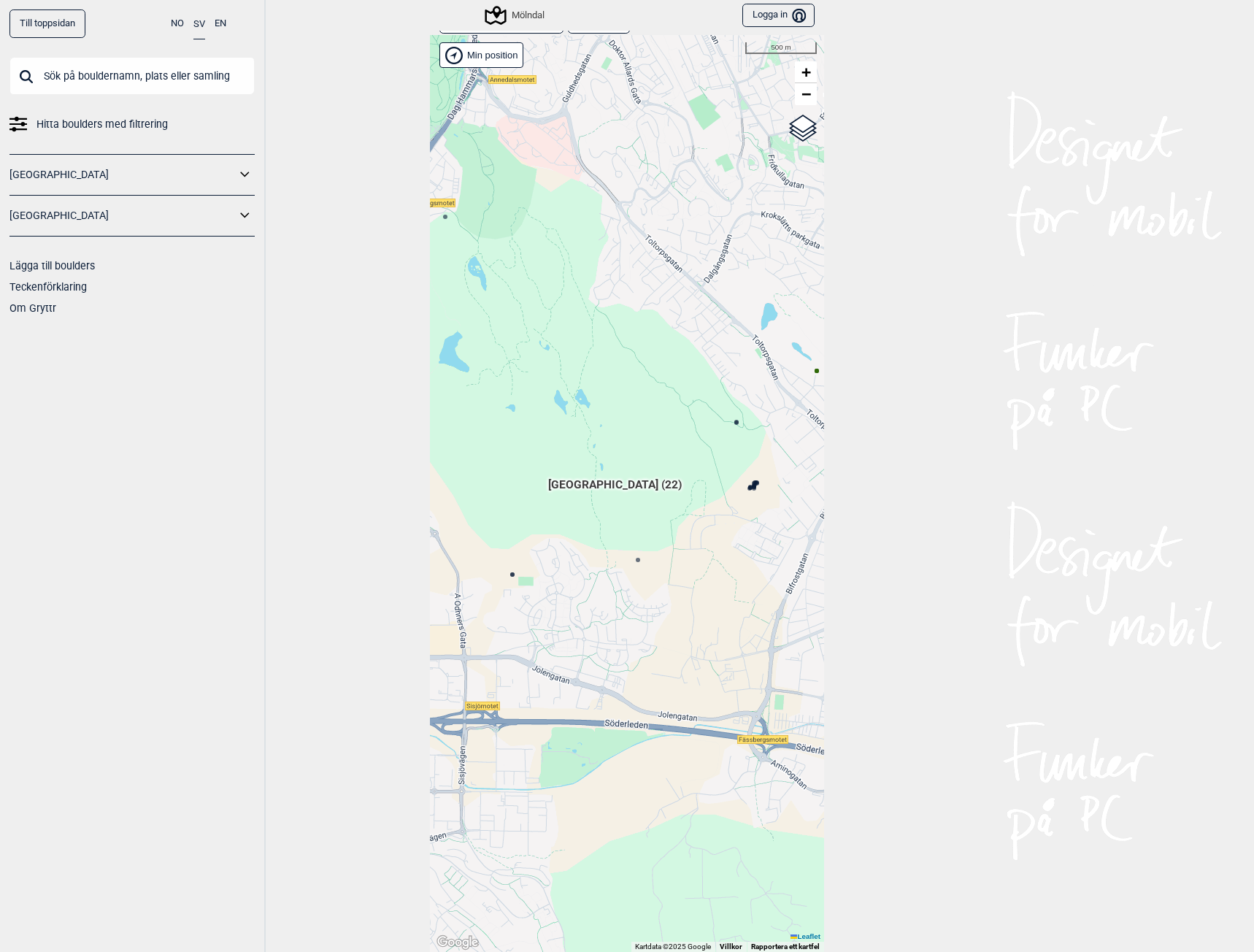
drag, startPoint x: 622, startPoint y: 476, endPoint x: 1253, endPoint y: 519, distance: 632.7
click at [1253, 520] on html "Till toppsidan NO SV EN Hitta boulders med filtrering [GEOGRAPHIC_DATA] [GEOGRA…" at bounding box center [627, 476] width 1254 height 952
click at [745, 488] on circle at bounding box center [747, 488] width 4 height 4
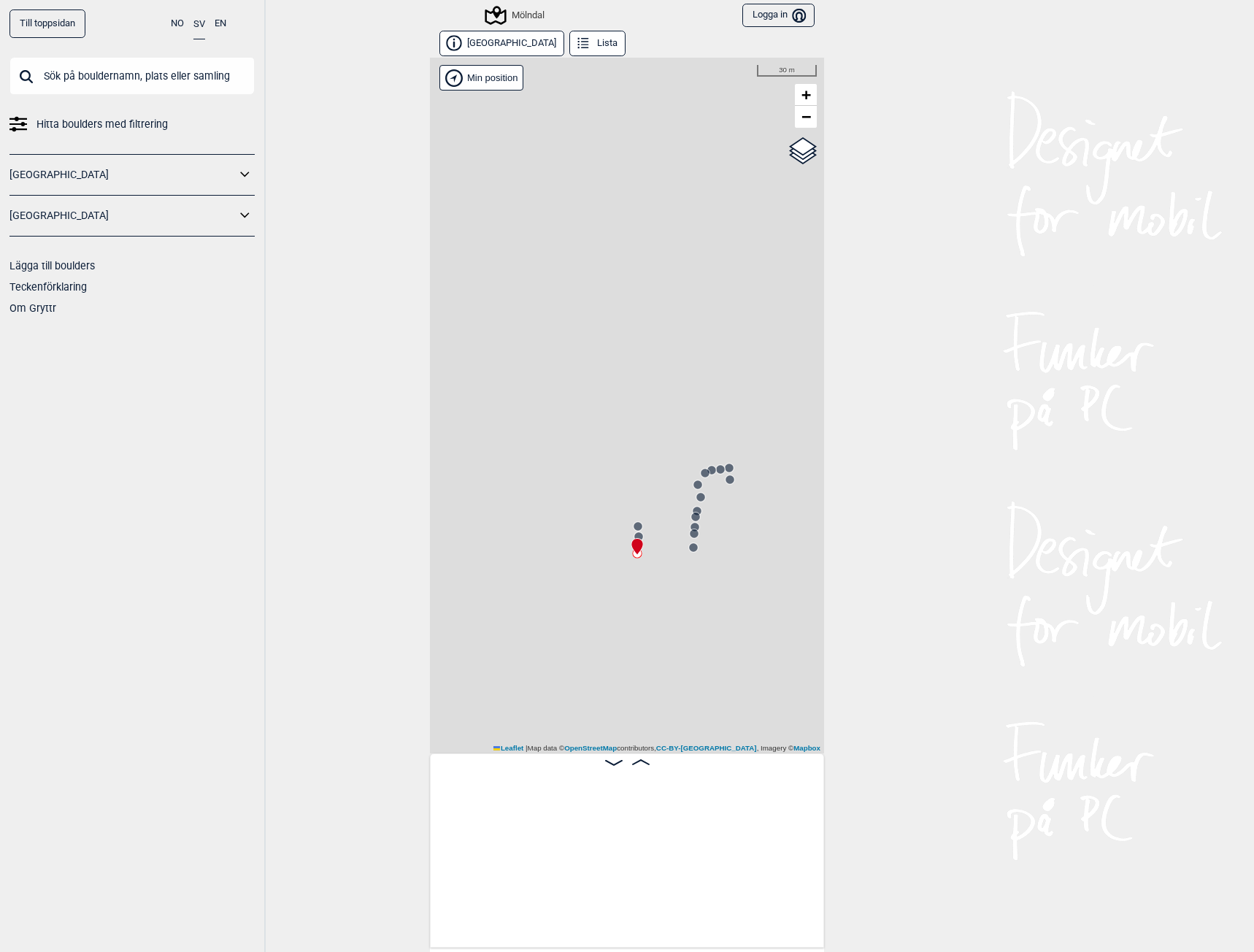
scroll to position [0, 740]
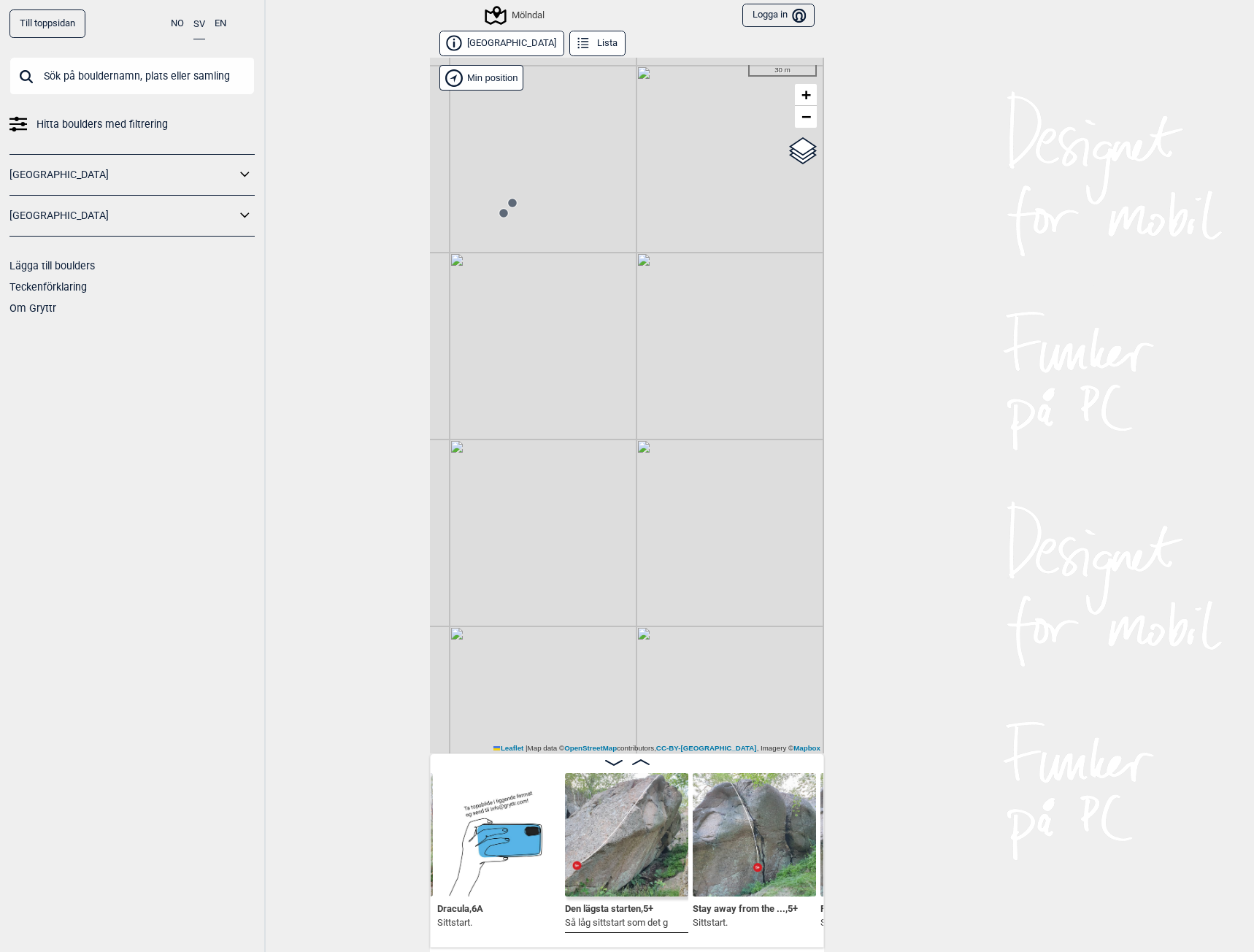
drag, startPoint x: 714, startPoint y: 687, endPoint x: 521, endPoint y: 316, distance: 418.4
click at [525, 323] on div "Mölndal Brukerens posisjon Min position 30 m + − OpenStreetMap Google satellite…" at bounding box center [627, 405] width 394 height 695
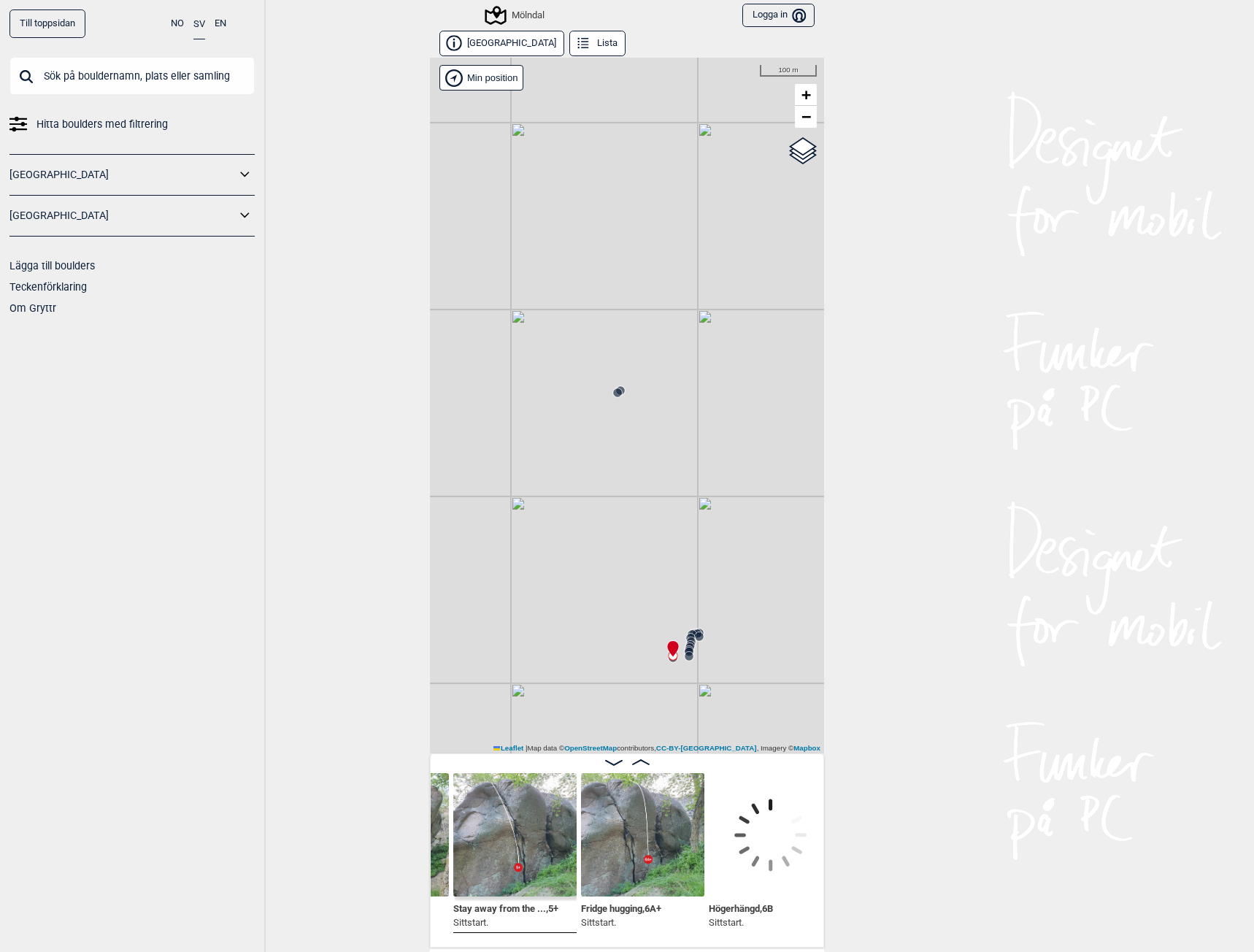
scroll to position [0, 1026]
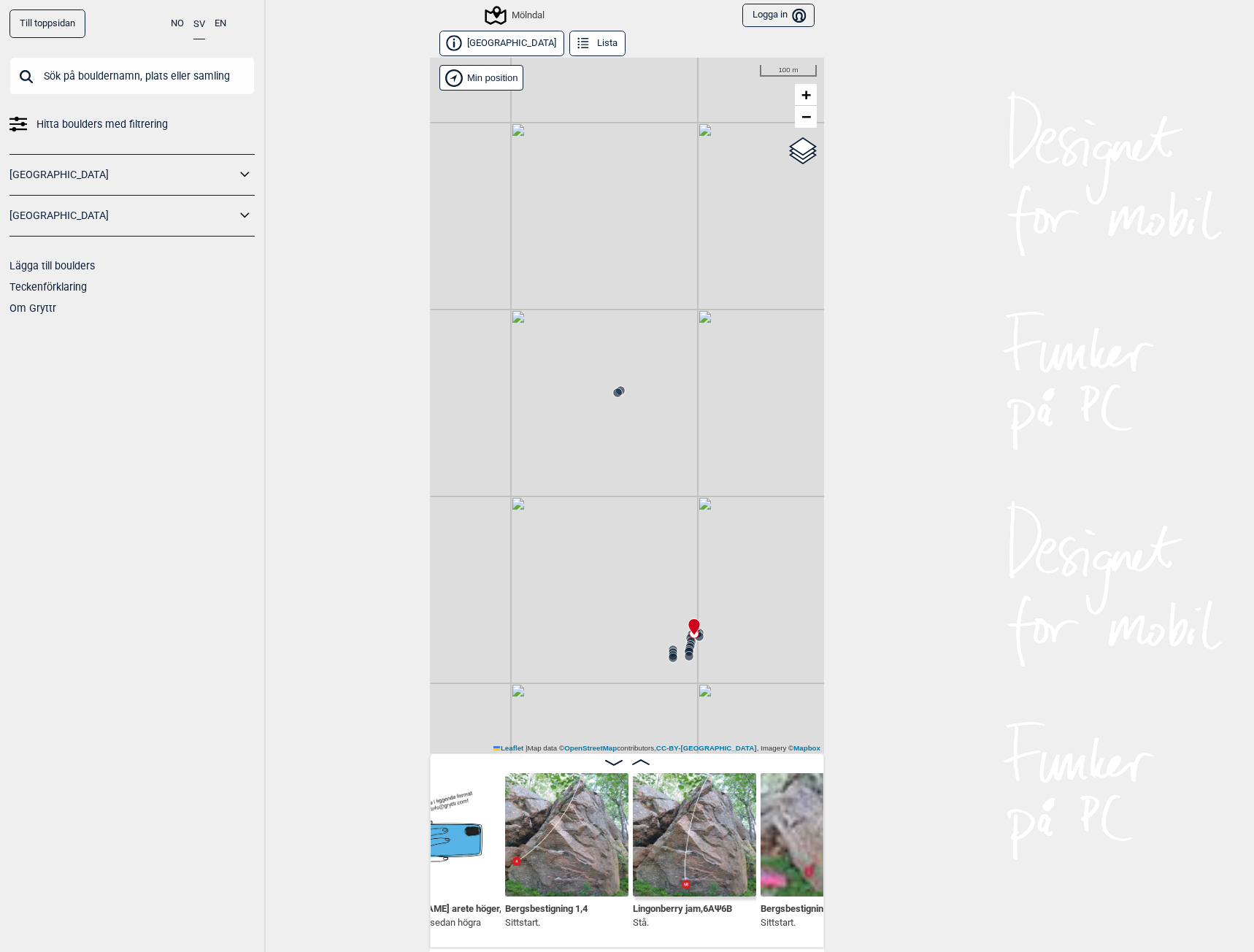
scroll to position [0, 2351]
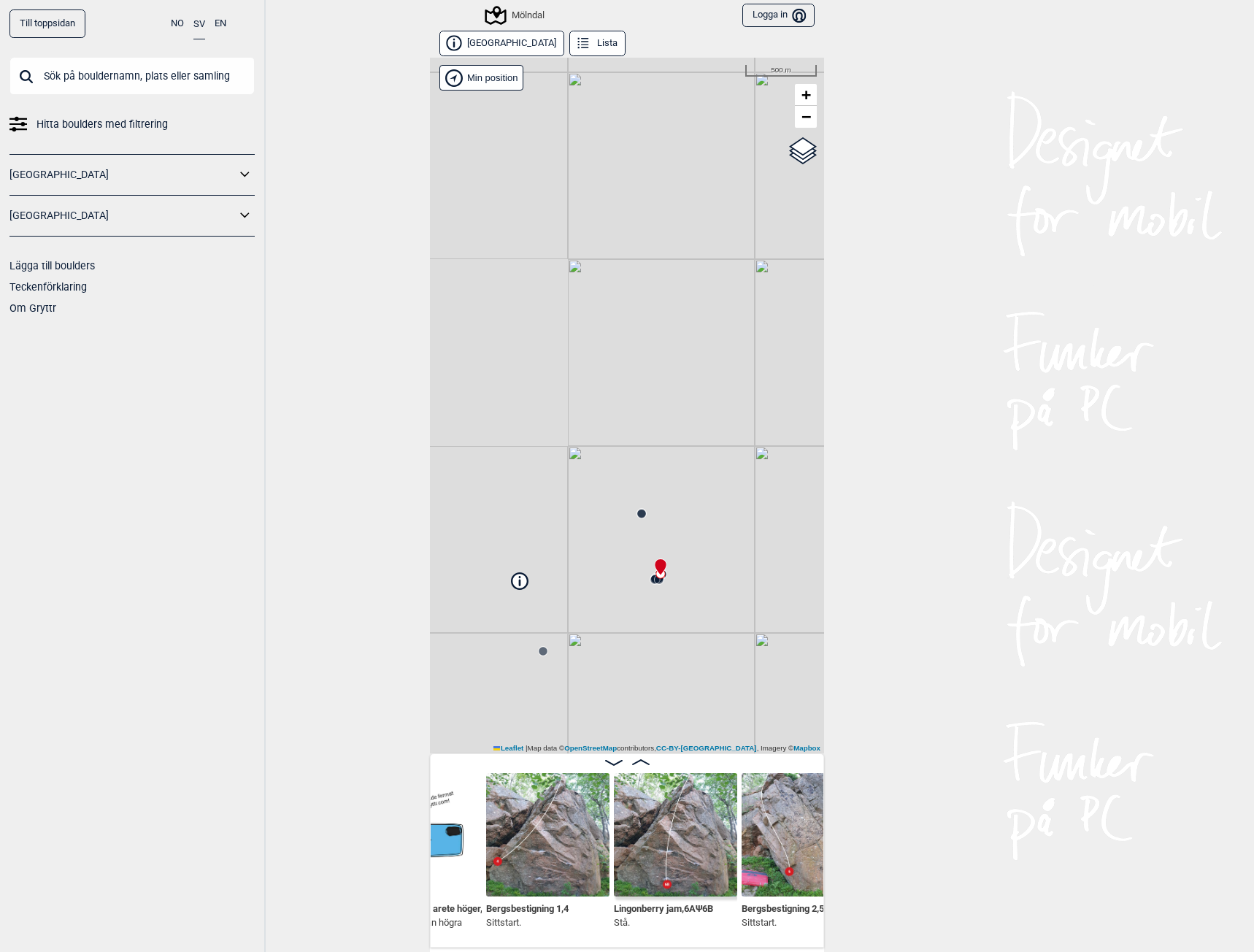
click at [655, 841] on img at bounding box center [675, 834] width 123 height 123
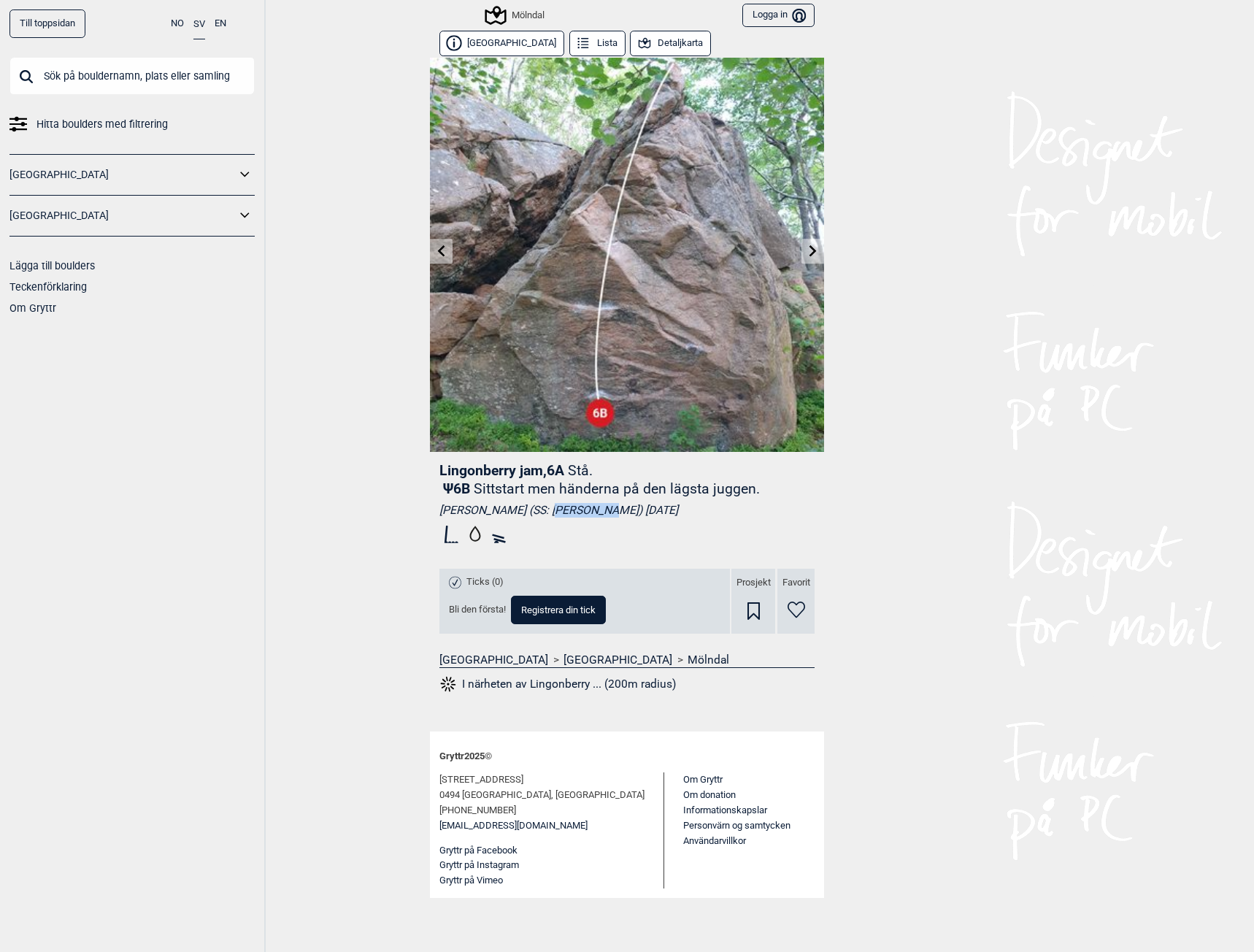
drag, startPoint x: 546, startPoint y: 512, endPoint x: 598, endPoint y: 511, distance: 52.5
click at [598, 511] on div "[PERSON_NAME] (SS: [PERSON_NAME]) [DATE]" at bounding box center [626, 510] width 375 height 15
drag, startPoint x: 582, startPoint y: 510, endPoint x: 616, endPoint y: 509, distance: 33.6
click at [614, 509] on div "[PERSON_NAME] (SS: [PERSON_NAME]) [DATE]" at bounding box center [626, 510] width 375 height 15
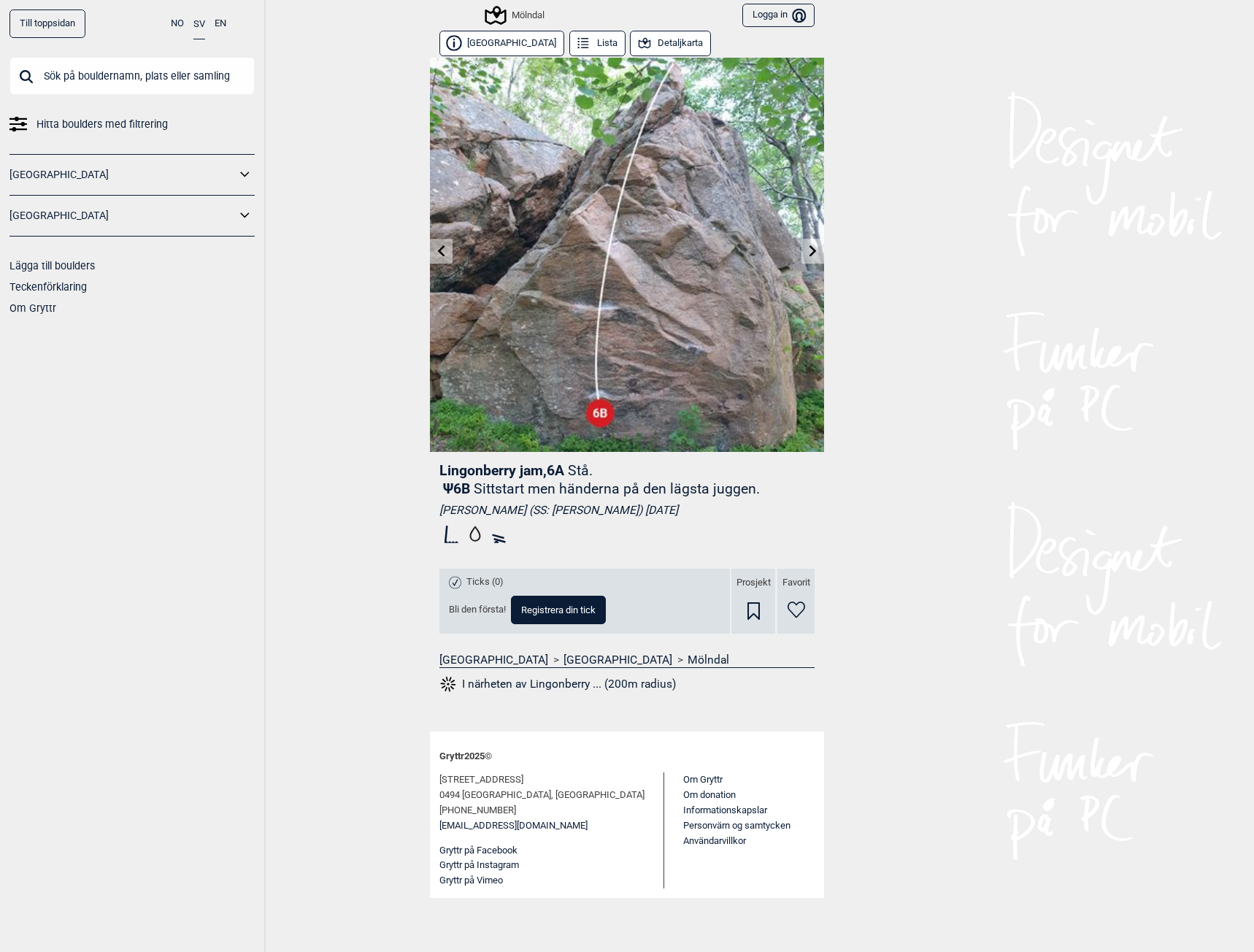
click at [617, 509] on div "[PERSON_NAME] (SS: [PERSON_NAME]) [DATE]" at bounding box center [626, 510] width 375 height 15
click at [531, 15] on div "Mölndal" at bounding box center [516, 16] width 58 height 18
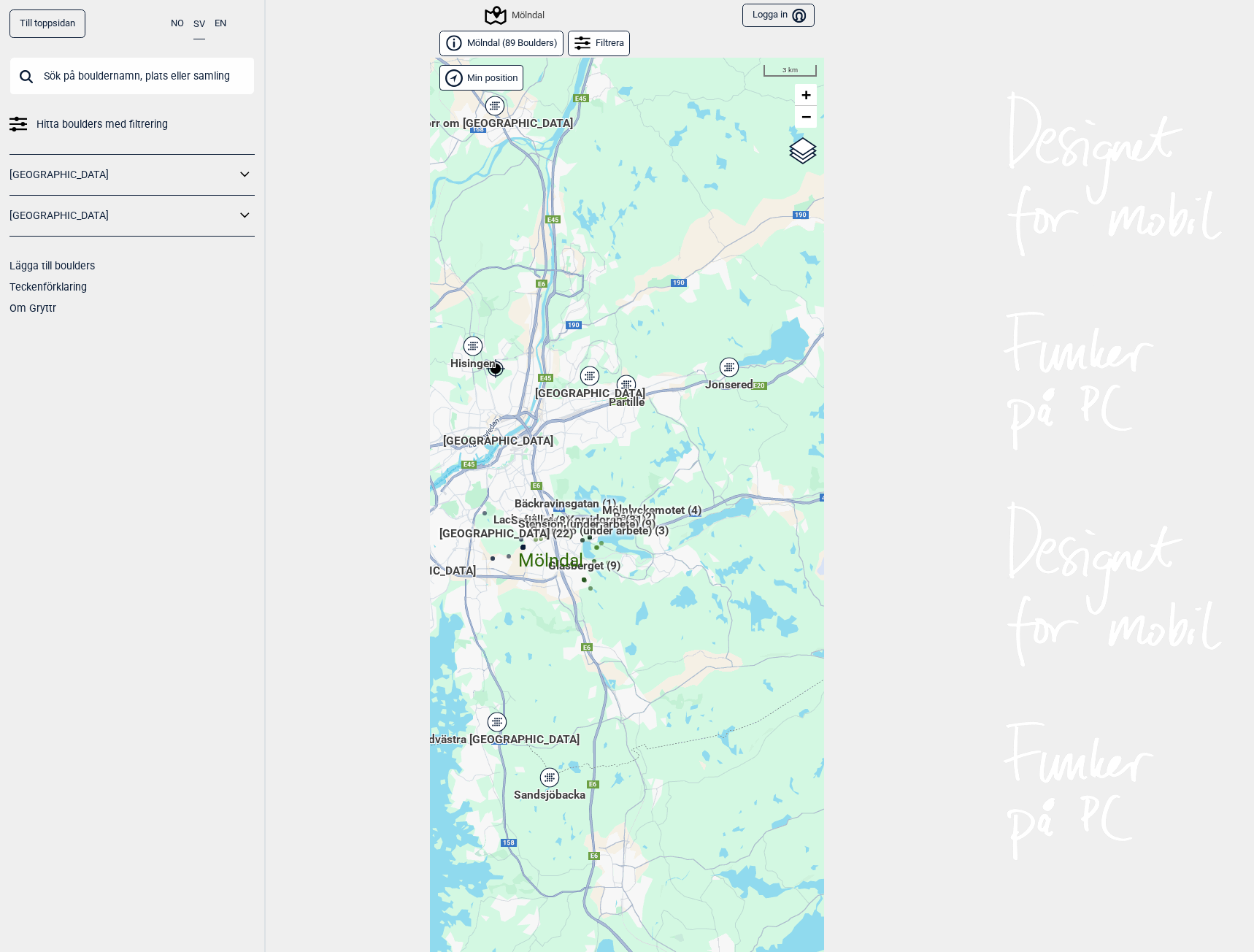
scroll to position [23, 0]
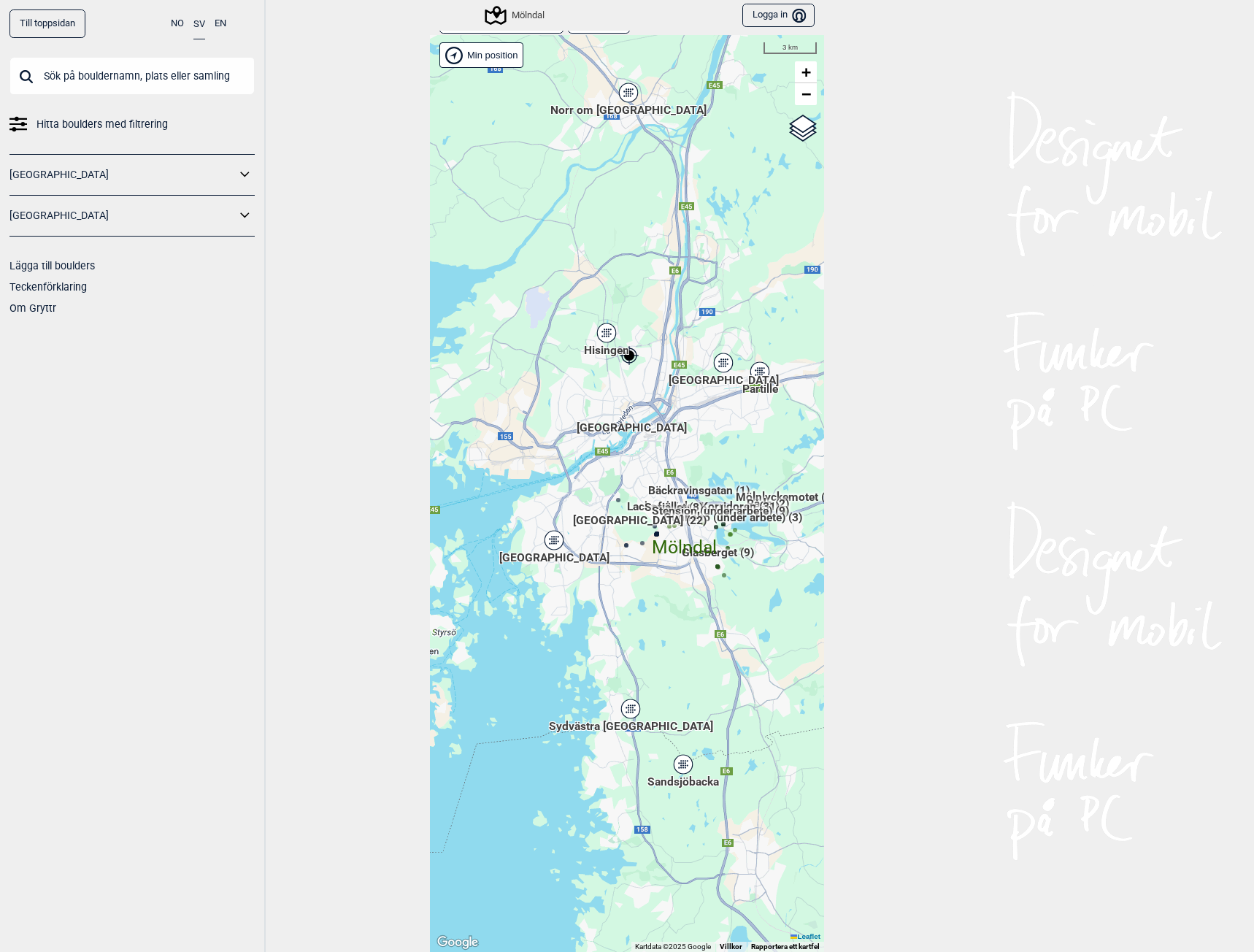
drag, startPoint x: 525, startPoint y: 625, endPoint x: 674, endPoint y: 638, distance: 149.4
click at [674, 638] on div "Hallingdal Gol Ål Stange Kolomoen [GEOGRAPHIC_DATA] [GEOGRAPHIC_DATA][PERSON_NA…" at bounding box center [627, 493] width 394 height 916
click at [550, 537] on div "[GEOGRAPHIC_DATA]" at bounding box center [554, 540] width 9 height 9
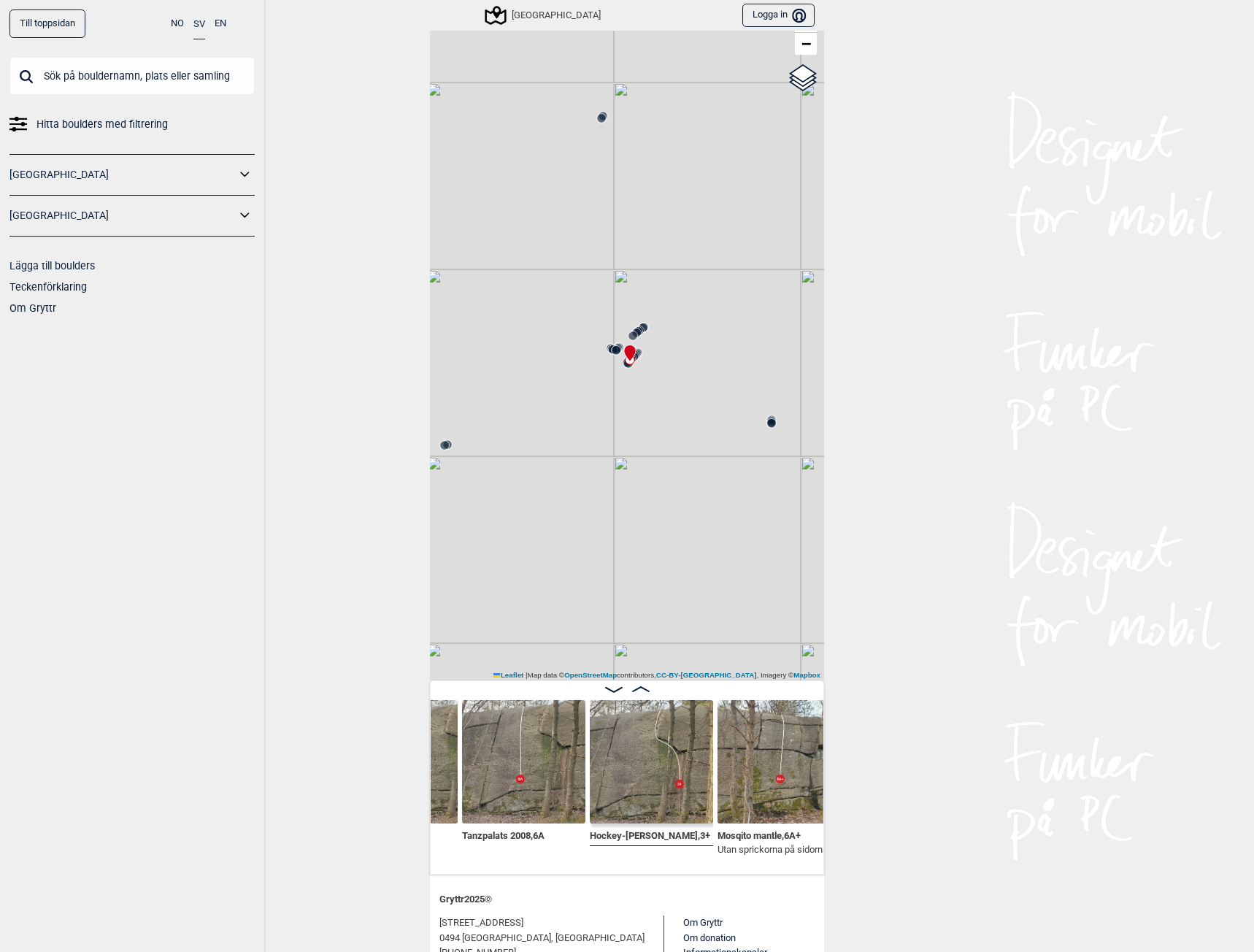
scroll to position [0, 9998]
click at [496, 770] on img at bounding box center [524, 761] width 123 height 123
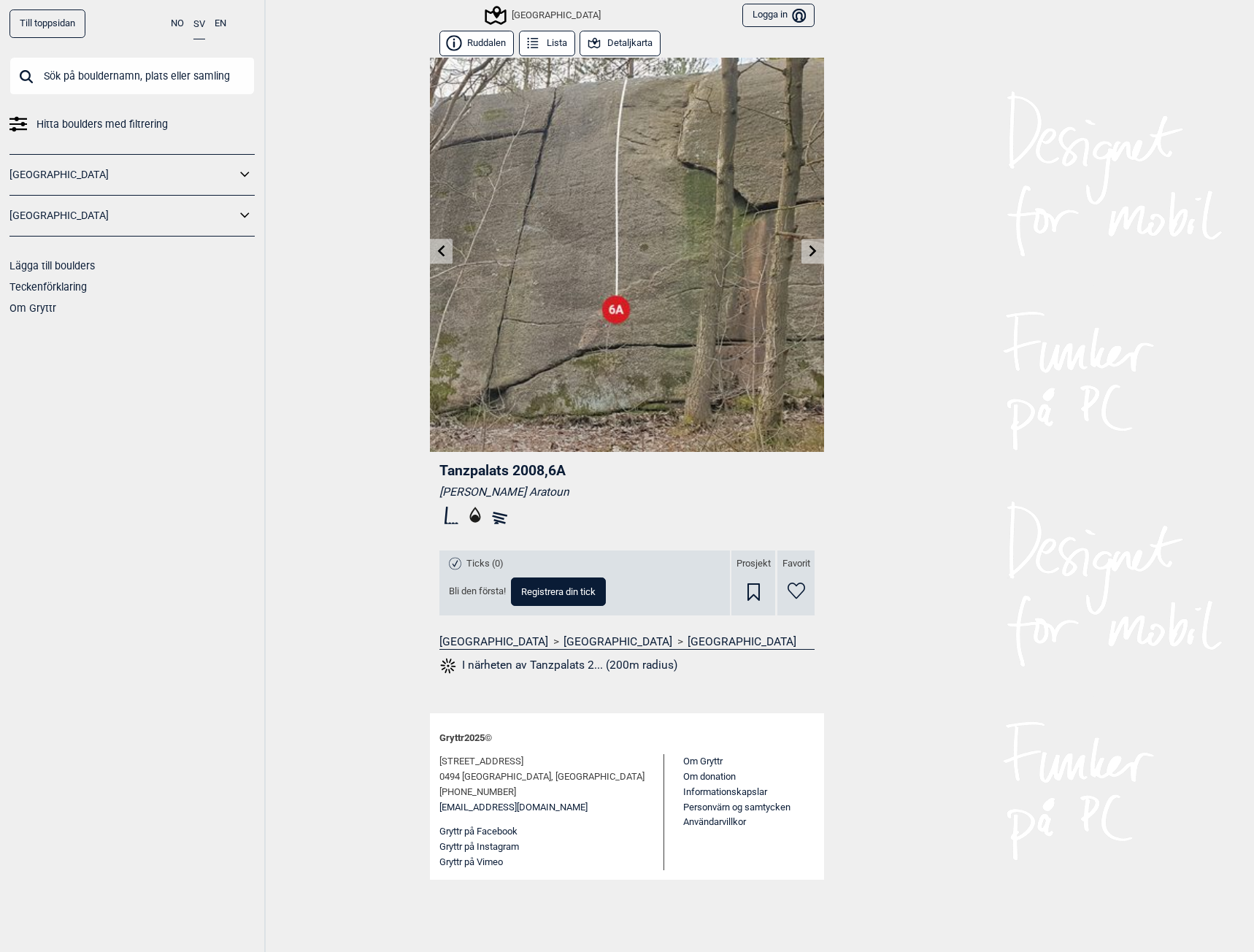
click at [61, 23] on link "Till toppsidan" at bounding box center [47, 23] width 76 height 28
